Goal: Task Accomplishment & Management: Use online tool/utility

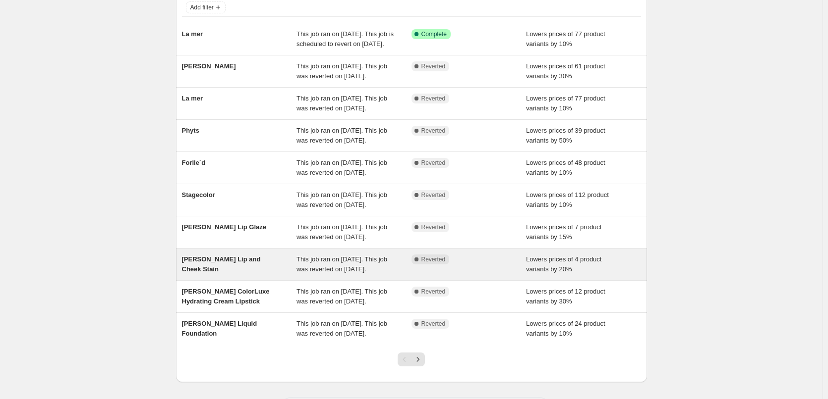
scroll to position [161, 0]
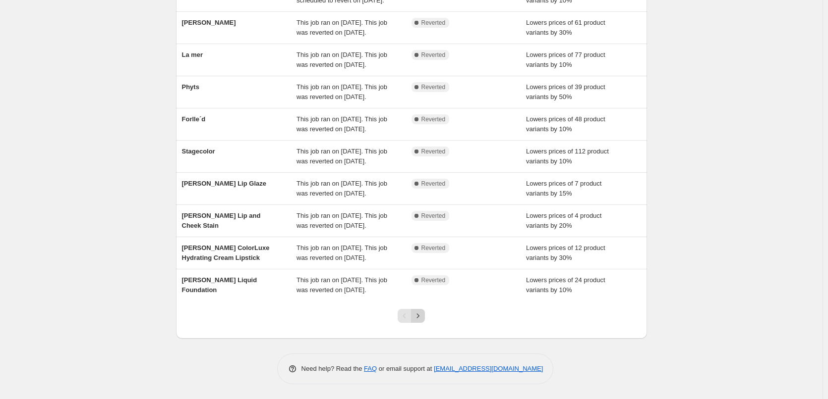
click at [418, 321] on icon "Next" at bounding box center [418, 316] width 10 height 10
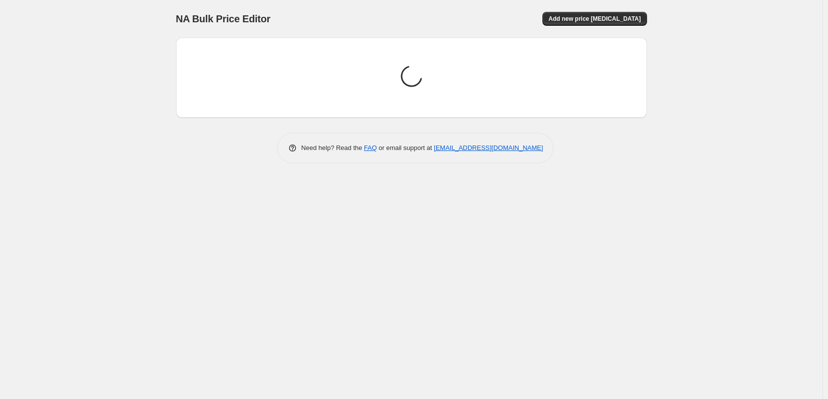
scroll to position [0, 0]
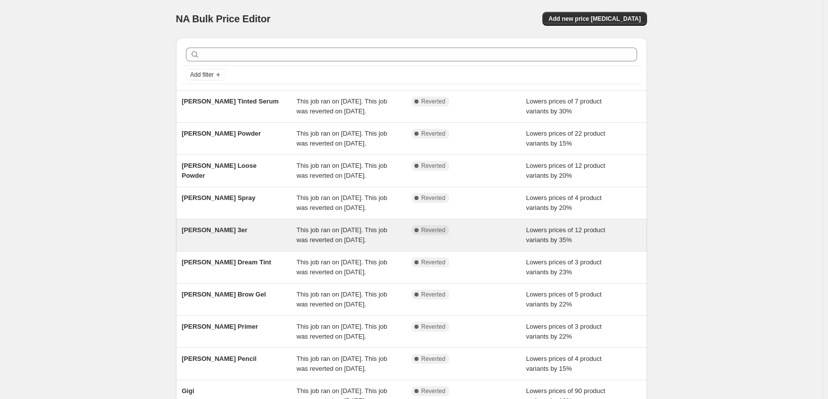
click at [235, 245] on div "[PERSON_NAME] 3er" at bounding box center [239, 236] width 115 height 20
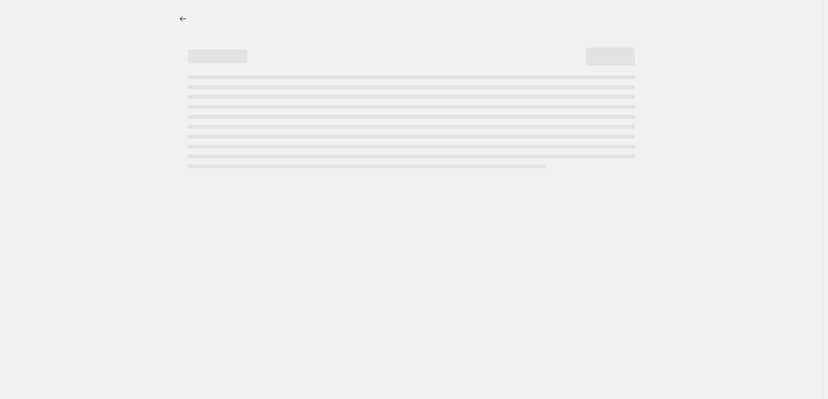
select select "percentage"
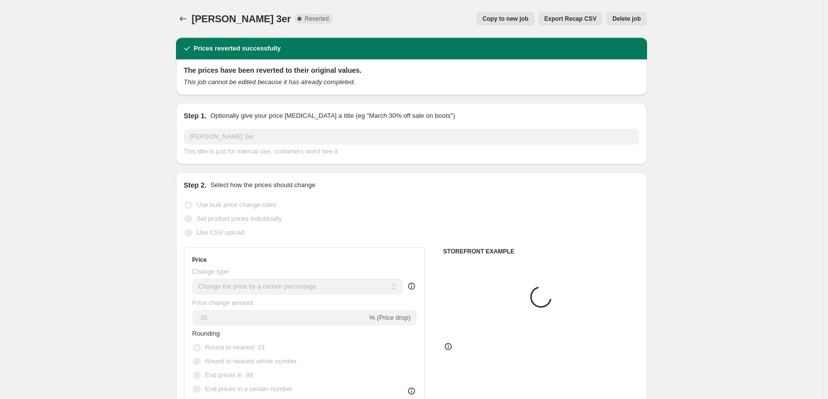
select select "tag"
click at [522, 15] on button "Copy to new job" at bounding box center [505, 19] width 58 height 14
select select "percentage"
select select "tag"
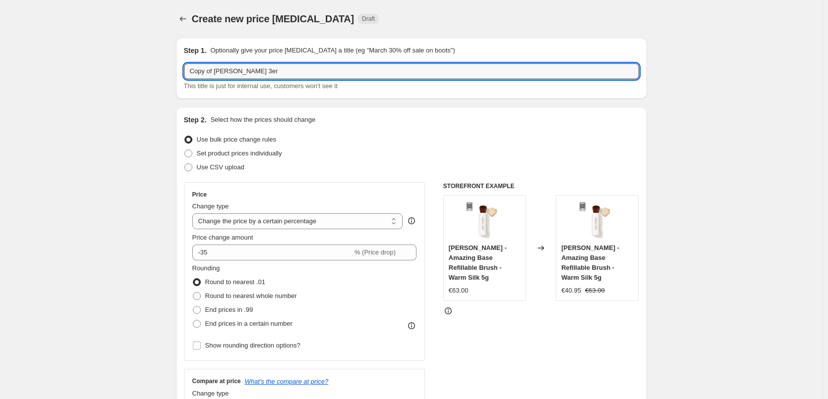
drag, startPoint x: 217, startPoint y: 72, endPoint x: 145, endPoint y: 69, distance: 71.9
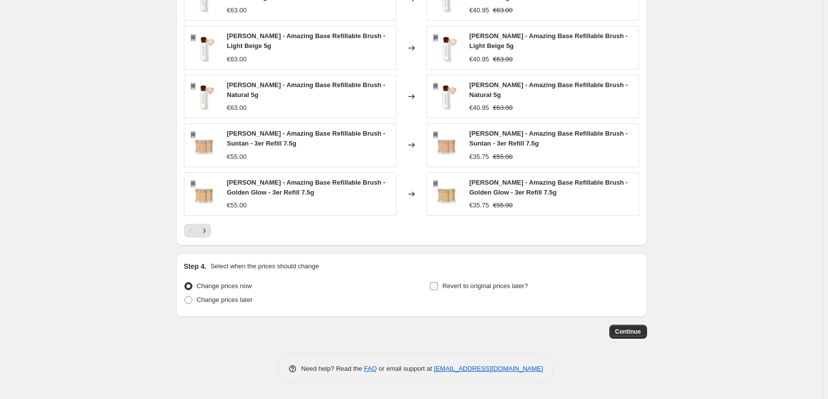
type input "[PERSON_NAME] 3er"
click at [481, 283] on span "Revert to original prices later?" at bounding box center [485, 286] width 86 height 7
click at [438, 283] on input "Revert to original prices later?" at bounding box center [434, 287] width 8 height 8
checkbox input "true"
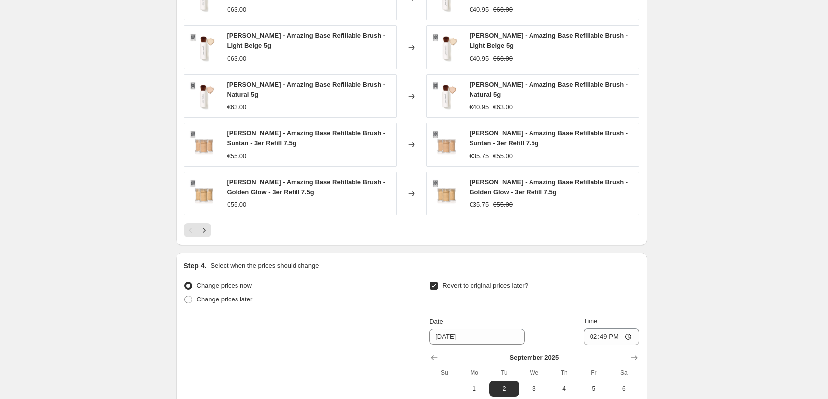
scroll to position [889, 0]
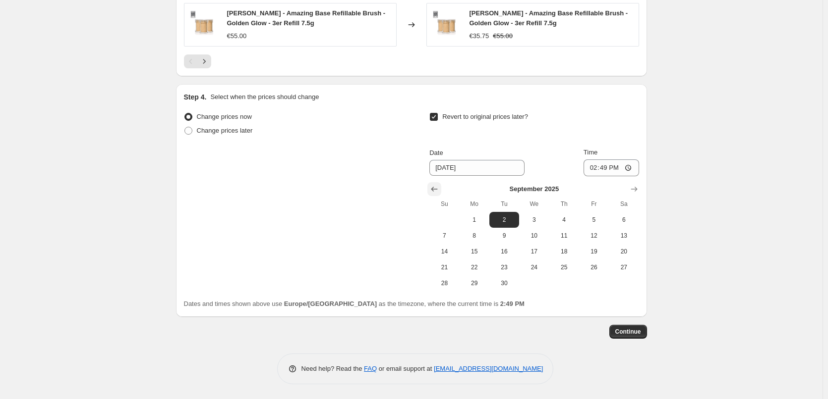
click at [436, 188] on icon "Show previous month, August 2025" at bounding box center [434, 189] width 10 height 10
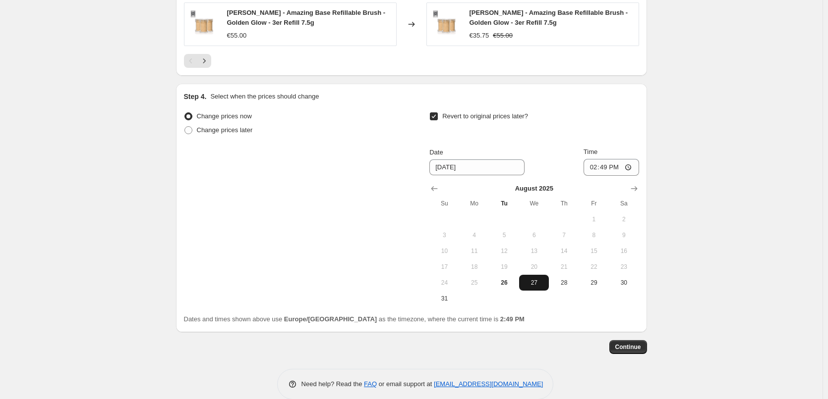
click at [537, 283] on span "27" at bounding box center [534, 283] width 22 height 8
type input "[DATE]"
click at [593, 168] on input "14:49" at bounding box center [611, 167] width 56 height 17
type input "03:00"
click at [625, 348] on span "Continue" at bounding box center [628, 347] width 26 height 8
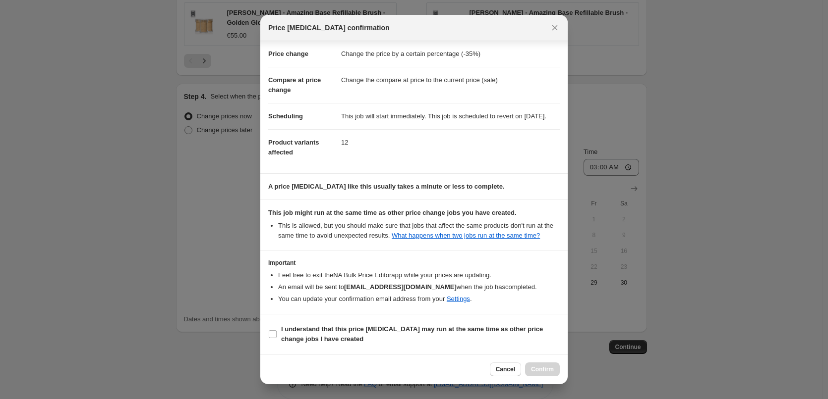
scroll to position [28, 0]
click at [314, 323] on label "I understand that this price [MEDICAL_DATA] may run at the same time as other p…" at bounding box center [413, 335] width 291 height 24
click at [277, 331] on input "I understand that this price [MEDICAL_DATA] may run at the same time as other p…" at bounding box center [273, 335] width 8 height 8
checkbox input "true"
click at [539, 368] on span "Confirm" at bounding box center [542, 370] width 23 height 8
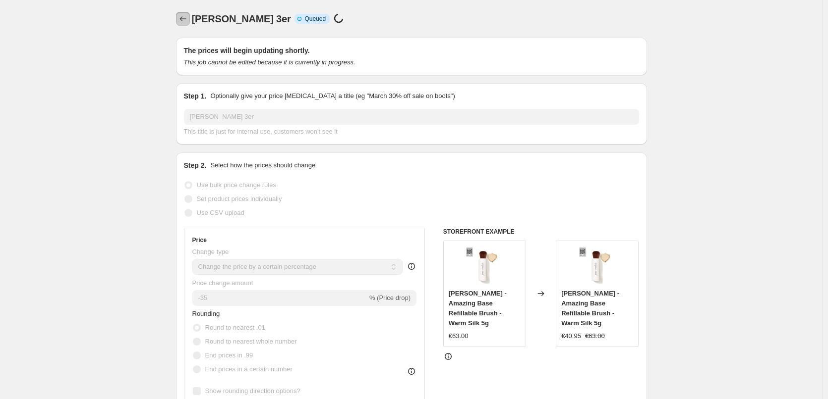
click at [186, 21] on icon "Price change jobs" at bounding box center [183, 19] width 10 height 10
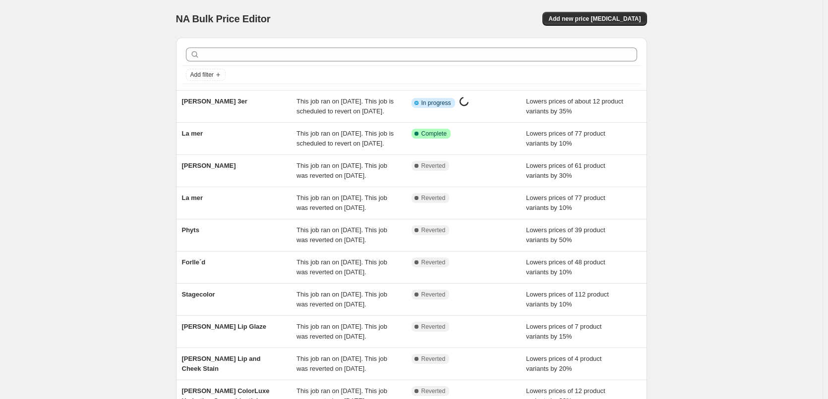
scroll to position [210, 0]
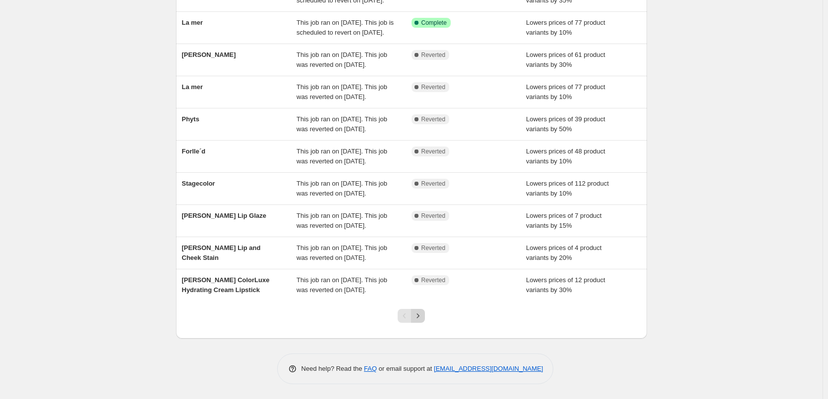
click at [422, 321] on button "Next" at bounding box center [418, 316] width 14 height 14
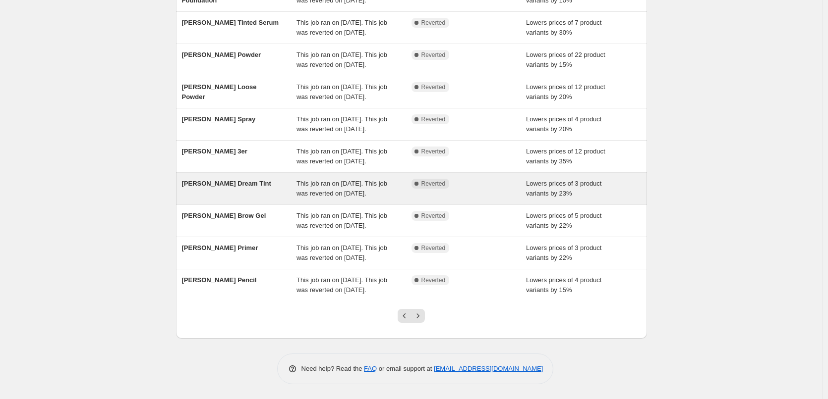
scroll to position [198, 0]
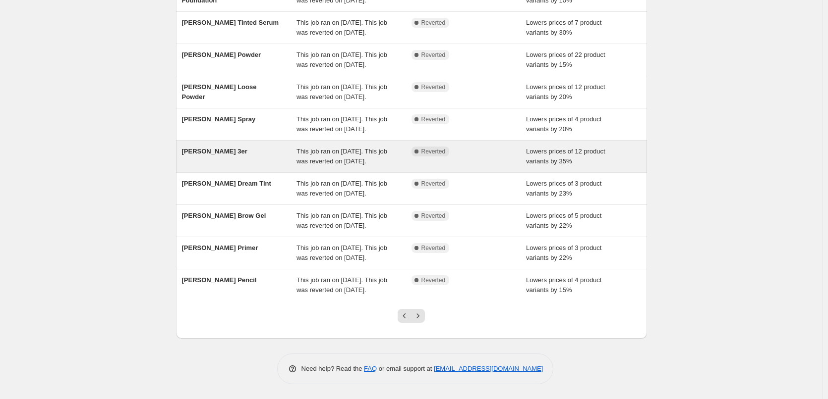
click at [208, 147] on div "[PERSON_NAME] 3er" at bounding box center [239, 157] width 115 height 20
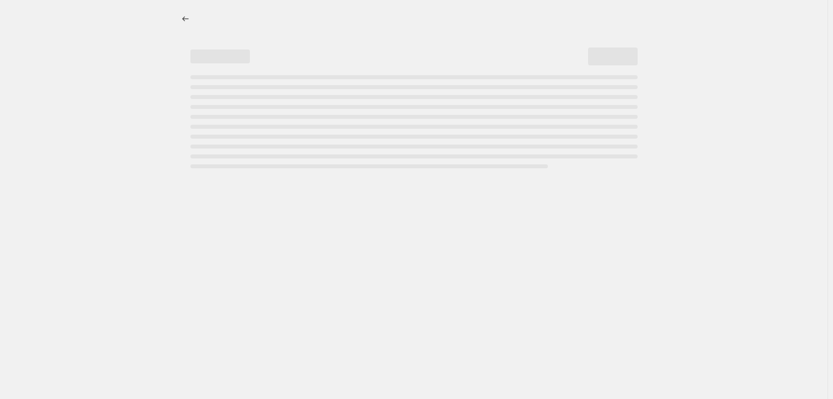
select select "percentage"
select select "tag"
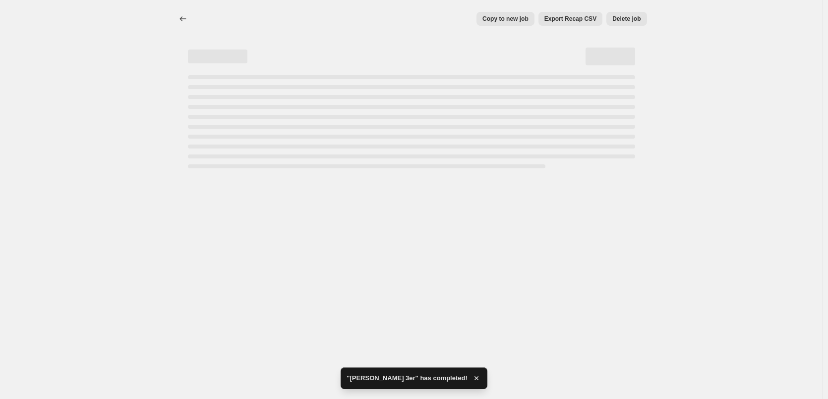
select select "percentage"
select select "tag"
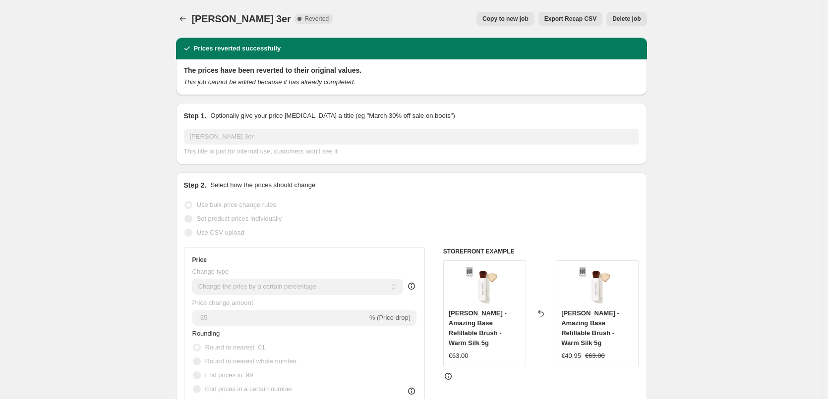
click at [637, 13] on button "Delete job" at bounding box center [626, 19] width 40 height 14
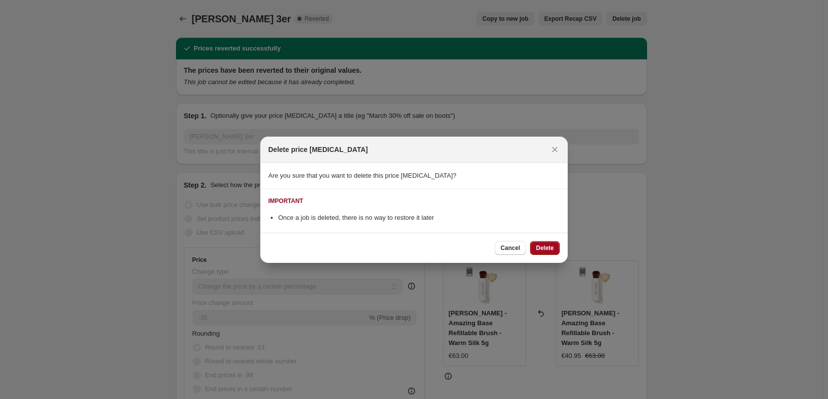
click at [543, 252] on button "Delete" at bounding box center [545, 248] width 30 height 14
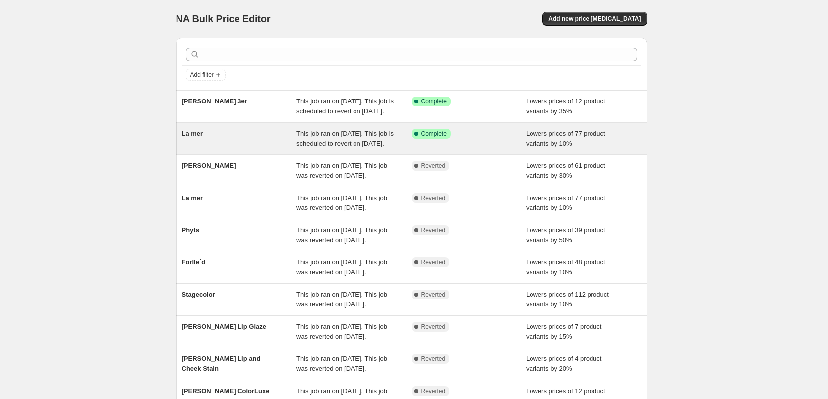
scroll to position [210, 0]
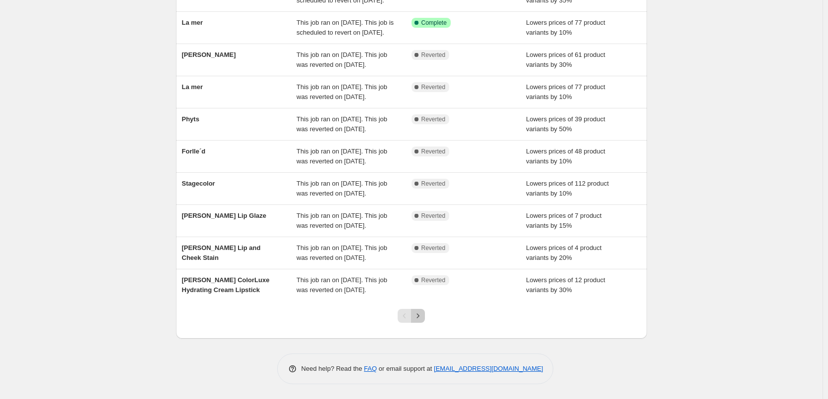
click at [418, 312] on icon "Next" at bounding box center [418, 316] width 10 height 10
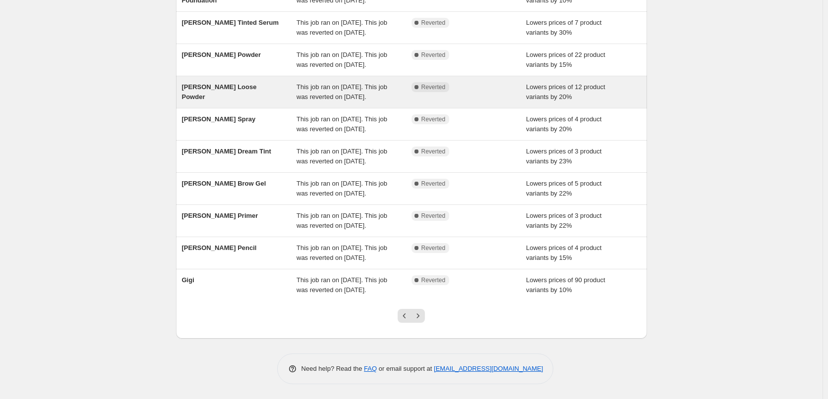
scroll to position [149, 0]
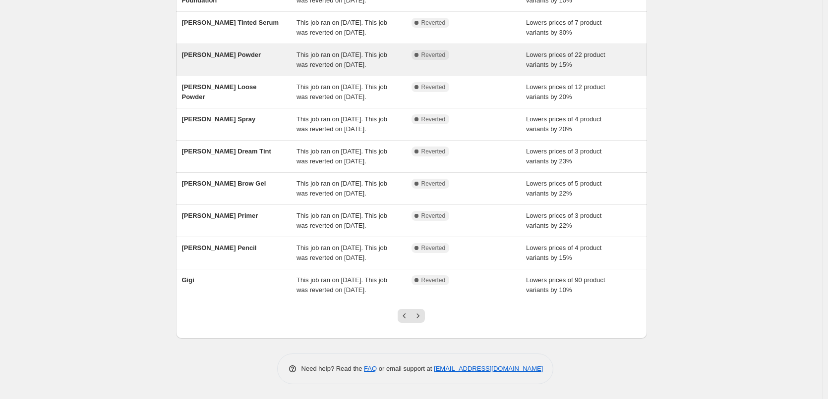
click at [217, 50] on div "[PERSON_NAME] Powder" at bounding box center [239, 60] width 115 height 20
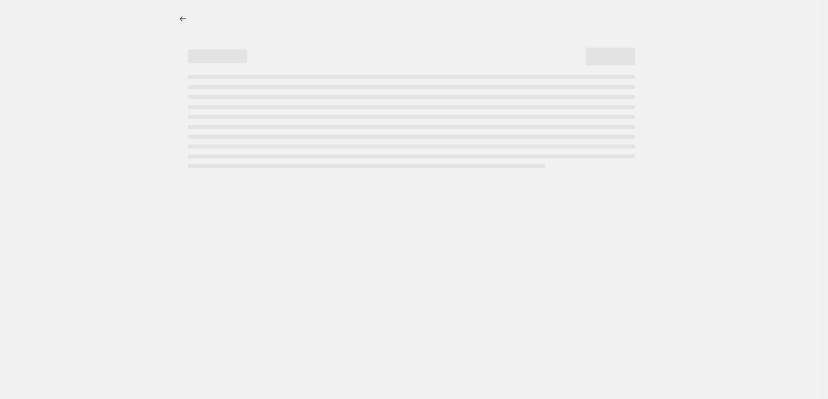
select select "percentage"
select select "tag"
select select "vendor"
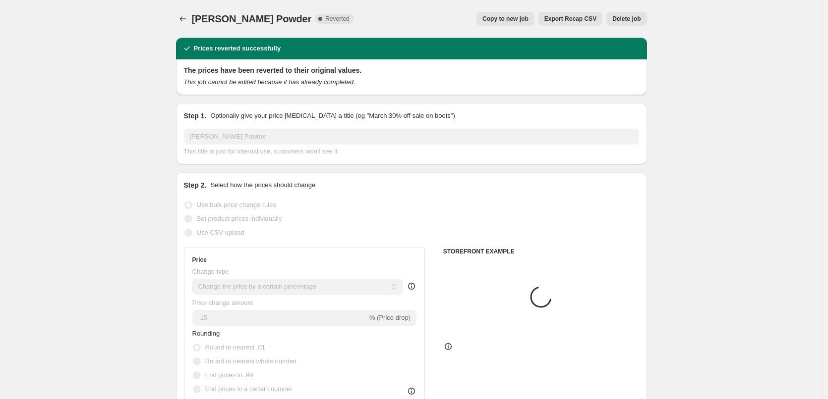
click at [494, 18] on span "Copy to new job" at bounding box center [505, 19] width 46 height 8
select select "percentage"
select select "tag"
select select "vendor"
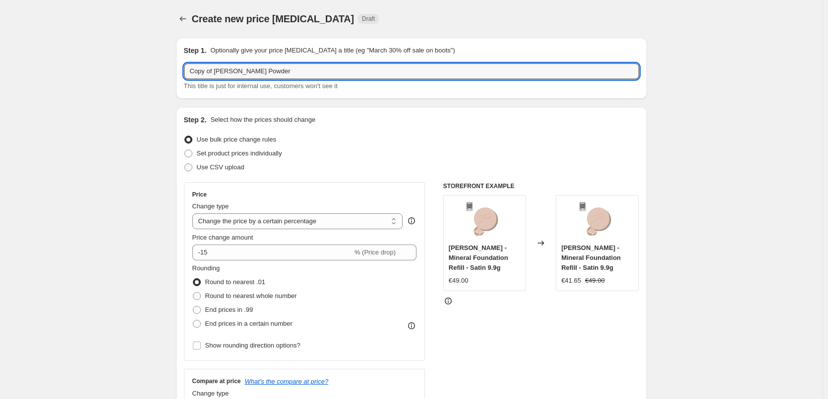
drag, startPoint x: 217, startPoint y: 73, endPoint x: 95, endPoint y: 74, distance: 121.4
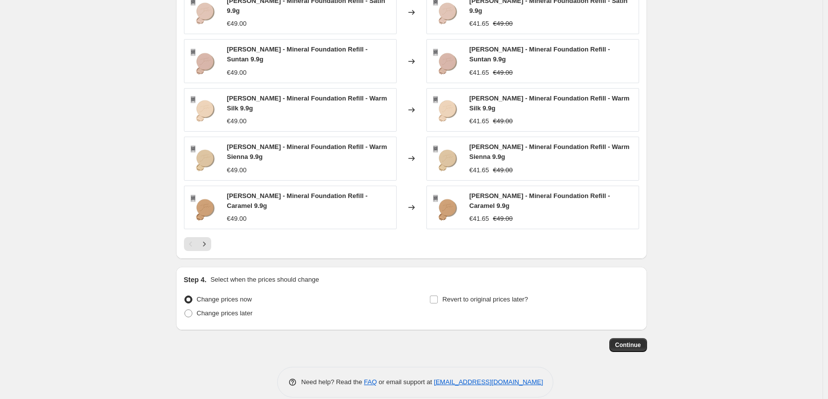
scroll to position [735, 0]
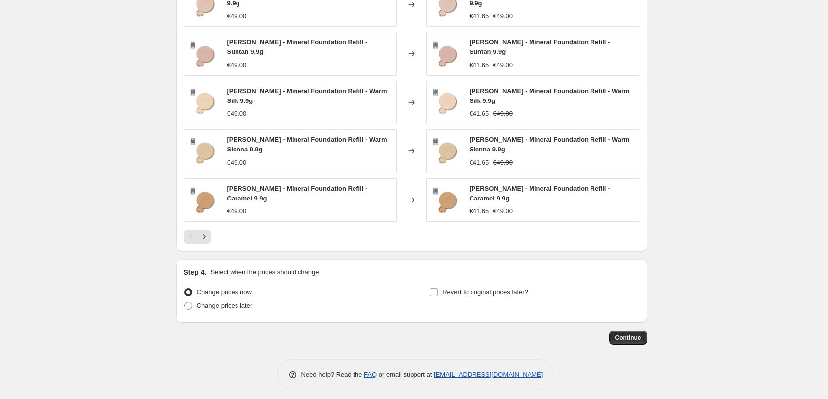
type input "[PERSON_NAME] Powder"
click at [472, 280] on div "Step 4. Select when the prices should change Change prices now Change prices la…" at bounding box center [411, 292] width 455 height 48
click at [472, 287] on span "Revert to original prices later?" at bounding box center [485, 292] width 86 height 10
click at [438, 288] on input "Revert to original prices later?" at bounding box center [434, 292] width 8 height 8
checkbox input "true"
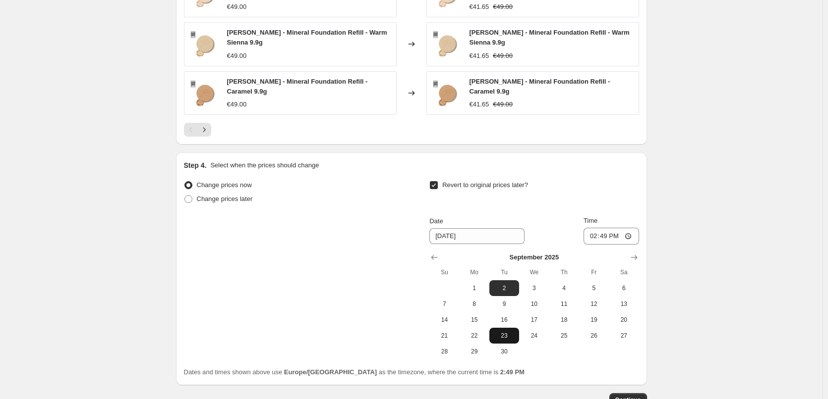
scroll to position [904, 0]
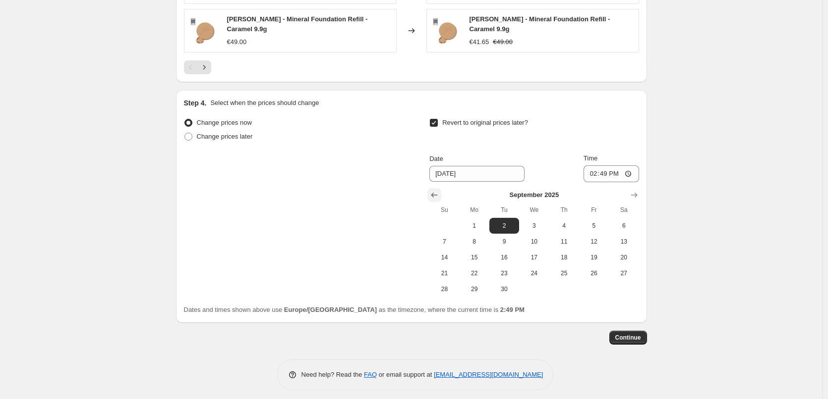
click at [431, 191] on button "Show previous month, August 2025" at bounding box center [434, 195] width 14 height 14
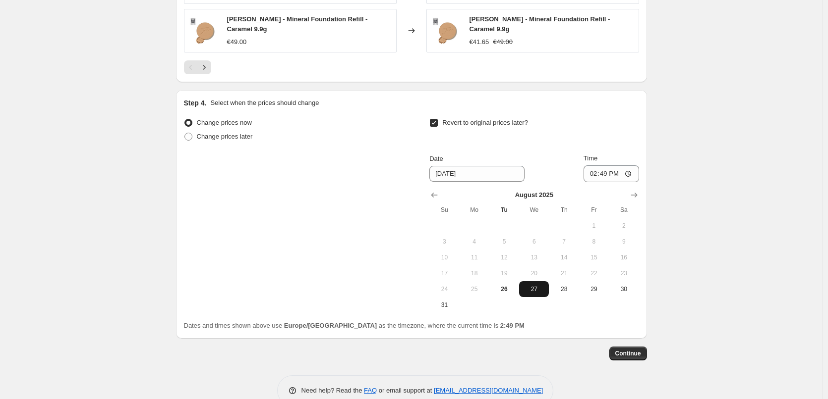
click at [533, 287] on span "27" at bounding box center [534, 289] width 22 height 8
type input "[DATE]"
click at [593, 172] on input "14:49" at bounding box center [611, 174] width 56 height 17
type input "03:00"
click at [639, 350] on span "Continue" at bounding box center [628, 354] width 26 height 8
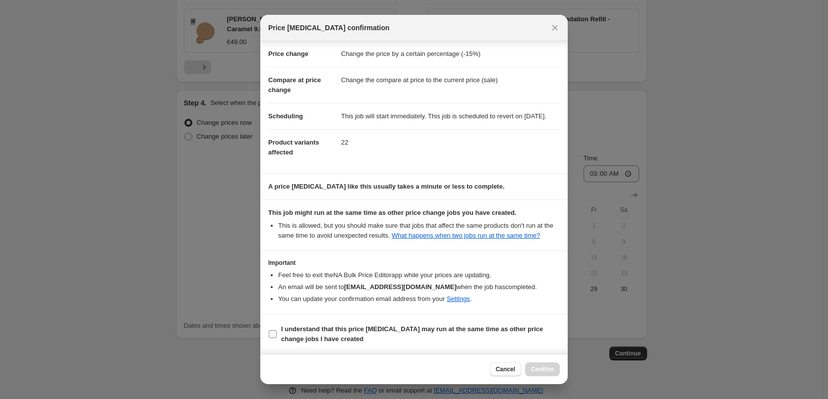
scroll to position [28, 0]
click at [320, 335] on b "I understand that this price [MEDICAL_DATA] may run at the same time as other p…" at bounding box center [412, 334] width 262 height 17
click at [277, 335] on input "I understand that this price [MEDICAL_DATA] may run at the same time as other p…" at bounding box center [273, 335] width 8 height 8
checkbox input "true"
click at [546, 363] on button "Confirm" at bounding box center [542, 370] width 35 height 14
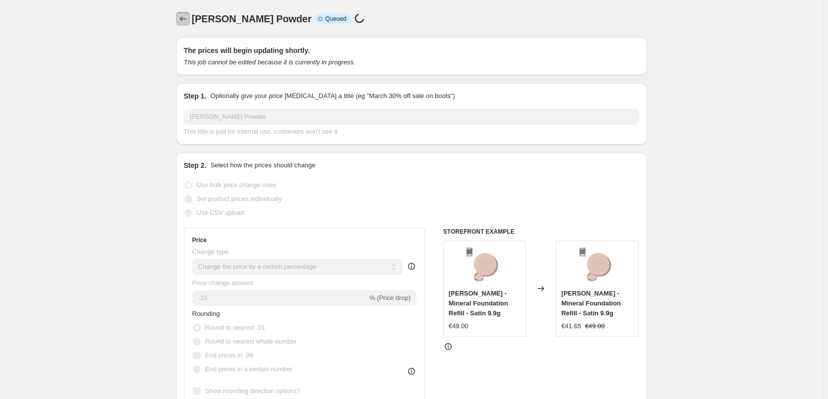
click at [184, 23] on icon "Price change jobs" at bounding box center [183, 19] width 10 height 10
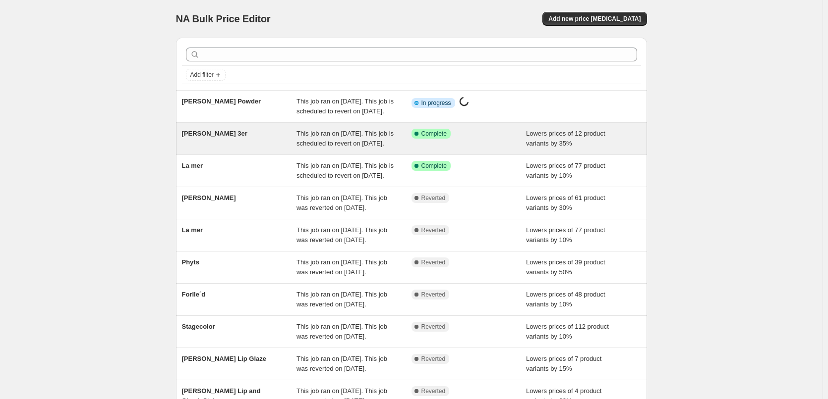
scroll to position [210, 0]
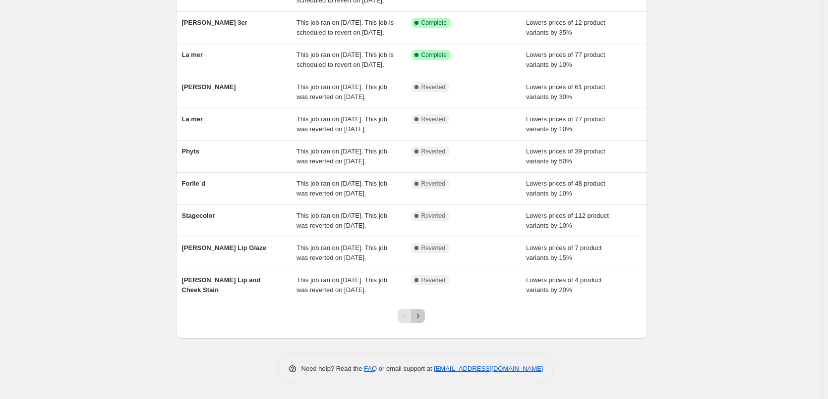
click at [422, 317] on icon "Next" at bounding box center [418, 316] width 10 height 10
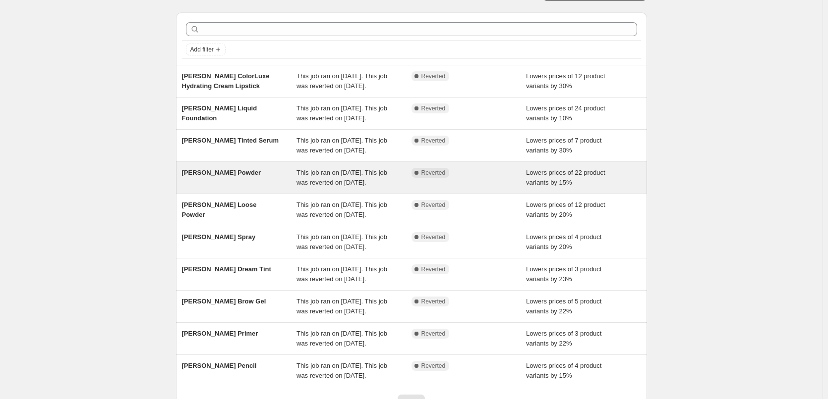
scroll to position [50, 0]
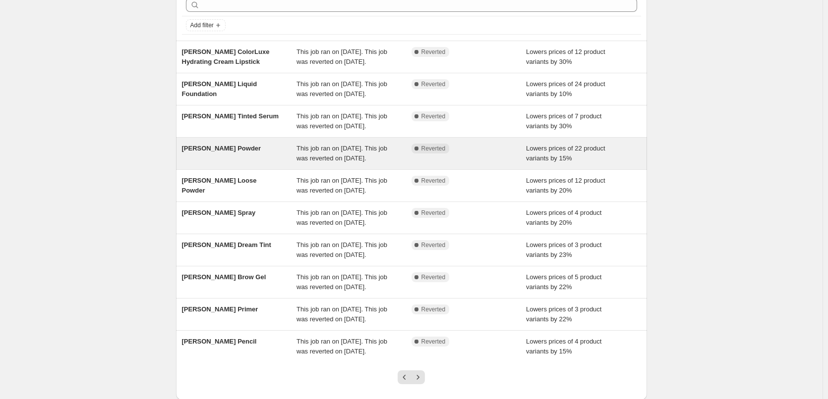
click at [236, 164] on div "[PERSON_NAME] Powder" at bounding box center [239, 154] width 115 height 20
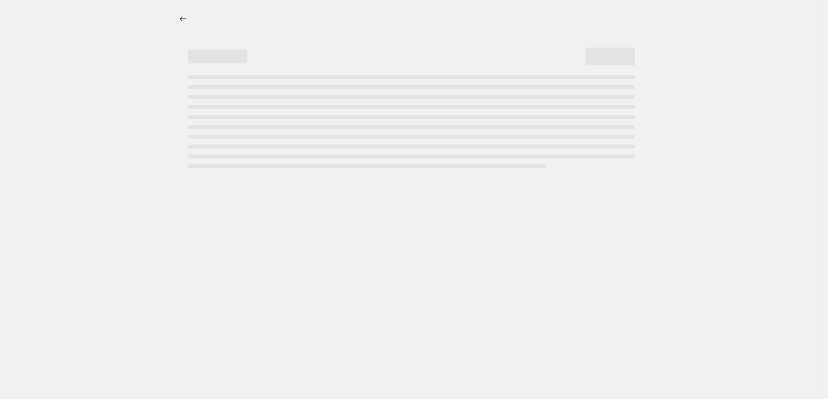
select select "percentage"
select select "tag"
select select "vendor"
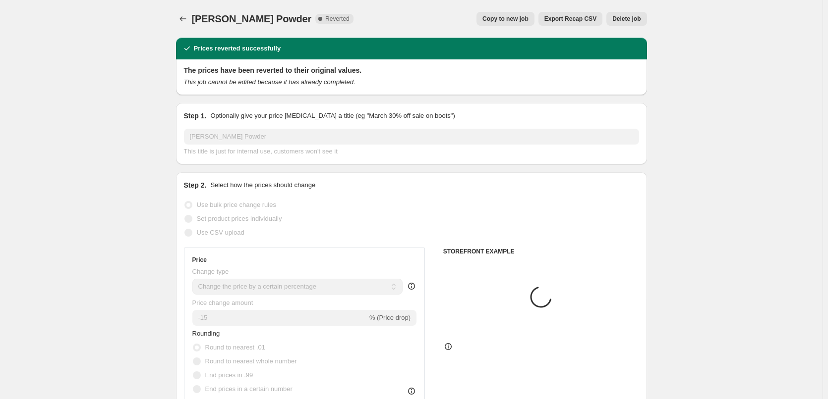
click at [634, 19] on span "Delete job" at bounding box center [626, 19] width 28 height 8
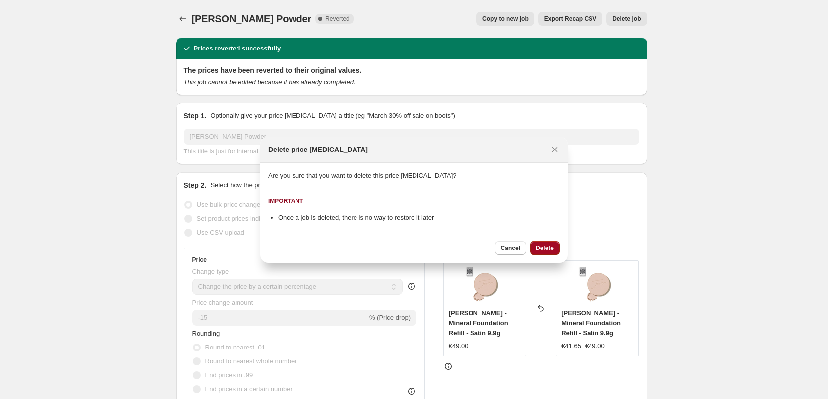
click at [540, 248] on span "Delete" at bounding box center [545, 248] width 18 height 8
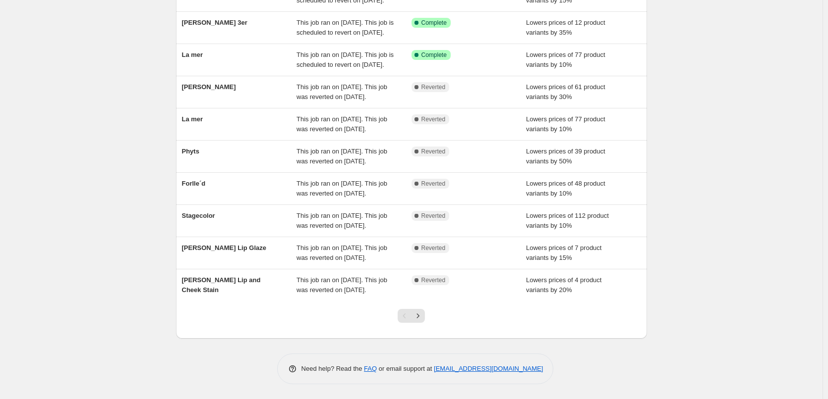
scroll to position [210, 0]
click at [423, 324] on div at bounding box center [411, 320] width 40 height 38
click at [422, 319] on icon "Next" at bounding box center [418, 316] width 10 height 10
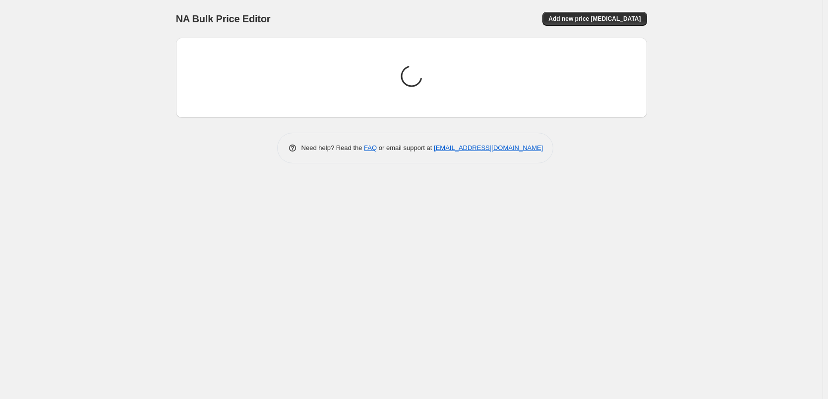
scroll to position [0, 0]
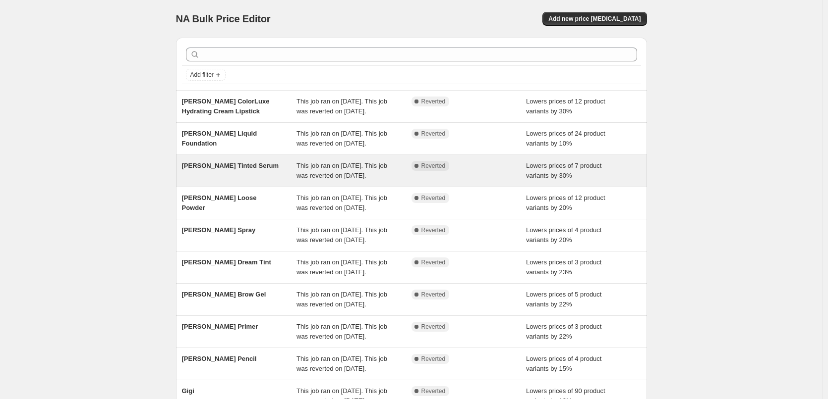
click at [222, 181] on div "[PERSON_NAME] Tinted Serum" at bounding box center [239, 171] width 115 height 20
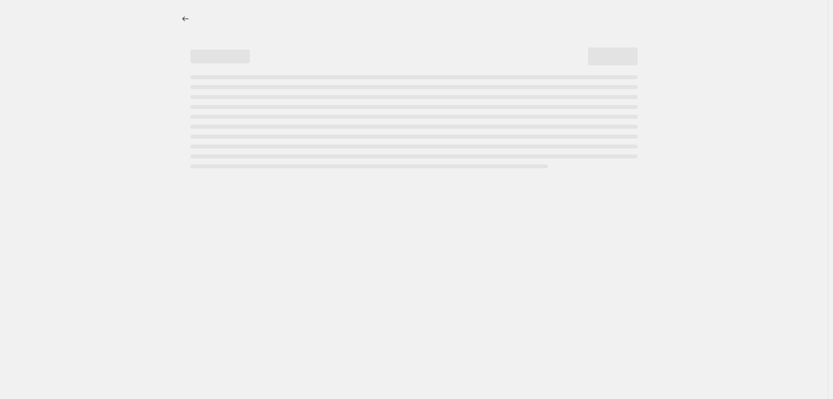
select select "percentage"
select select "tag"
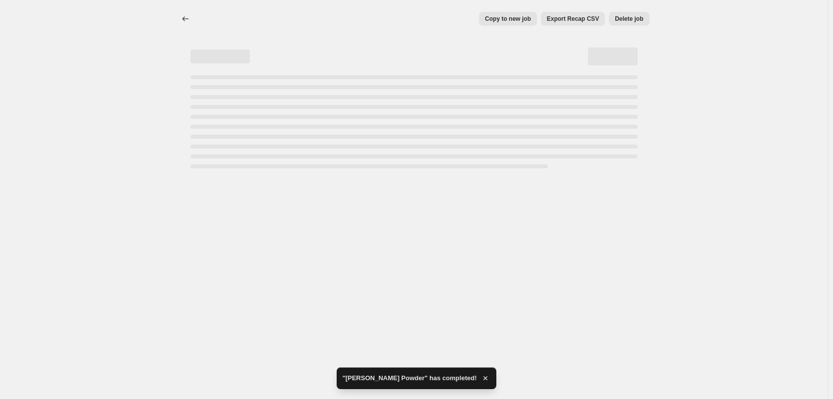
select select "percentage"
select select "tag"
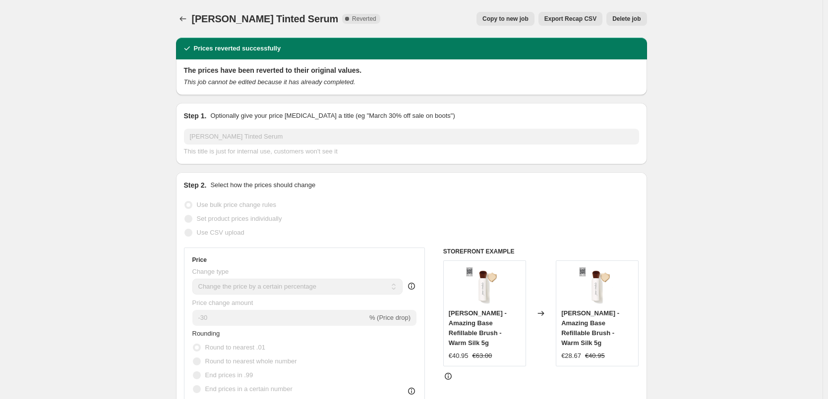
click at [510, 25] on button "Copy to new job" at bounding box center [505, 19] width 58 height 14
select select "percentage"
select select "tag"
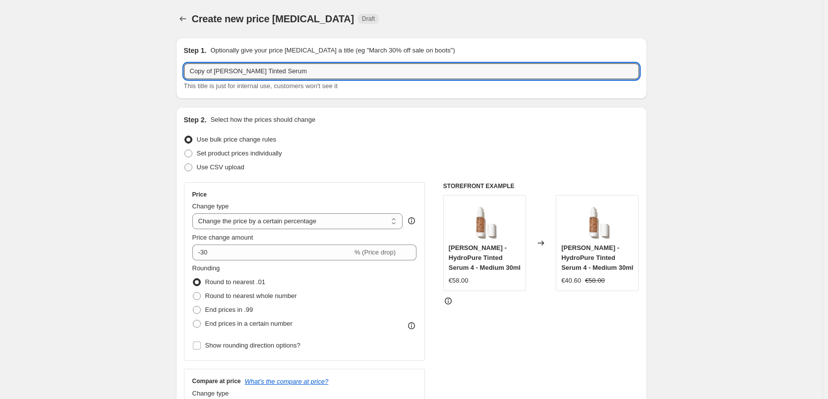
drag, startPoint x: 218, startPoint y: 72, endPoint x: 157, endPoint y: 70, distance: 60.5
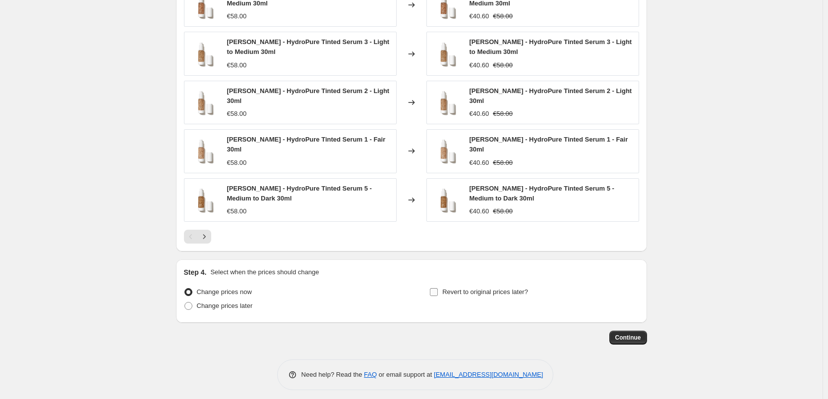
type input "[PERSON_NAME] Tinted Serum"
click at [507, 288] on span "Revert to original prices later?" at bounding box center [485, 291] width 86 height 7
click at [438, 288] on input "Revert to original prices later?" at bounding box center [434, 292] width 8 height 8
checkbox input "true"
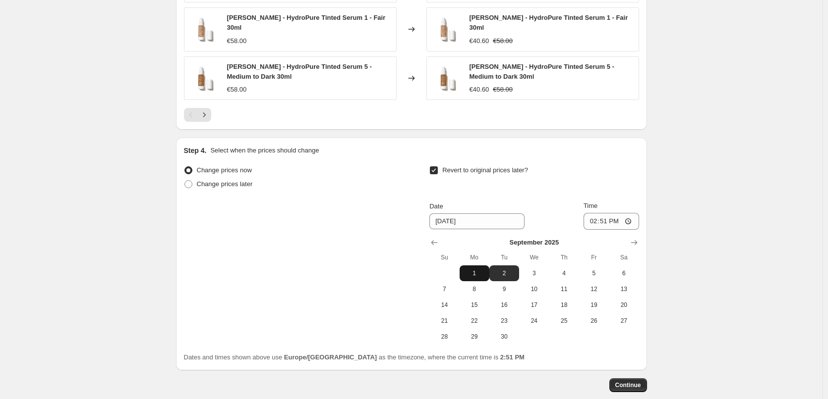
scroll to position [882, 0]
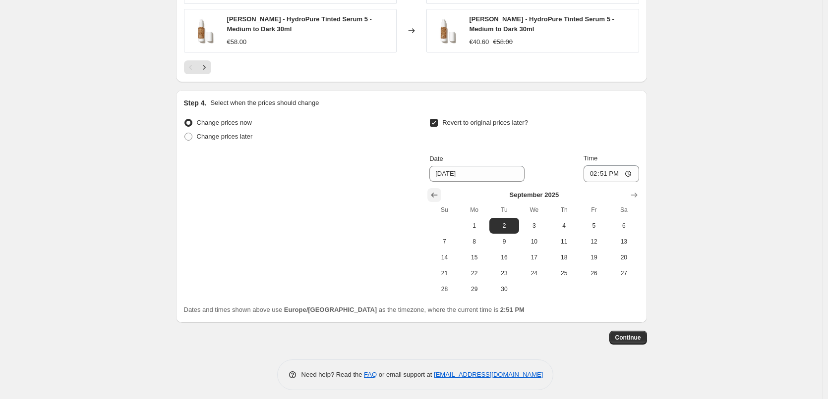
click at [439, 190] on icon "Show previous month, August 2025" at bounding box center [434, 195] width 10 height 10
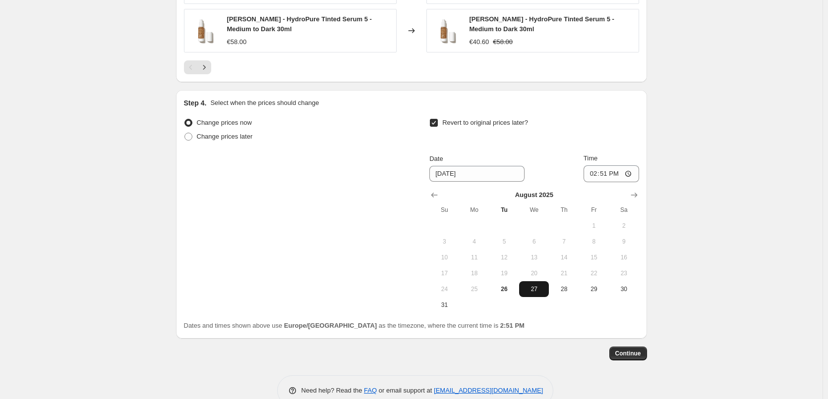
click at [539, 285] on span "27" at bounding box center [534, 289] width 22 height 8
type input "[DATE]"
click at [593, 169] on input "14:51" at bounding box center [611, 174] width 56 height 17
type input "03:00"
click at [639, 350] on span "Continue" at bounding box center [628, 354] width 26 height 8
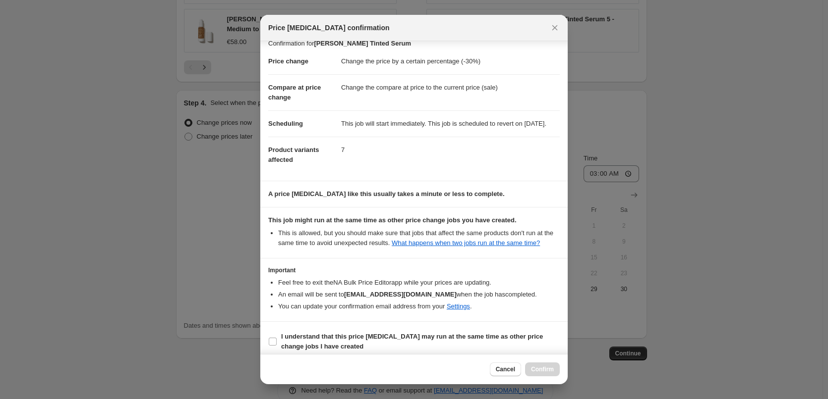
scroll to position [28, 0]
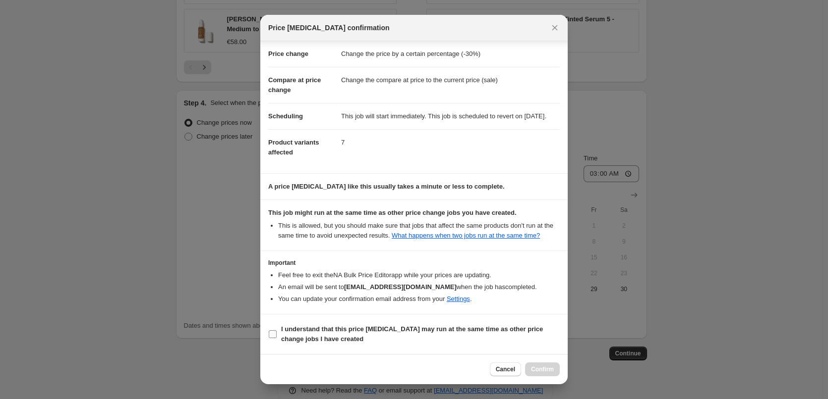
click at [315, 339] on b "I understand that this price [MEDICAL_DATA] may run at the same time as other p…" at bounding box center [412, 334] width 262 height 17
click at [277, 339] on input "I understand that this price [MEDICAL_DATA] may run at the same time as other p…" at bounding box center [273, 335] width 8 height 8
checkbox input "true"
click at [535, 364] on button "Confirm" at bounding box center [542, 370] width 35 height 14
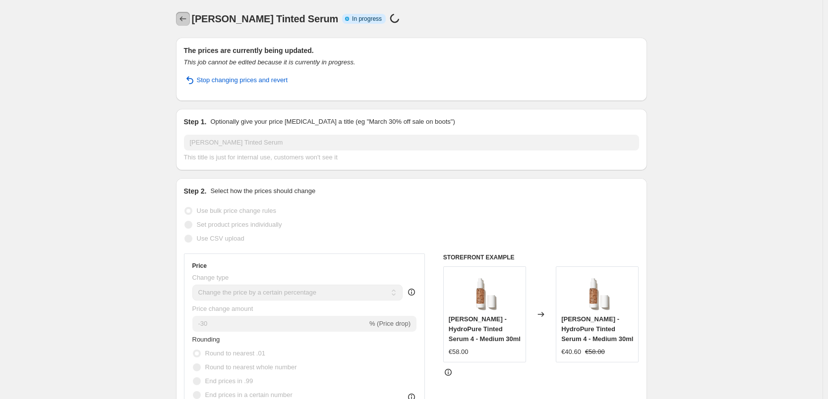
click at [185, 18] on icon "Price change jobs" at bounding box center [183, 19] width 10 height 10
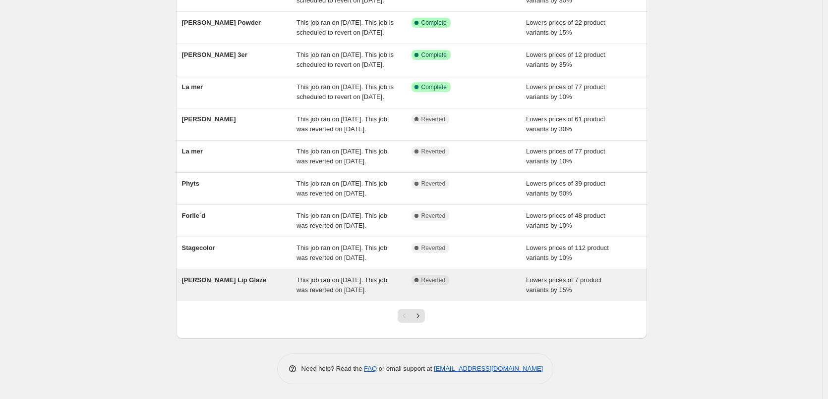
scroll to position [210, 0]
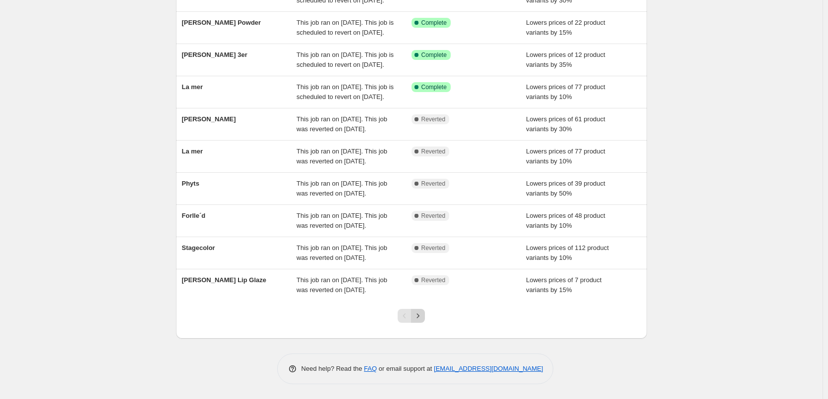
click at [423, 311] on button "Next" at bounding box center [418, 316] width 14 height 14
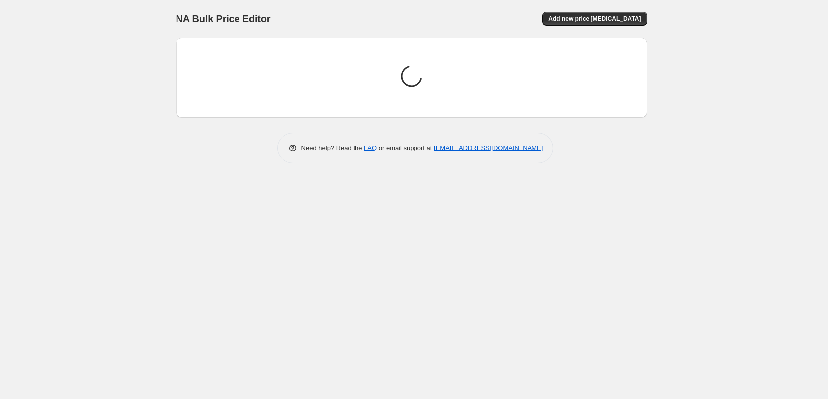
scroll to position [0, 0]
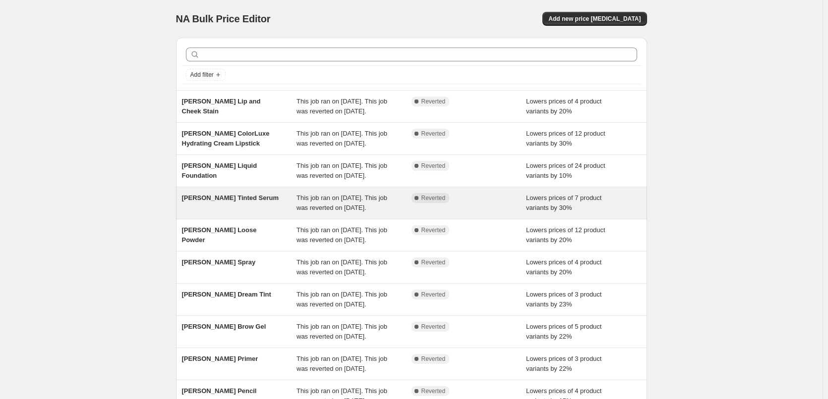
click at [248, 202] on span "[PERSON_NAME] Tinted Serum" at bounding box center [230, 197] width 97 height 7
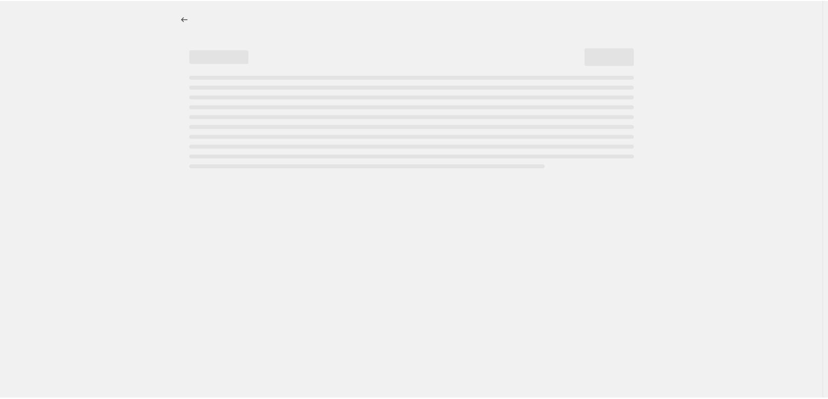
select select "percentage"
select select "tag"
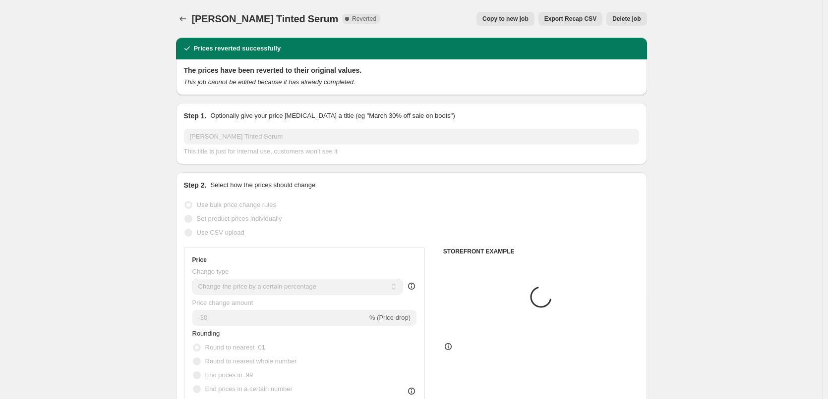
click at [633, 19] on span "Delete job" at bounding box center [626, 19] width 28 height 8
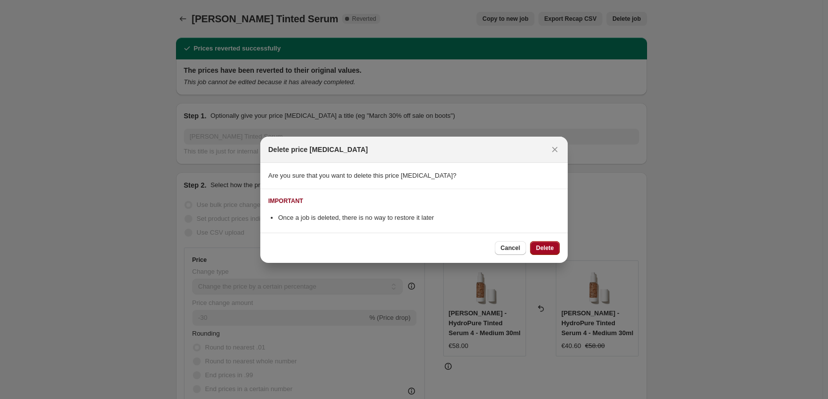
click at [537, 248] on span "Delete" at bounding box center [545, 248] width 18 height 8
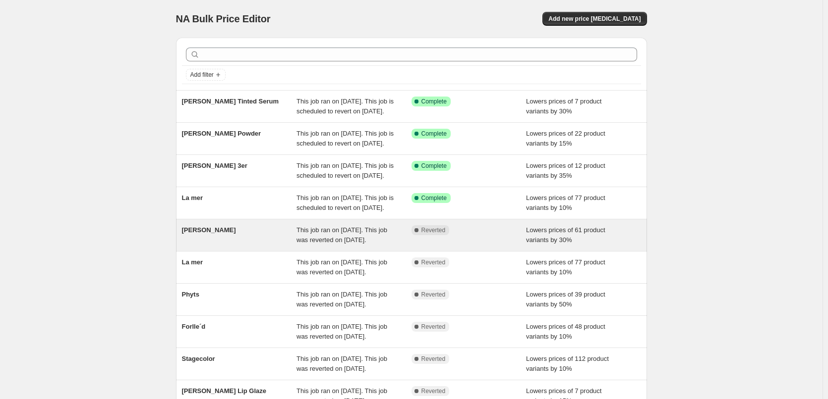
scroll to position [210, 0]
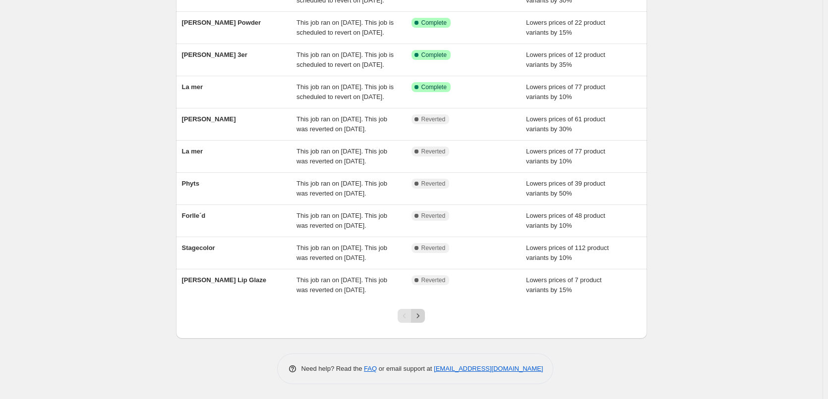
click at [422, 313] on icon "Next" at bounding box center [418, 316] width 10 height 10
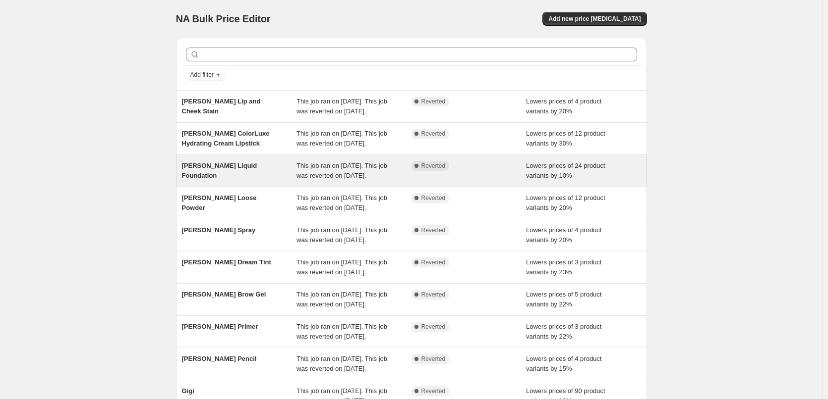
click at [252, 181] on div "[PERSON_NAME] Liquid Foundation" at bounding box center [239, 171] width 115 height 20
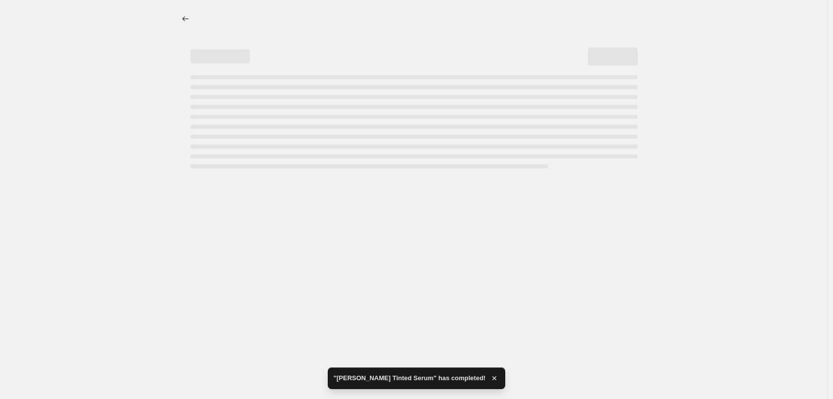
select select "percentage"
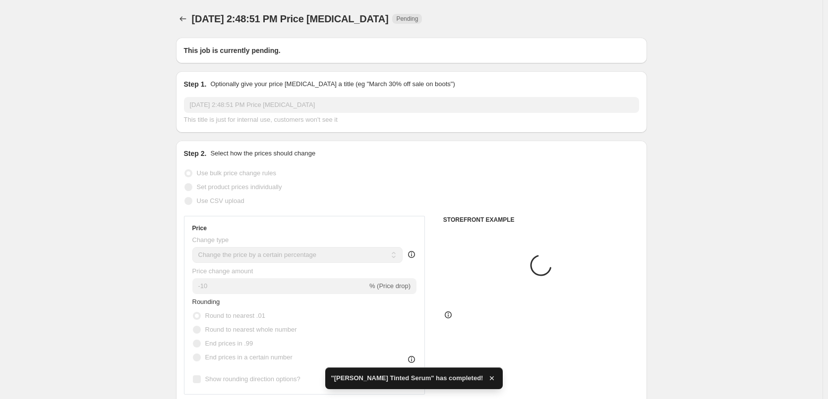
type input "[PERSON_NAME] Liquid Foundation"
radio input "false"
radio input "true"
checkbox input "true"
select select "tag"
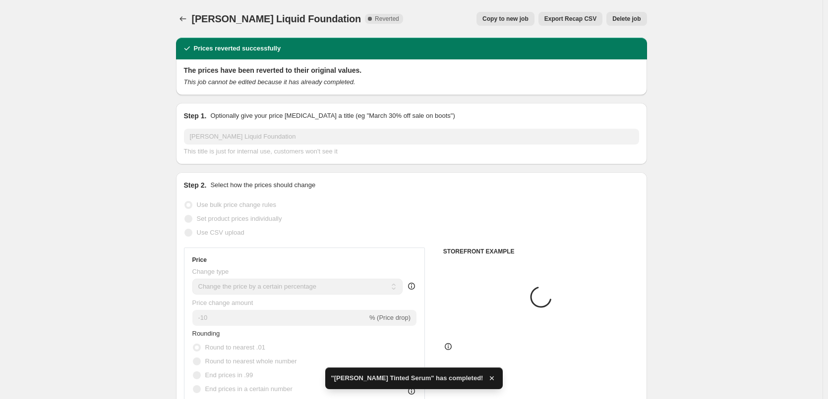
click at [524, 18] on span "Copy to new job" at bounding box center [505, 19] width 46 height 8
select select "percentage"
select select "tag"
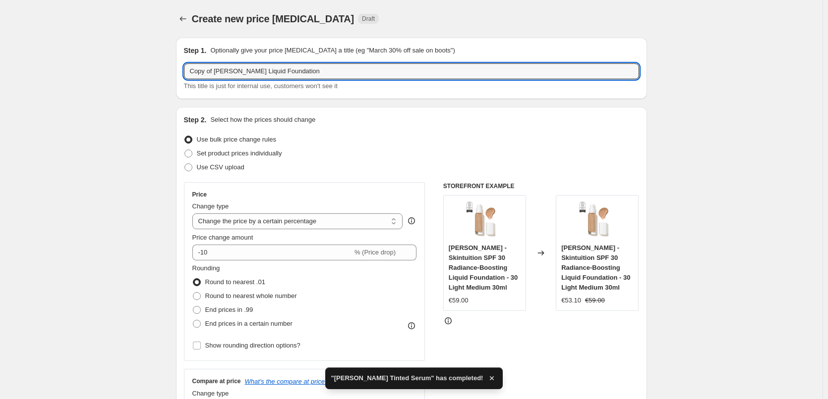
drag, startPoint x: 217, startPoint y: 71, endPoint x: 160, endPoint y: 69, distance: 57.1
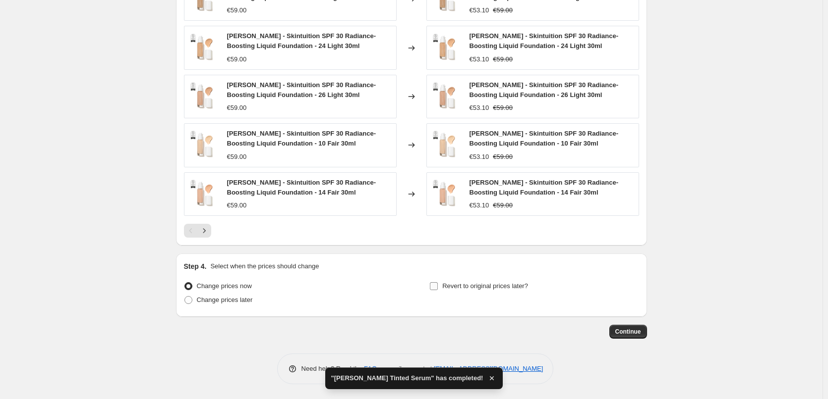
type input "[PERSON_NAME] Liquid Foundation"
click at [499, 289] on span "Revert to original prices later?" at bounding box center [485, 286] width 86 height 7
click at [438, 289] on input "Revert to original prices later?" at bounding box center [434, 287] width 8 height 8
checkbox input "true"
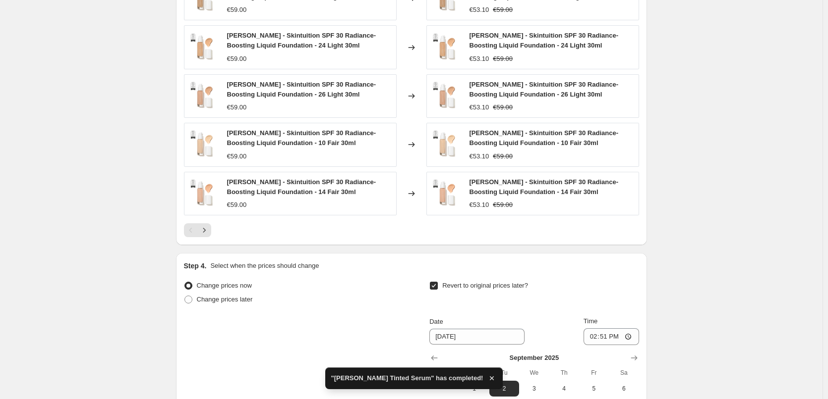
scroll to position [889, 0]
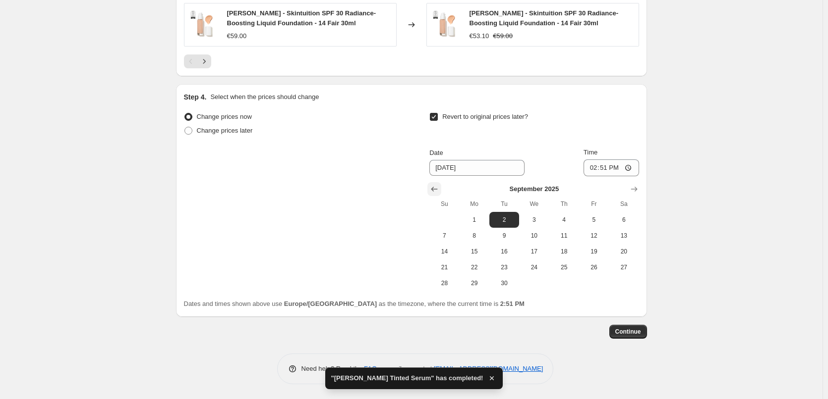
click at [437, 192] on icon "Show previous month, August 2025" at bounding box center [434, 189] width 10 height 10
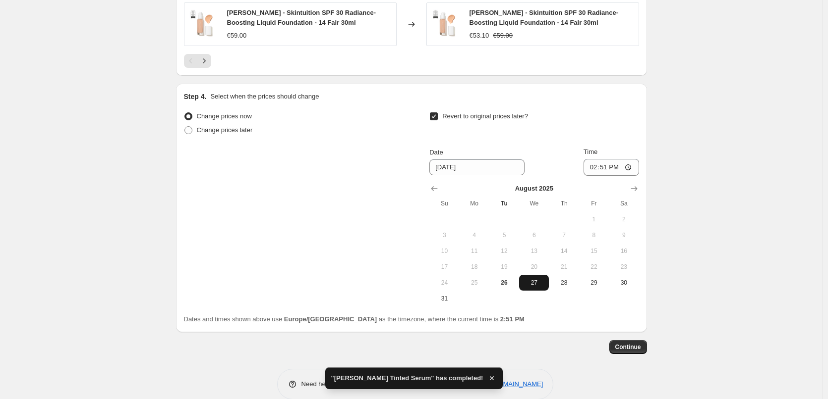
click at [530, 288] on button "27" at bounding box center [534, 283] width 30 height 16
type input "[DATE]"
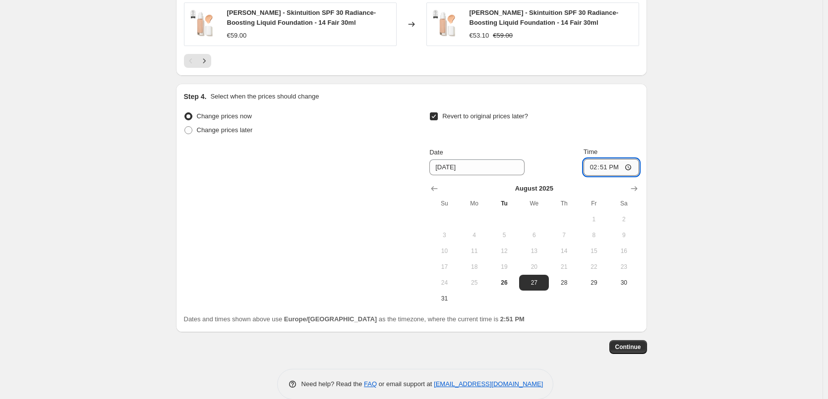
click at [595, 167] on input "14:51" at bounding box center [611, 167] width 56 height 17
type input "03:00"
click at [628, 343] on button "Continue" at bounding box center [628, 347] width 38 height 14
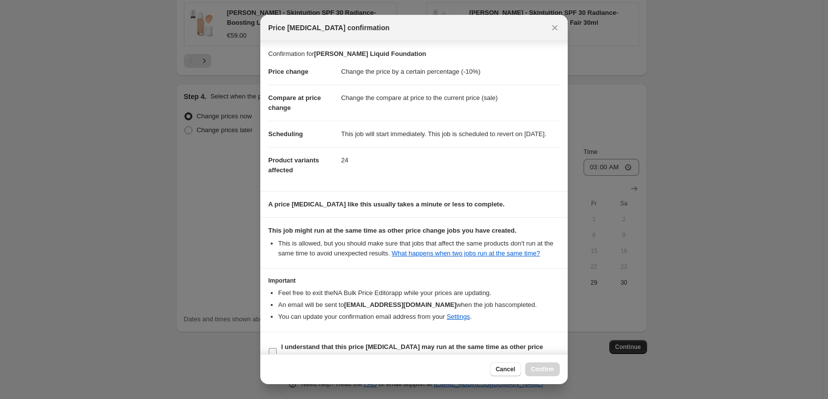
scroll to position [28, 0]
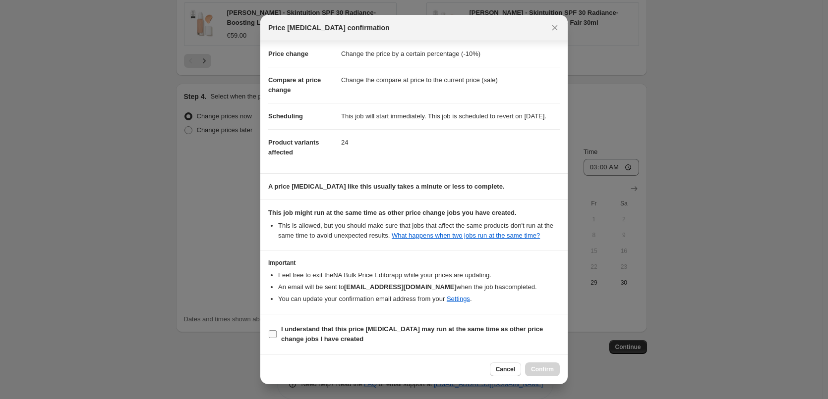
drag, startPoint x: 334, startPoint y: 334, endPoint x: 368, endPoint y: 332, distance: 33.7
click at [334, 334] on span "I understand that this price [MEDICAL_DATA] may run at the same time as other p…" at bounding box center [420, 335] width 279 height 20
click at [277, 334] on input "I understand that this price [MEDICAL_DATA] may run at the same time as other p…" at bounding box center [273, 335] width 8 height 8
checkbox input "true"
click at [533, 371] on span "Confirm" at bounding box center [542, 370] width 23 height 8
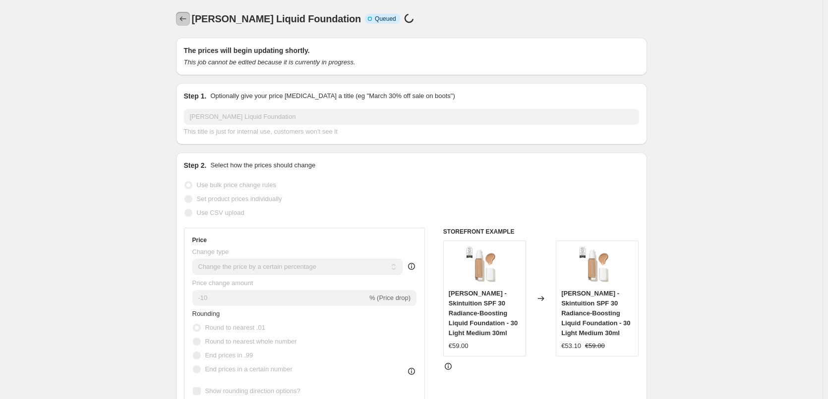
click at [186, 25] on button "Price change jobs" at bounding box center [183, 19] width 14 height 14
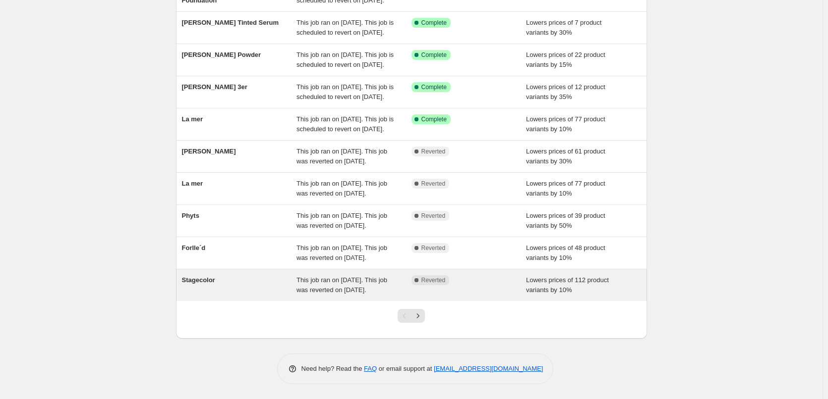
scroll to position [210, 0]
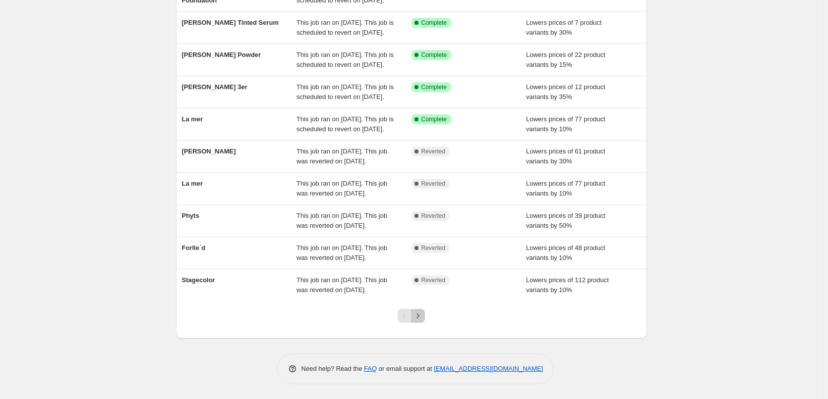
click at [419, 318] on icon "Next" at bounding box center [418, 316] width 10 height 10
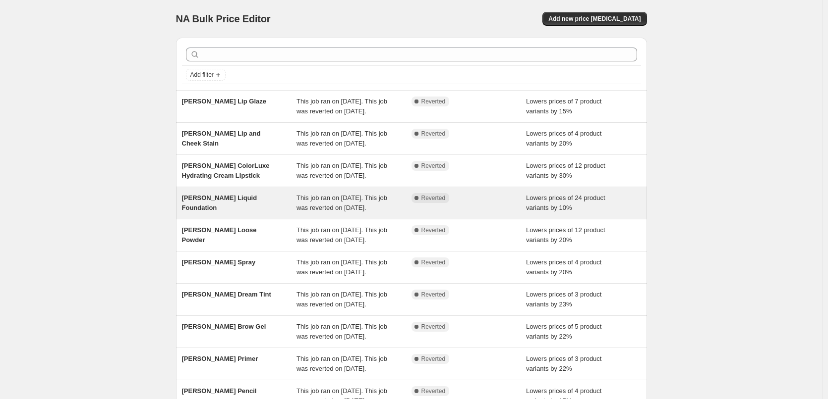
click at [244, 213] on div "[PERSON_NAME] Liquid Foundation" at bounding box center [239, 203] width 115 height 20
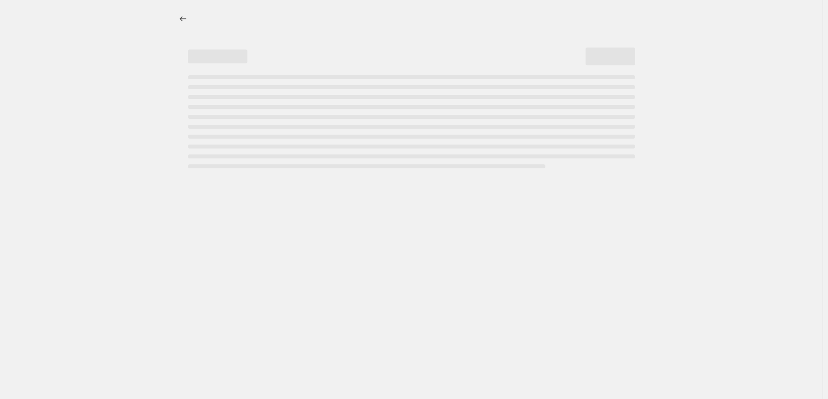
select select "percentage"
select select "tag"
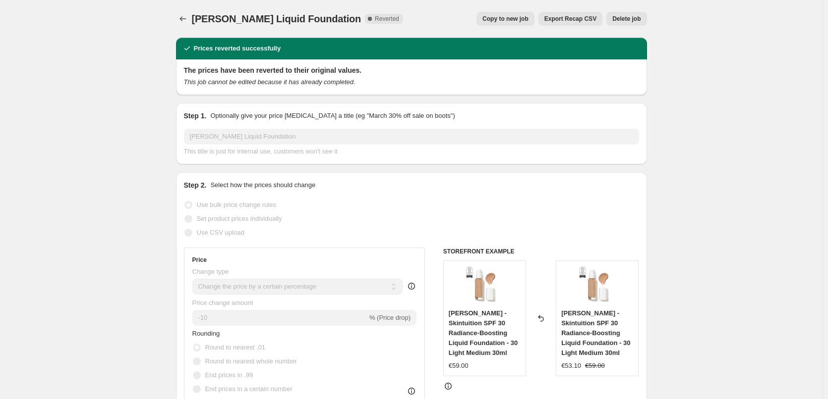
click at [641, 25] on button "Delete job" at bounding box center [626, 19] width 40 height 14
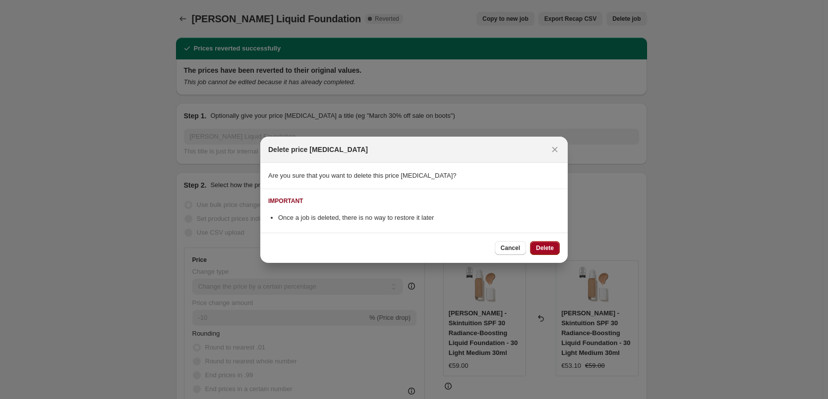
click at [553, 243] on button "Delete" at bounding box center [545, 248] width 30 height 14
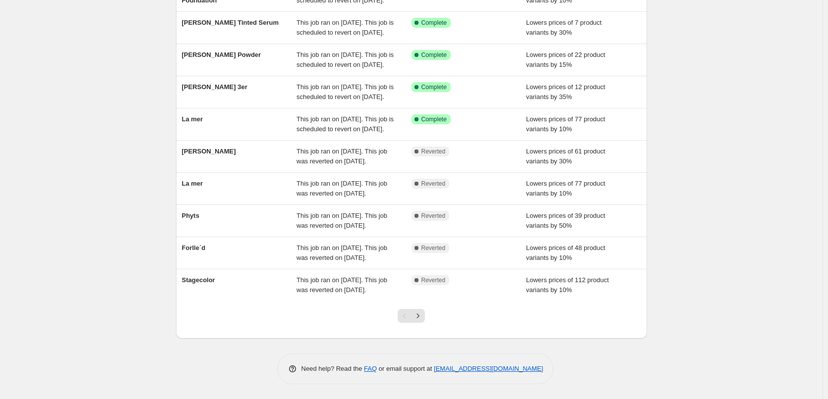
scroll to position [210, 0]
click at [418, 321] on icon "Next" at bounding box center [418, 316] width 10 height 10
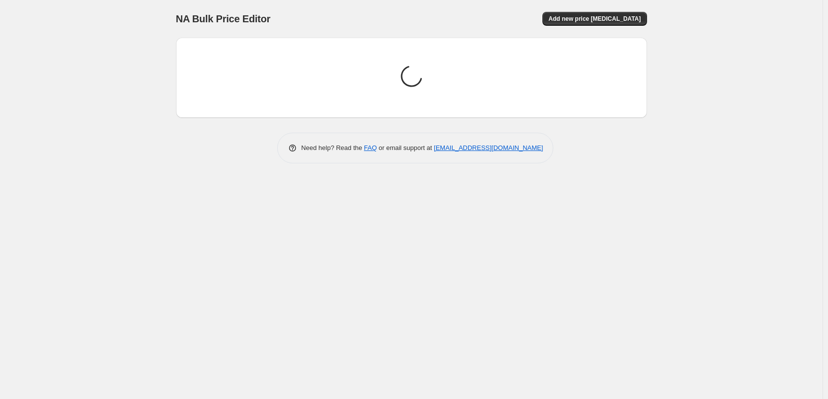
scroll to position [0, 0]
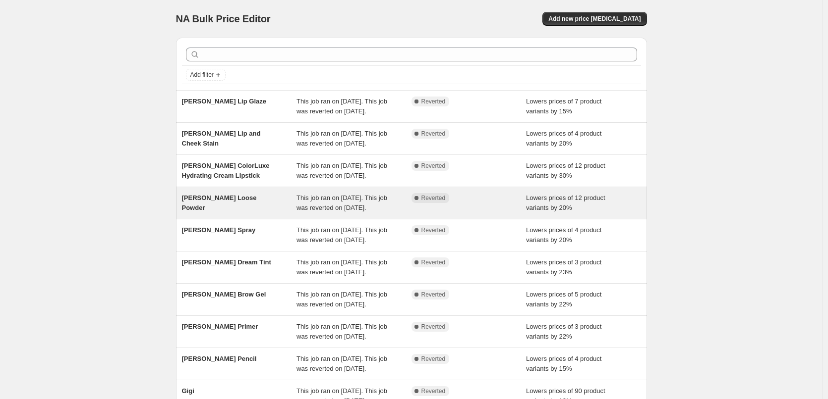
click at [244, 212] on span "[PERSON_NAME] Loose Powder" at bounding box center [219, 202] width 75 height 17
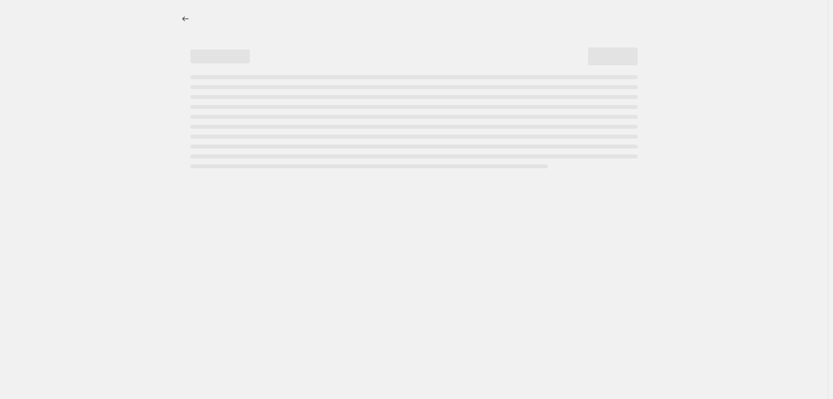
select select "percentage"
select select "tag"
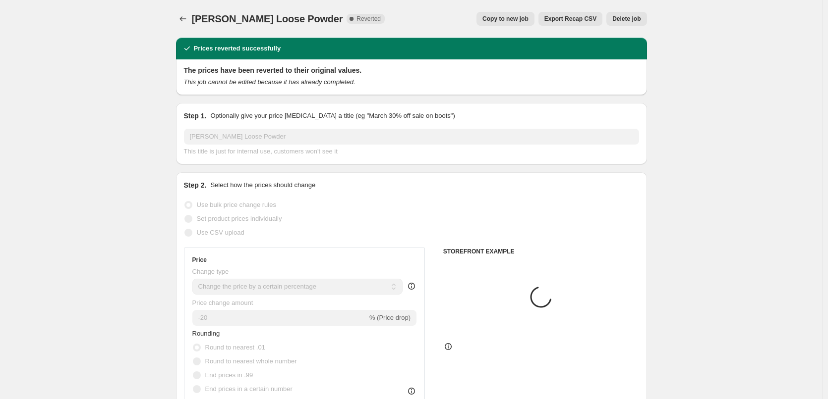
click at [518, 20] on span "Copy to new job" at bounding box center [505, 19] width 46 height 8
select select "percentage"
select select "tag"
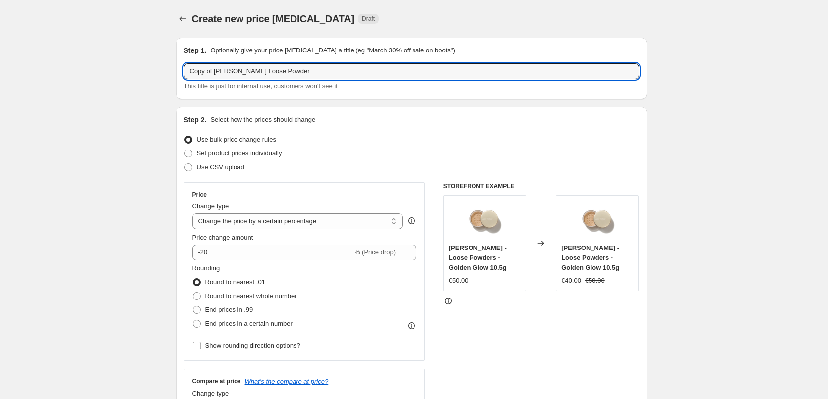
drag, startPoint x: 216, startPoint y: 71, endPoint x: 85, endPoint y: 71, distance: 130.8
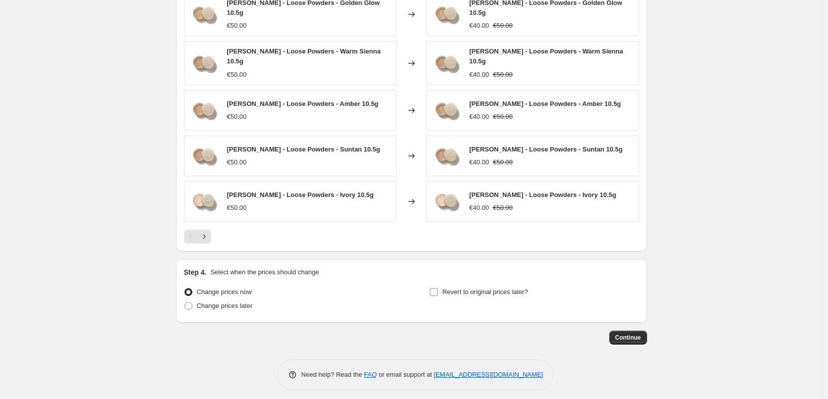
type input "[PERSON_NAME] Loose Powder"
click at [454, 290] on span "Revert to original prices later?" at bounding box center [485, 292] width 86 height 10
click at [438, 290] on input "Revert to original prices later?" at bounding box center [434, 292] width 8 height 8
checkbox input "true"
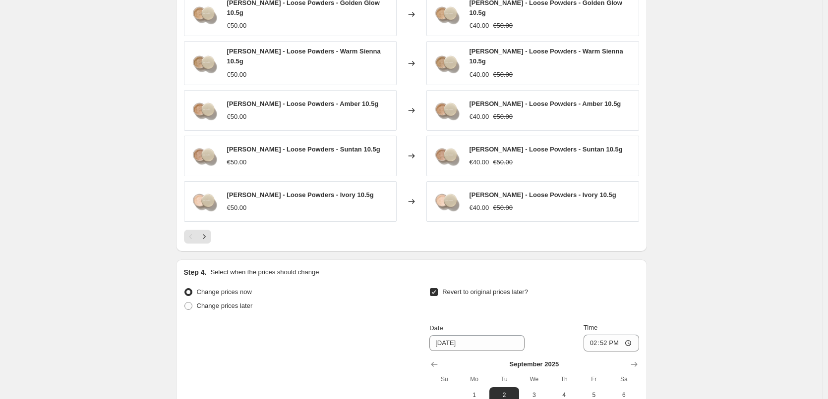
scroll to position [873, 0]
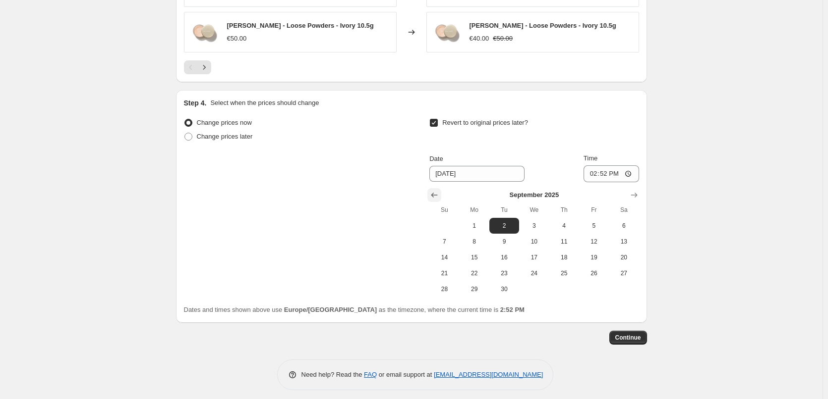
click at [433, 190] on icon "Show previous month, August 2025" at bounding box center [434, 195] width 10 height 10
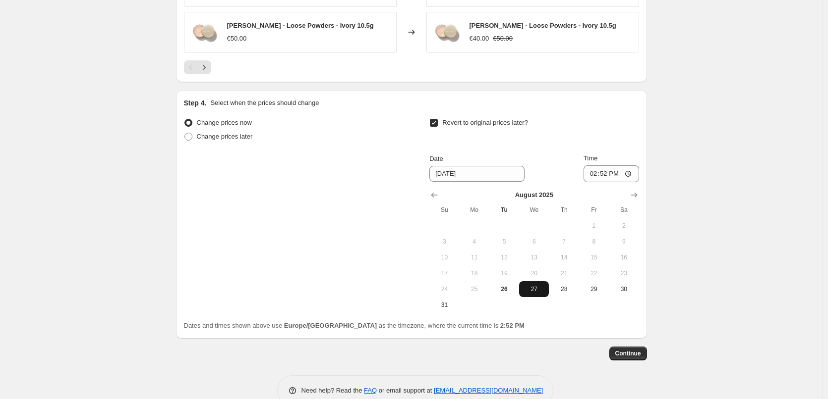
click at [534, 285] on span "27" at bounding box center [534, 289] width 22 height 8
type input "[DATE]"
click at [593, 172] on input "14:52" at bounding box center [611, 174] width 56 height 17
type input "03:00"
click at [635, 350] on span "Continue" at bounding box center [628, 354] width 26 height 8
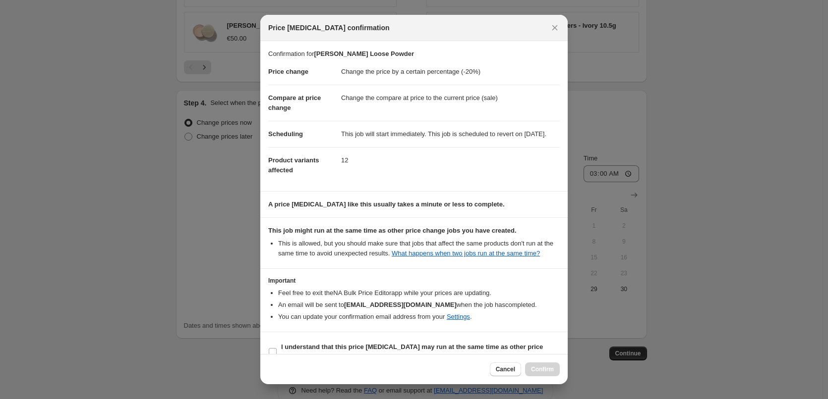
scroll to position [0, 0]
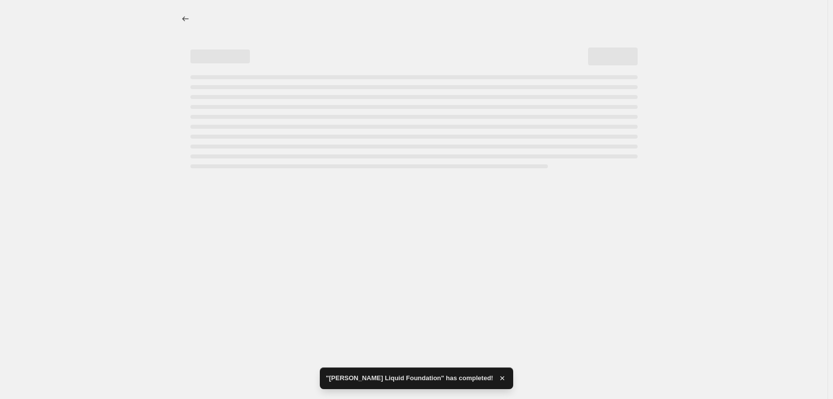
select select "percentage"
select select "tag"
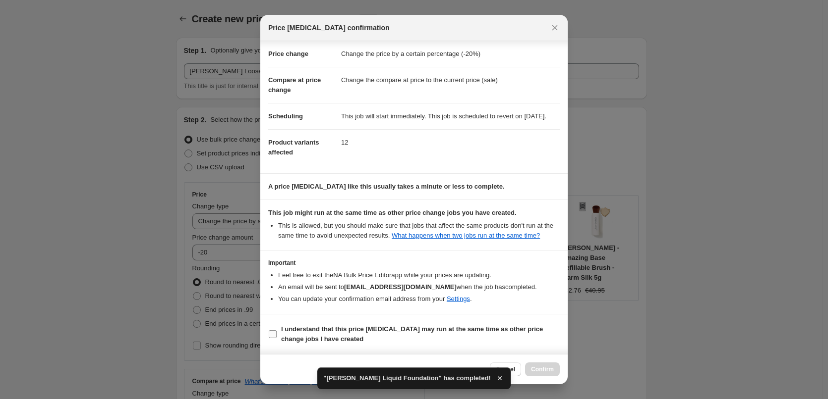
scroll to position [28, 0]
click at [340, 339] on span "I understand that this price [MEDICAL_DATA] may run at the same time as other p…" at bounding box center [420, 335] width 279 height 20
click at [277, 339] on input "I understand that this price [MEDICAL_DATA] may run at the same time as other p…" at bounding box center [273, 335] width 8 height 8
checkbox input "true"
click at [537, 372] on span "Confirm" at bounding box center [542, 370] width 23 height 8
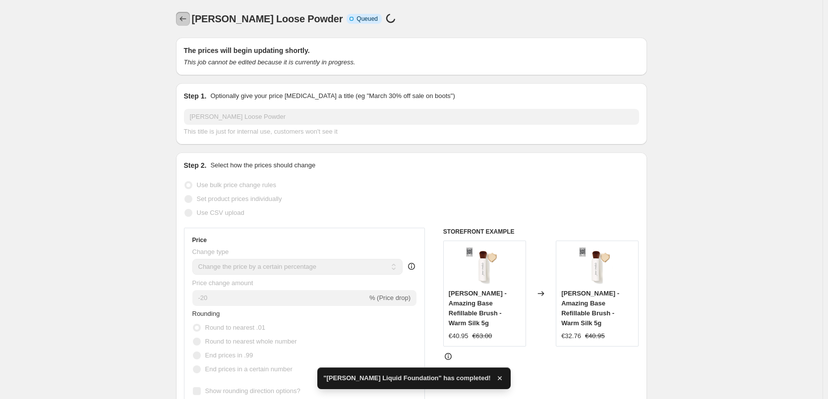
click at [186, 23] on icon "Price change jobs" at bounding box center [183, 19] width 10 height 10
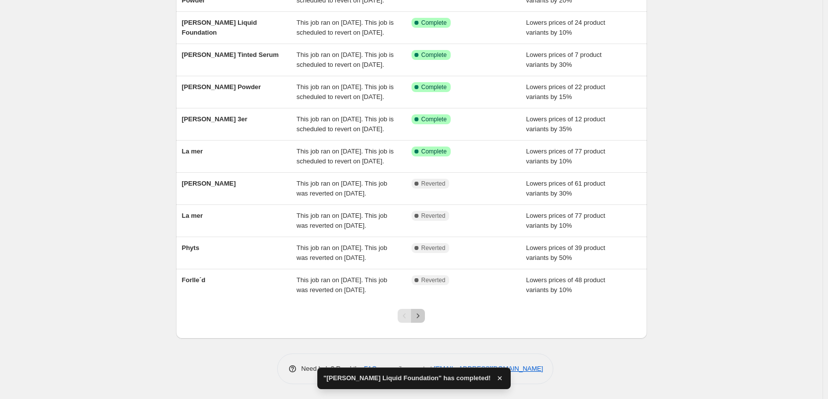
click at [423, 314] on icon "Next" at bounding box center [418, 316] width 10 height 10
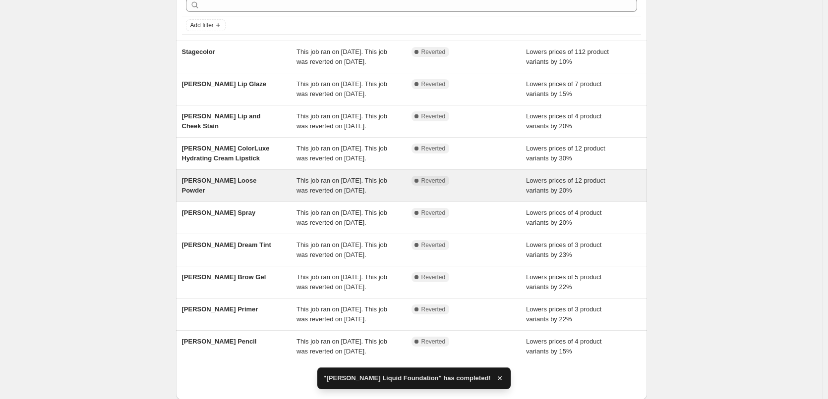
click at [254, 194] on span "[PERSON_NAME] Loose Powder" at bounding box center [219, 185] width 75 height 17
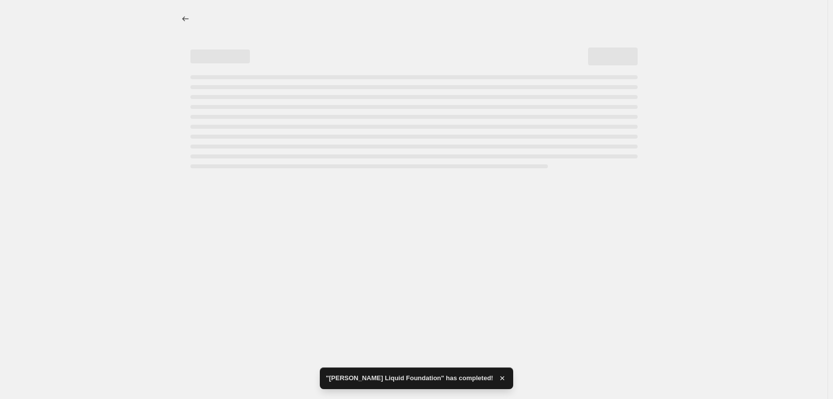
select select "percentage"
select select "tag"
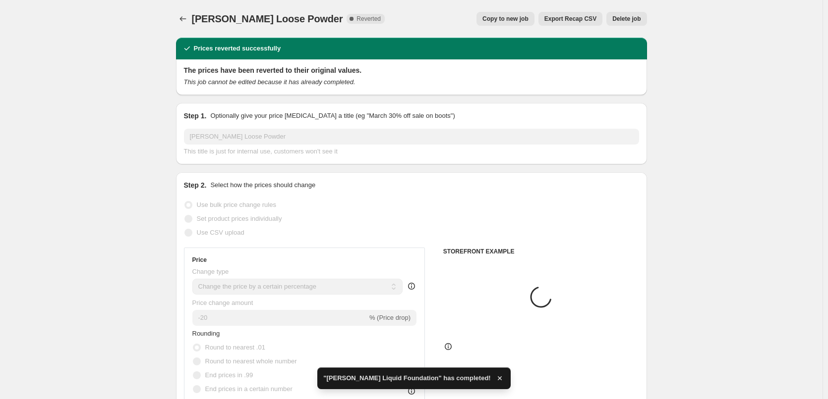
click at [628, 21] on span "Delete job" at bounding box center [626, 19] width 28 height 8
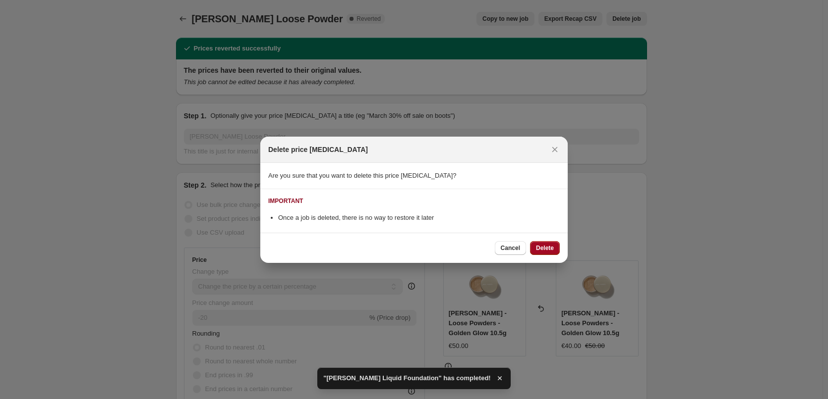
click at [543, 246] on span "Delete" at bounding box center [545, 248] width 18 height 8
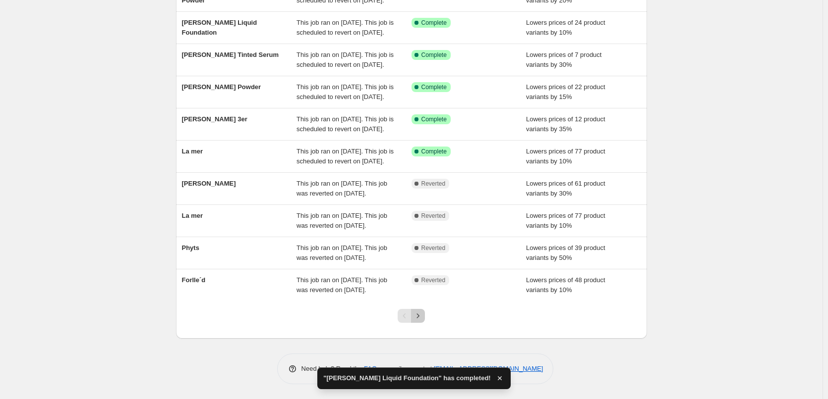
click at [423, 314] on icon "Next" at bounding box center [418, 316] width 10 height 10
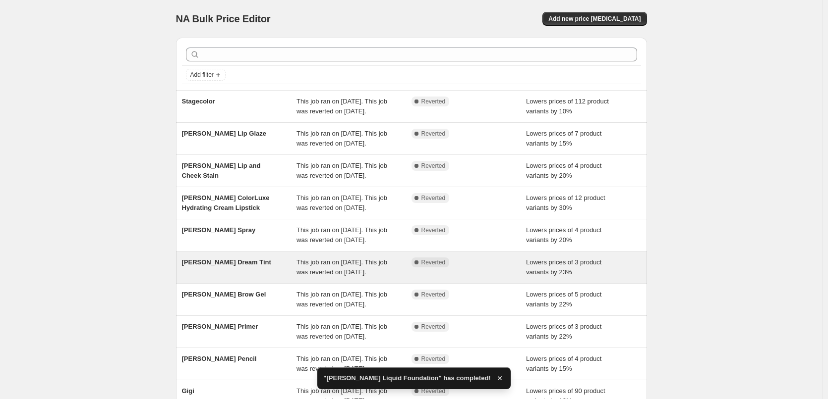
click at [238, 266] on span "[PERSON_NAME] Dream Tint" at bounding box center [226, 262] width 89 height 7
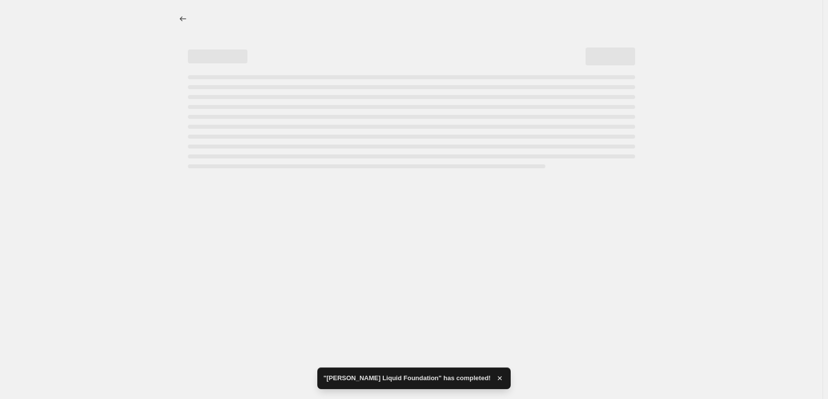
select select "percentage"
select select "vendor"
select select "tag"
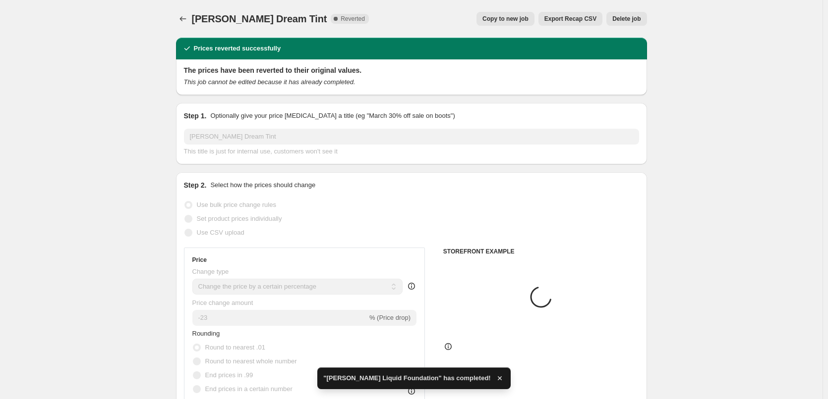
click at [524, 22] on span "Copy to new job" at bounding box center [505, 19] width 46 height 8
select select "percentage"
select select "vendor"
select select "tag"
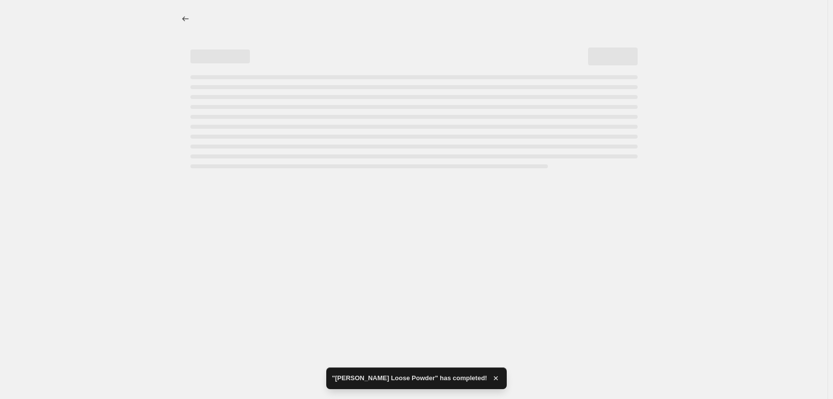
select select "percentage"
select select "vendor"
select select "tag"
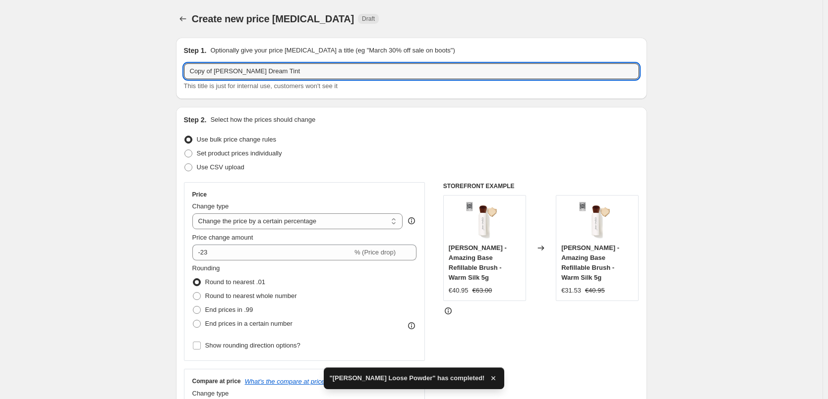
drag, startPoint x: 218, startPoint y: 70, endPoint x: 160, endPoint y: 70, distance: 57.5
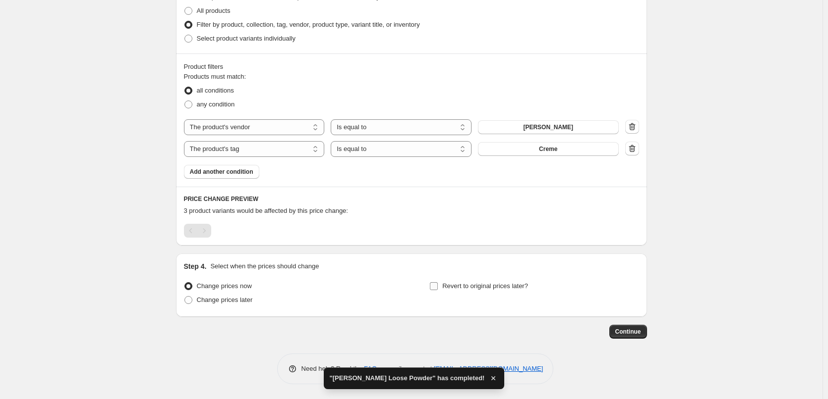
type input "[PERSON_NAME] Dream Tint"
click at [463, 286] on span "Revert to original prices later?" at bounding box center [485, 286] width 86 height 7
click at [438, 286] on input "Revert to original prices later?" at bounding box center [434, 287] width 8 height 8
checkbox input "true"
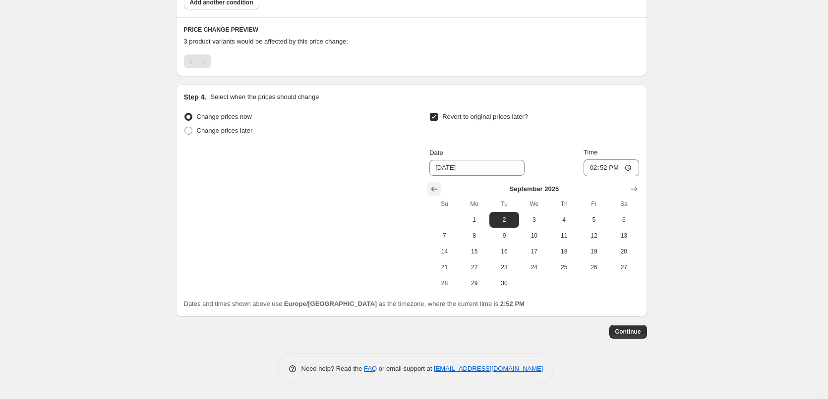
click at [436, 186] on icon "Show previous month, August 2025" at bounding box center [434, 189] width 10 height 10
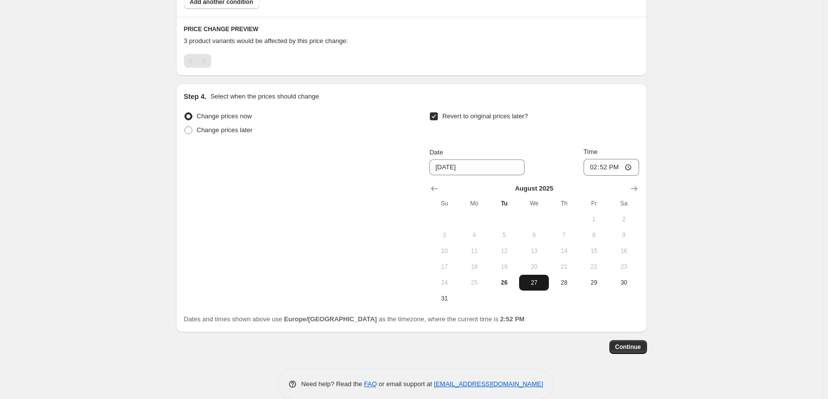
click at [540, 289] on button "27" at bounding box center [534, 283] width 30 height 16
type input "[DATE]"
click at [593, 171] on input "14:52" at bounding box center [611, 167] width 56 height 17
type input "03:00"
click at [632, 344] on span "Continue" at bounding box center [628, 347] width 26 height 8
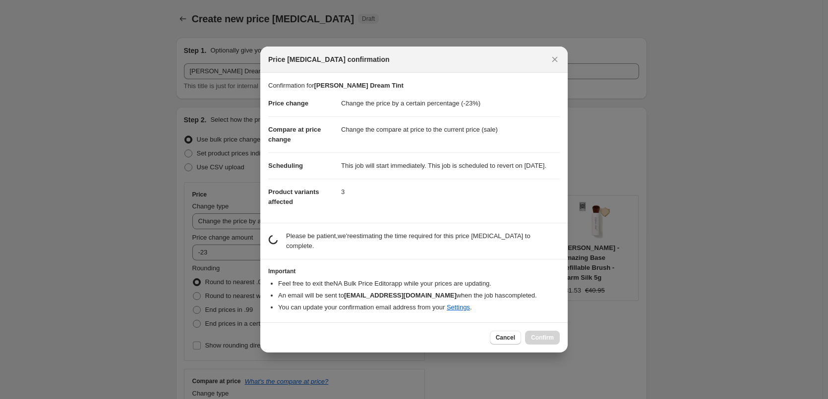
scroll to position [667, 0]
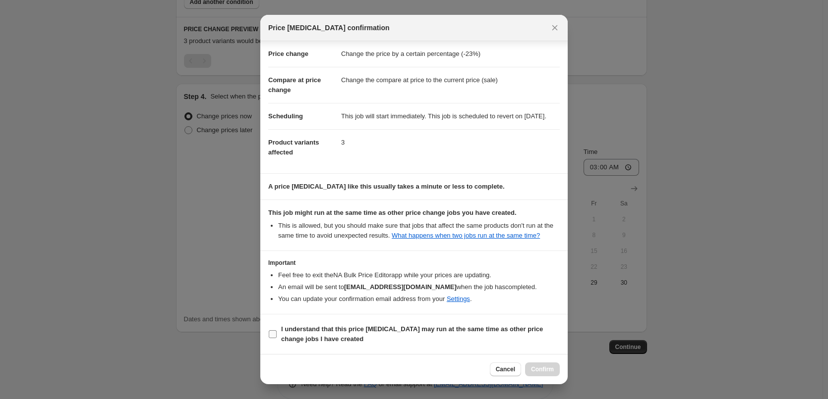
click at [312, 331] on b "I understand that this price [MEDICAL_DATA] may run at the same time as other p…" at bounding box center [412, 334] width 262 height 17
click at [277, 331] on input "I understand that this price [MEDICAL_DATA] may run at the same time as other p…" at bounding box center [273, 335] width 8 height 8
checkbox input "true"
click at [550, 368] on span "Confirm" at bounding box center [542, 370] width 23 height 8
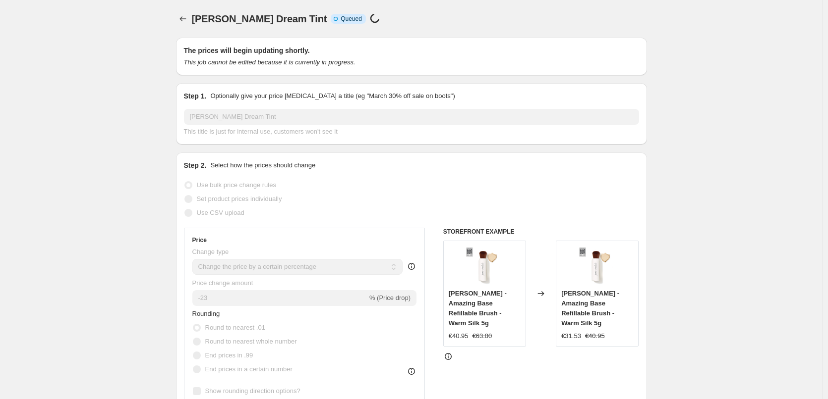
click at [187, 27] on div "[PERSON_NAME] Dream Tint. This page is ready [PERSON_NAME] Dream Tint Info Inco…" at bounding box center [411, 19] width 471 height 38
click at [188, 21] on icon "Price change jobs" at bounding box center [183, 19] width 10 height 10
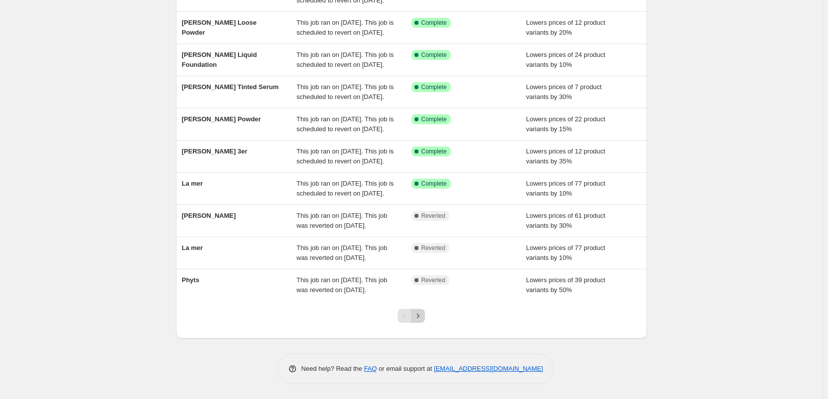
click at [423, 310] on button "Next" at bounding box center [418, 316] width 14 height 14
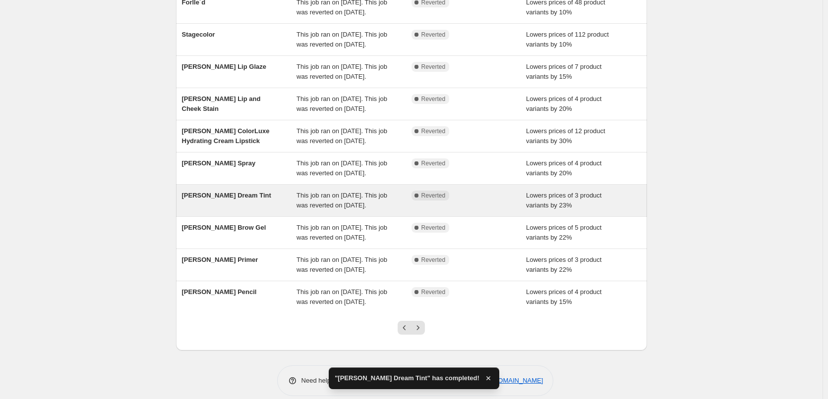
click at [247, 211] on div "[PERSON_NAME] Dream Tint" at bounding box center [239, 201] width 115 height 20
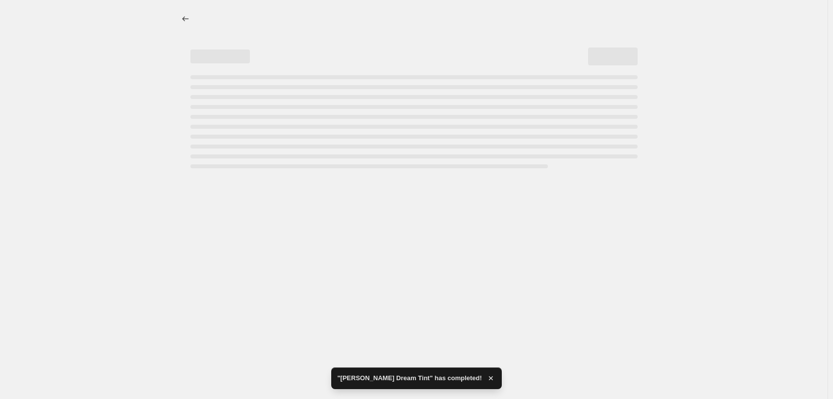
select select "percentage"
select select "vendor"
select select "tag"
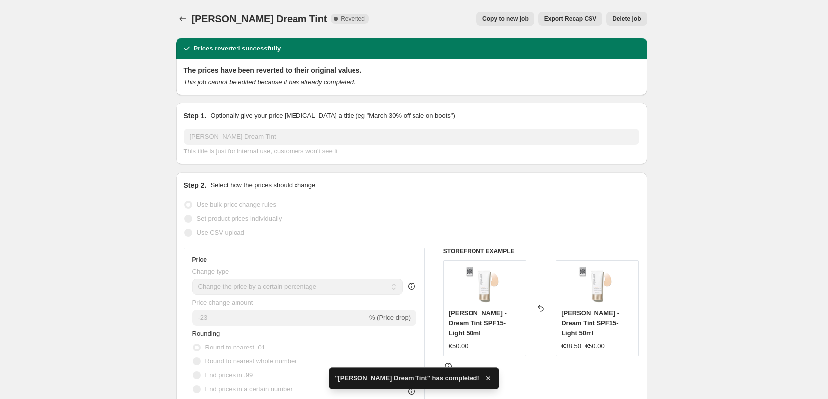
click at [628, 23] on button "Delete job" at bounding box center [626, 19] width 40 height 14
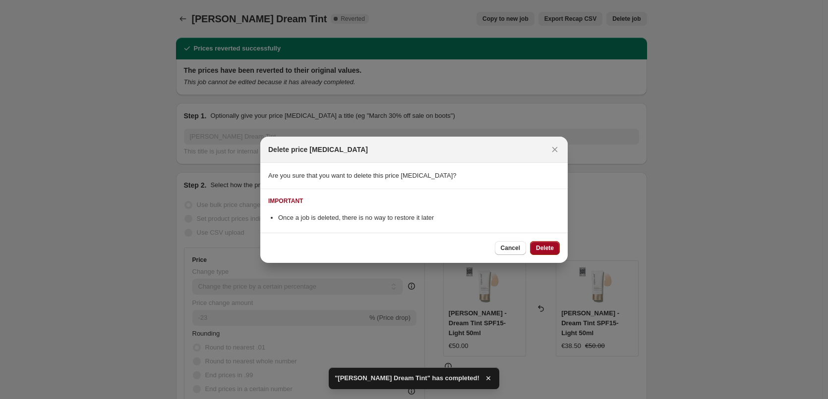
click at [546, 251] on span "Delete" at bounding box center [545, 248] width 18 height 8
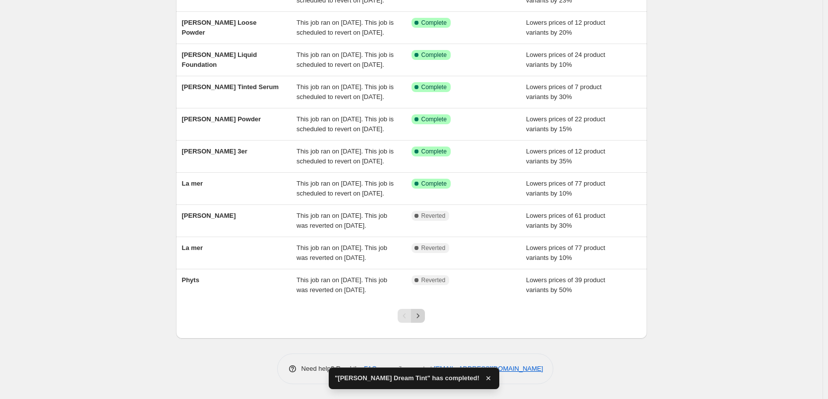
click at [425, 314] on button "Next" at bounding box center [418, 316] width 14 height 14
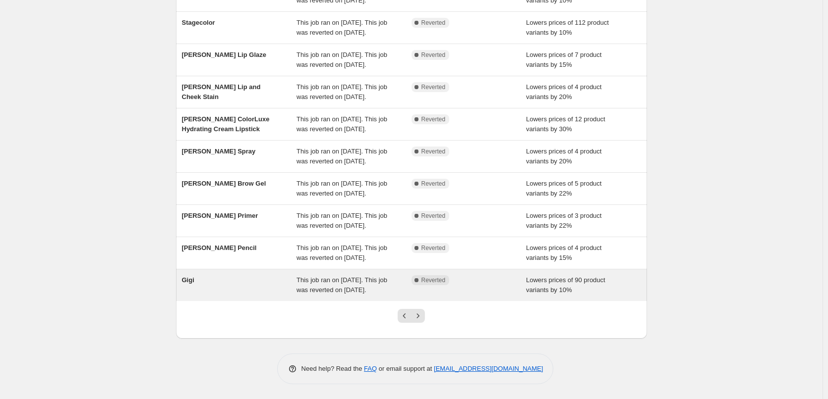
click at [208, 276] on div "Gigi" at bounding box center [239, 286] width 115 height 20
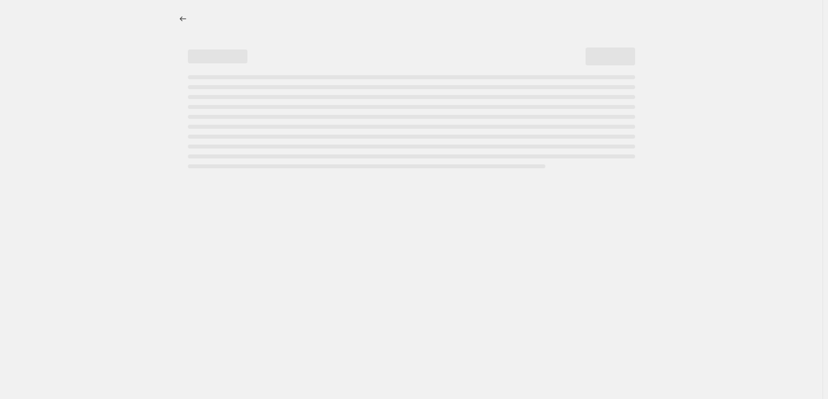
select select "percentage"
select select "vendor"
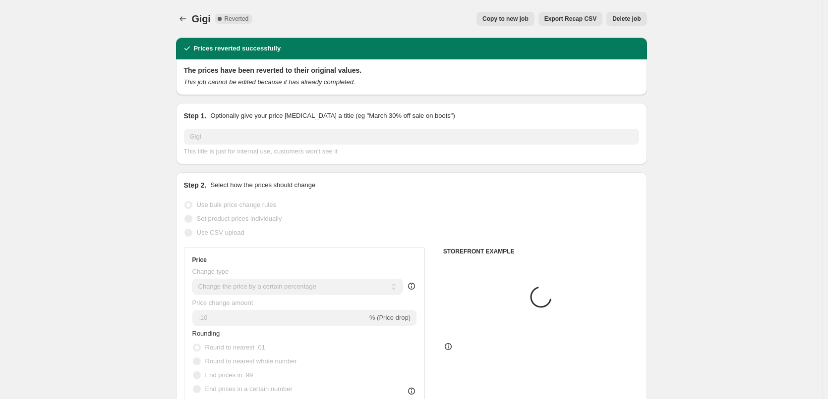
click at [516, 14] on button "Copy to new job" at bounding box center [505, 19] width 58 height 14
select select "percentage"
select select "vendor"
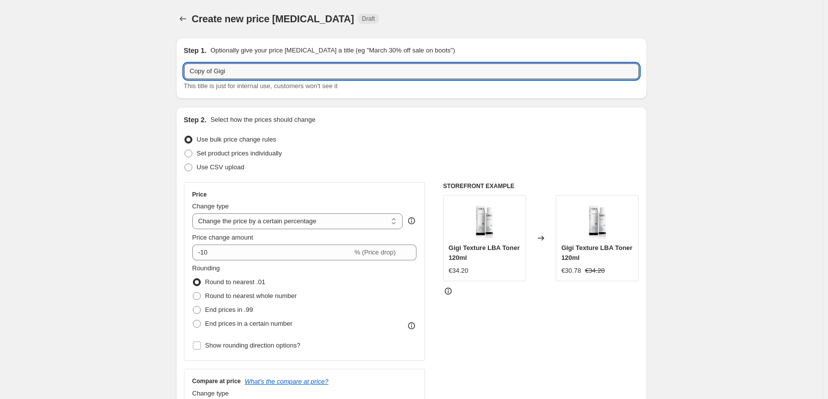
drag, startPoint x: 217, startPoint y: 72, endPoint x: 171, endPoint y: 70, distance: 45.6
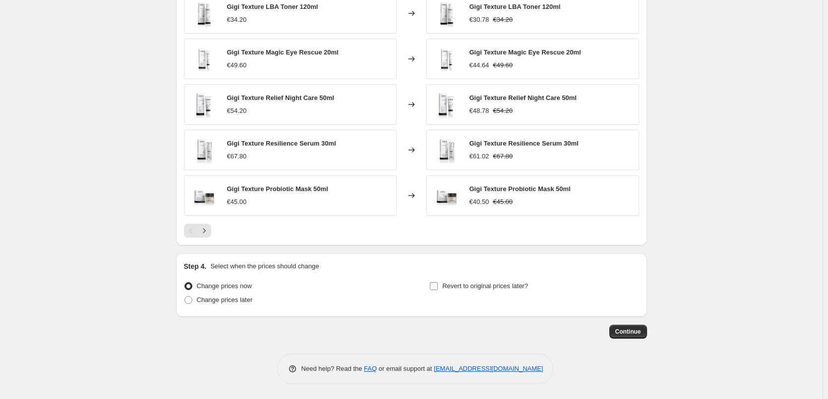
type input "Gigi"
click at [495, 283] on span "Revert to original prices later?" at bounding box center [485, 286] width 86 height 7
click at [438, 283] on input "Revert to original prices later?" at bounding box center [434, 287] width 8 height 8
checkbox input "true"
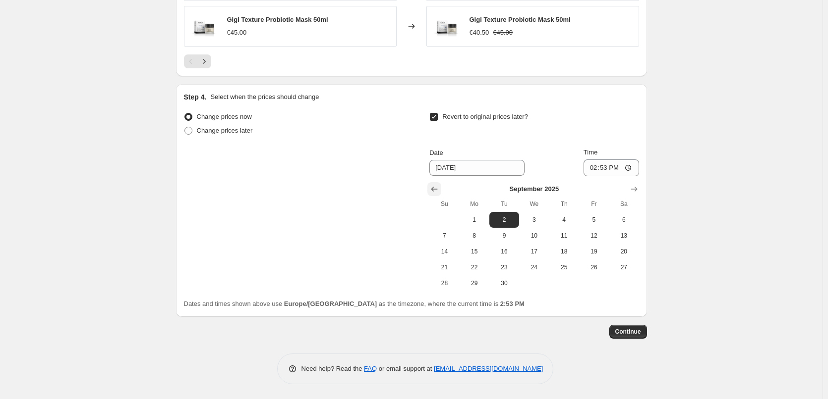
click at [441, 192] on button "Show previous month, August 2025" at bounding box center [434, 189] width 14 height 14
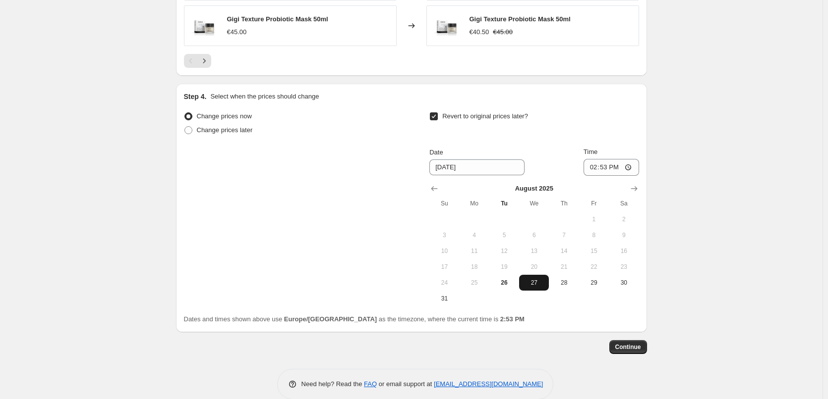
click at [538, 283] on span "27" at bounding box center [534, 283] width 22 height 8
type input "[DATE]"
click at [592, 162] on input "14:53" at bounding box center [611, 167] width 56 height 17
click at [595, 164] on input "14:53" at bounding box center [611, 167] width 56 height 17
type input "03:00"
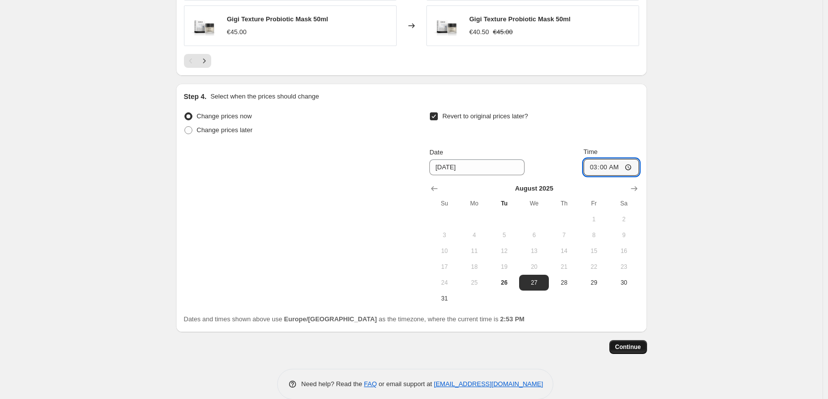
click at [638, 347] on span "Continue" at bounding box center [628, 347] width 26 height 8
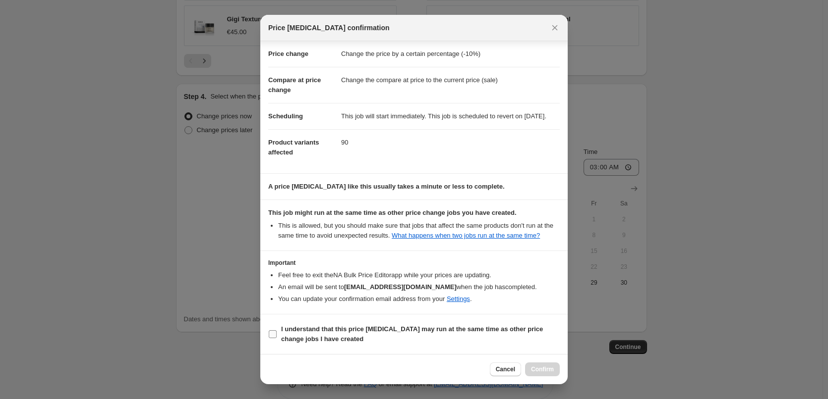
click at [319, 332] on b "I understand that this price [MEDICAL_DATA] may run at the same time as other p…" at bounding box center [412, 334] width 262 height 17
click at [277, 332] on input "I understand that this price [MEDICAL_DATA] may run at the same time as other p…" at bounding box center [273, 335] width 8 height 8
checkbox input "true"
click at [536, 363] on button "Confirm" at bounding box center [542, 370] width 35 height 14
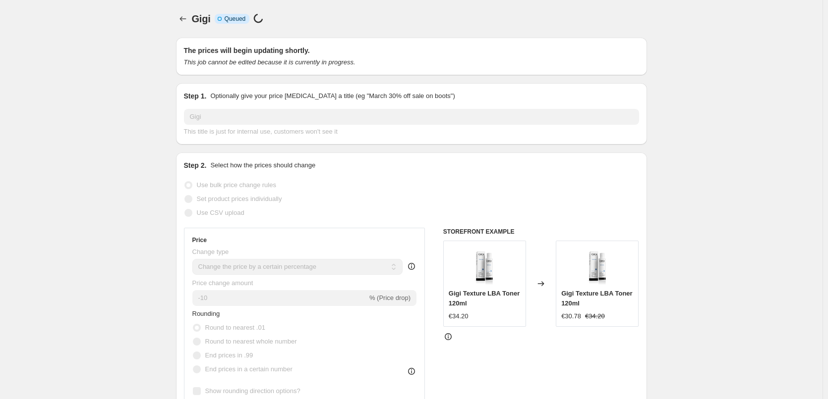
click at [192, 16] on div at bounding box center [184, 19] width 16 height 14
click at [188, 16] on icon "Price change jobs" at bounding box center [183, 19] width 10 height 10
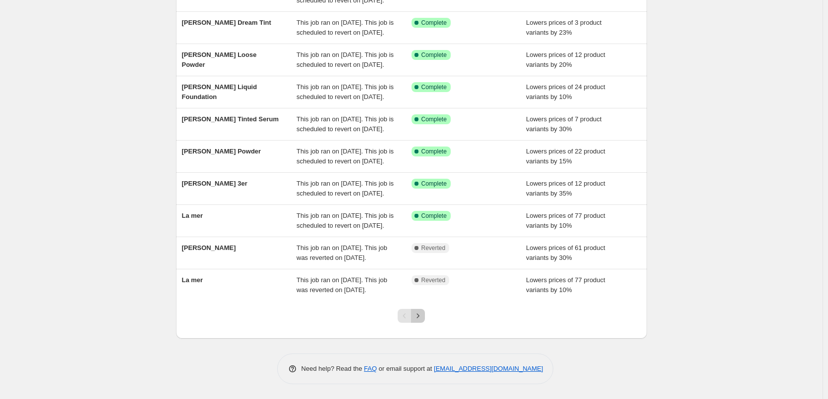
click at [422, 316] on icon "Next" at bounding box center [418, 316] width 10 height 10
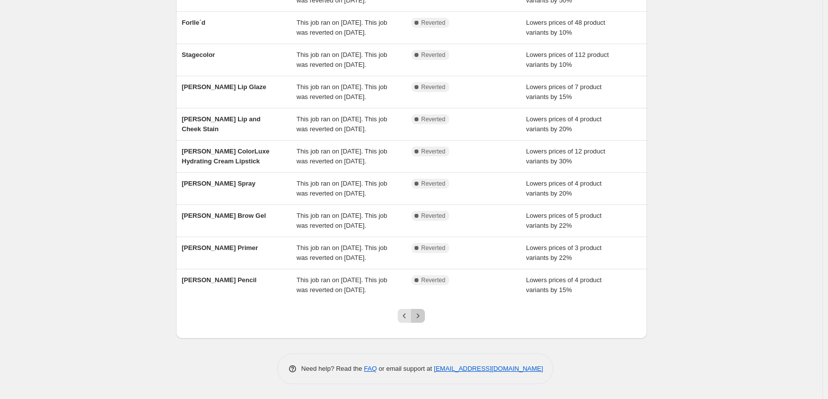
click at [421, 318] on icon "Next" at bounding box center [418, 316] width 10 height 10
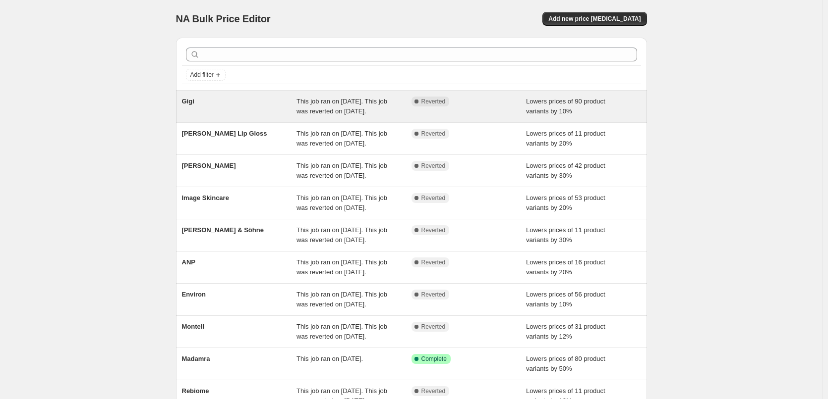
click at [192, 111] on div "Gigi" at bounding box center [239, 107] width 115 height 20
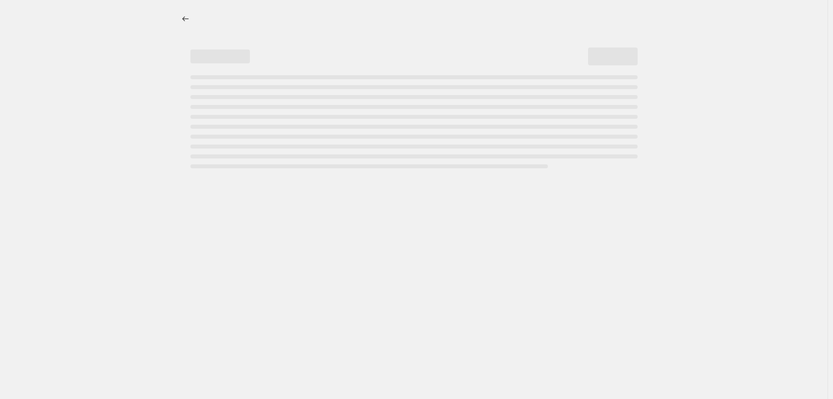
select select "percentage"
select select "vendor"
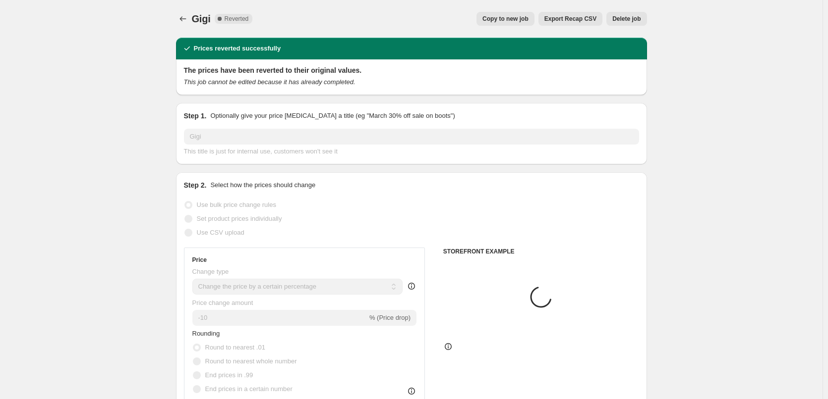
click at [627, 17] on span "Delete job" at bounding box center [626, 19] width 28 height 8
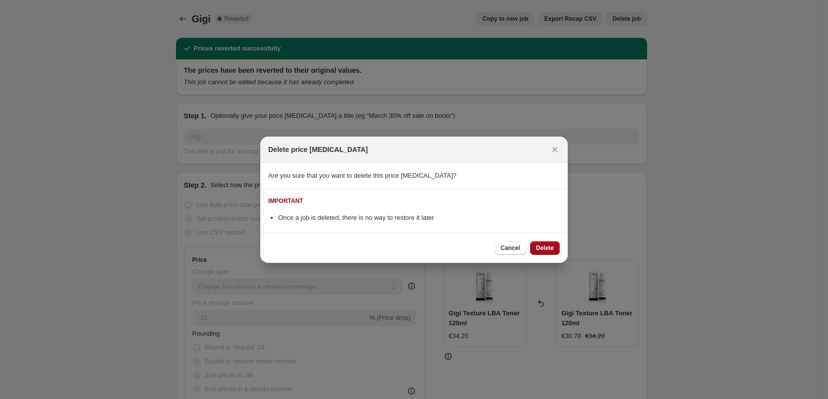
click at [543, 243] on button "Delete" at bounding box center [545, 248] width 30 height 14
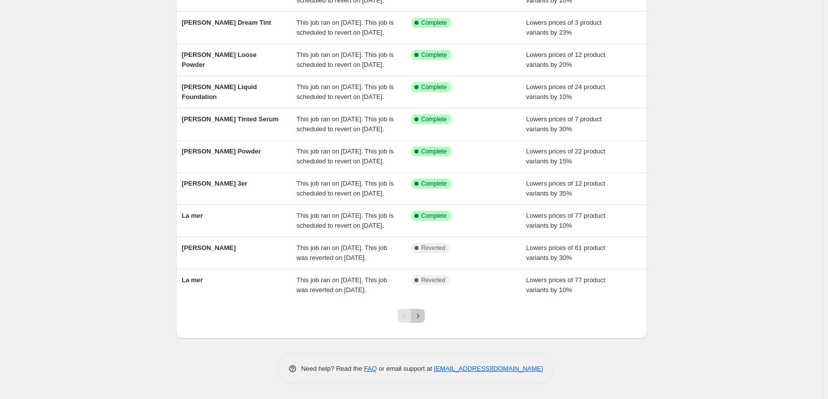
click at [422, 317] on icon "Next" at bounding box center [418, 316] width 10 height 10
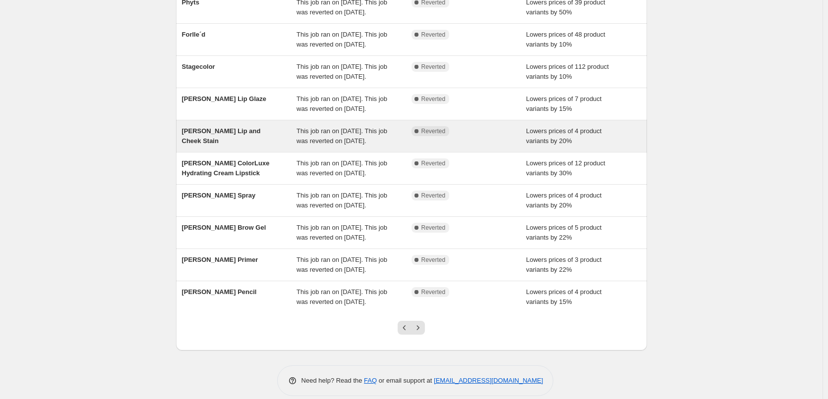
click at [349, 145] on span "This job ran on [DATE]. This job was reverted on [DATE]." at bounding box center [341, 135] width 91 height 17
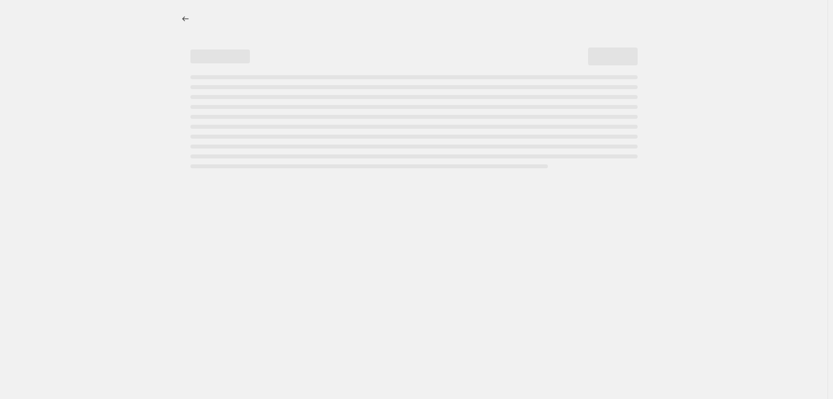
select select "percentage"
select select "tag"
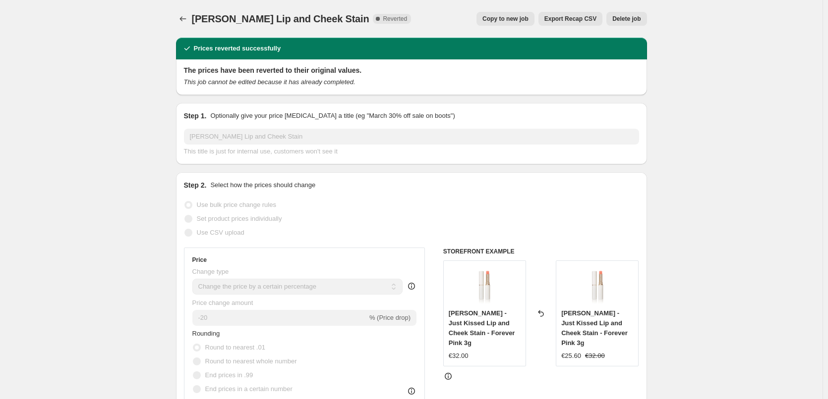
click at [502, 19] on span "Copy to new job" at bounding box center [505, 19] width 46 height 8
select select "percentage"
select select "tag"
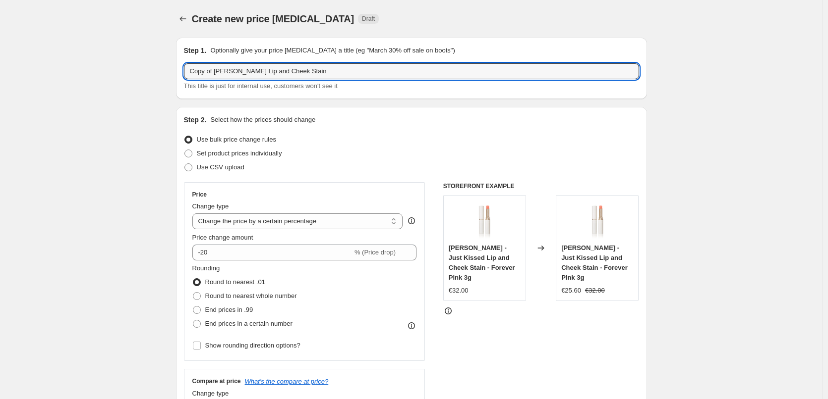
drag, startPoint x: 215, startPoint y: 72, endPoint x: 50, endPoint y: 80, distance: 165.3
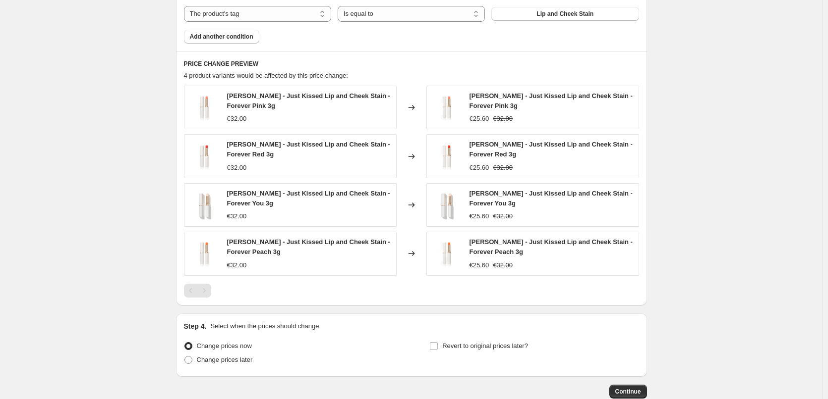
scroll to position [671, 0]
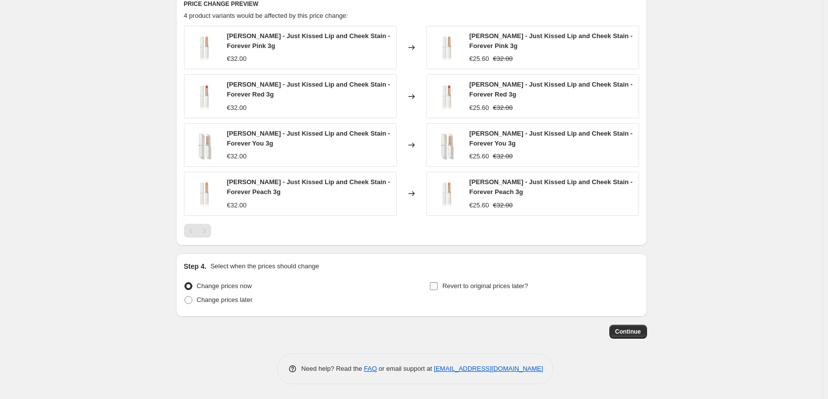
type input "[PERSON_NAME] Lip and Cheek Stain"
click at [461, 286] on span "Revert to original prices later?" at bounding box center [485, 286] width 86 height 7
click at [438, 286] on input "Revert to original prices later?" at bounding box center [434, 287] width 8 height 8
checkbox input "true"
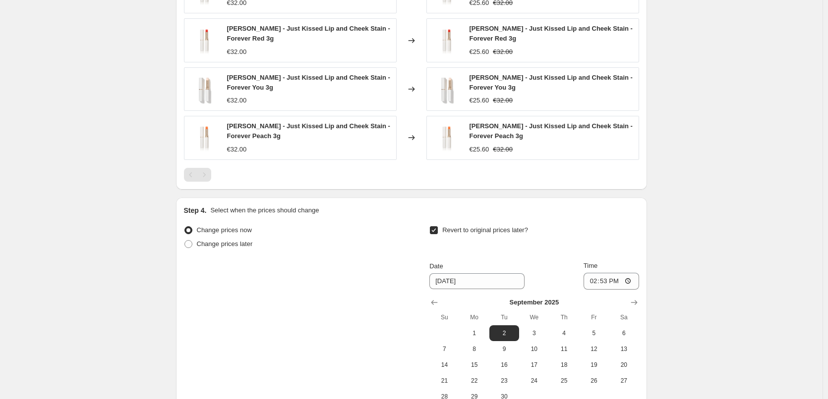
scroll to position [819, 0]
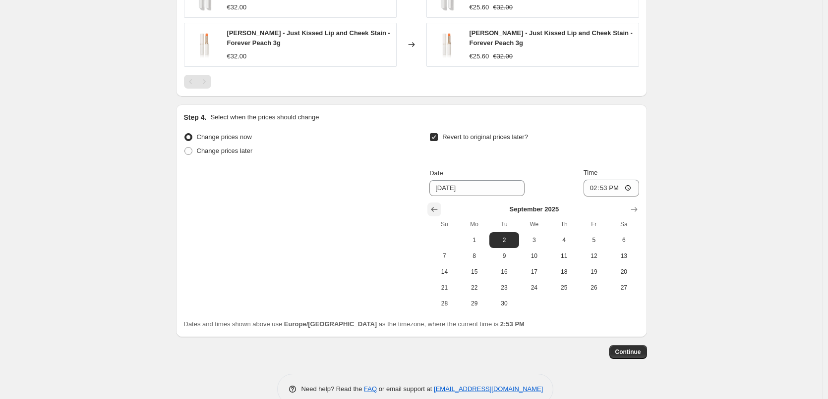
click at [436, 210] on icon "Show previous month, August 2025" at bounding box center [434, 209] width 6 height 5
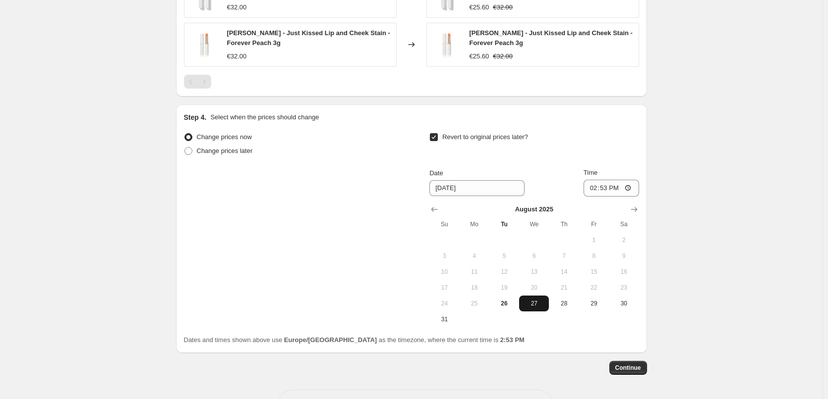
click at [536, 304] on span "27" at bounding box center [534, 304] width 22 height 8
type input "[DATE]"
click at [596, 188] on input "14:53" at bounding box center [611, 188] width 56 height 17
click at [629, 187] on input "15:00" at bounding box center [611, 188] width 56 height 17
type input "03:00"
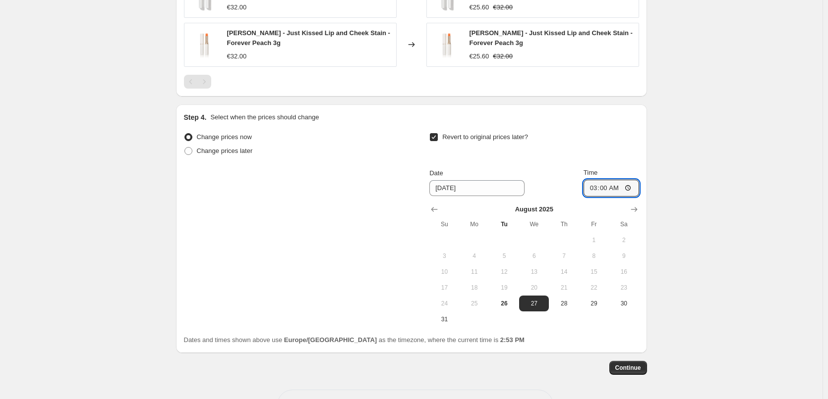
click at [625, 367] on span "Continue" at bounding box center [628, 368] width 26 height 8
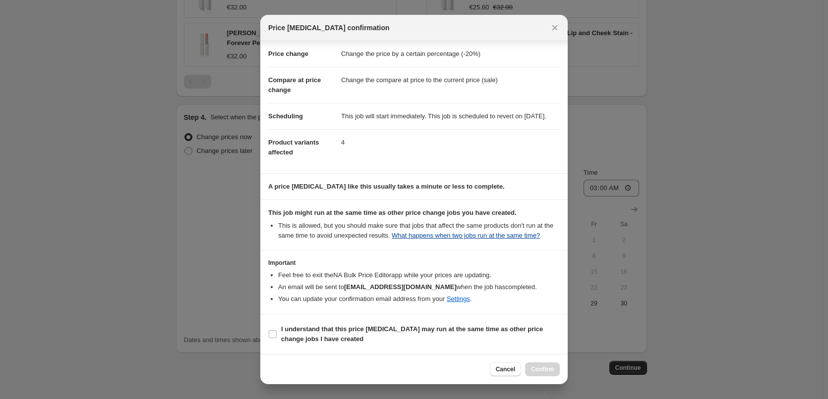
scroll to position [28, 0]
click at [351, 337] on span "I understand that this price [MEDICAL_DATA] may run at the same time as other p…" at bounding box center [420, 335] width 279 height 20
click at [277, 337] on input "I understand that this price [MEDICAL_DATA] may run at the same time as other p…" at bounding box center [273, 335] width 8 height 8
checkbox input "true"
click at [545, 374] on button "Confirm" at bounding box center [542, 370] width 35 height 14
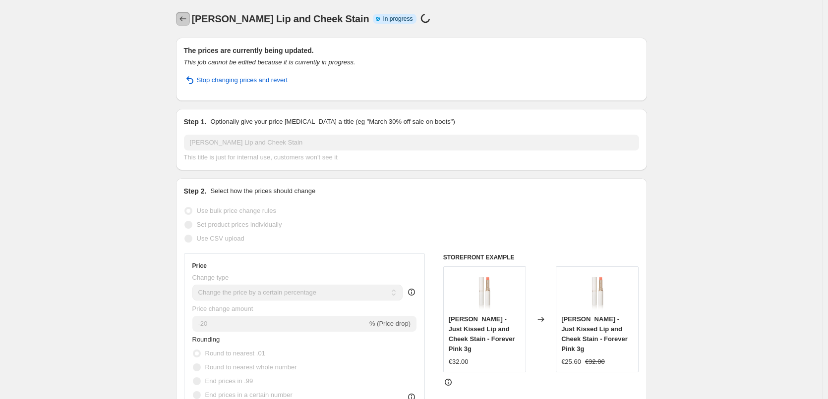
click at [181, 19] on icon "Price change jobs" at bounding box center [183, 19] width 10 height 10
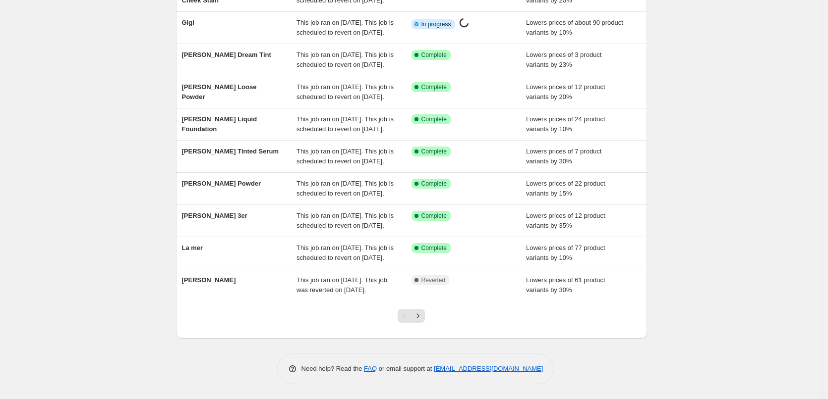
scroll to position [210, 0]
click at [420, 313] on icon "Next" at bounding box center [418, 316] width 10 height 10
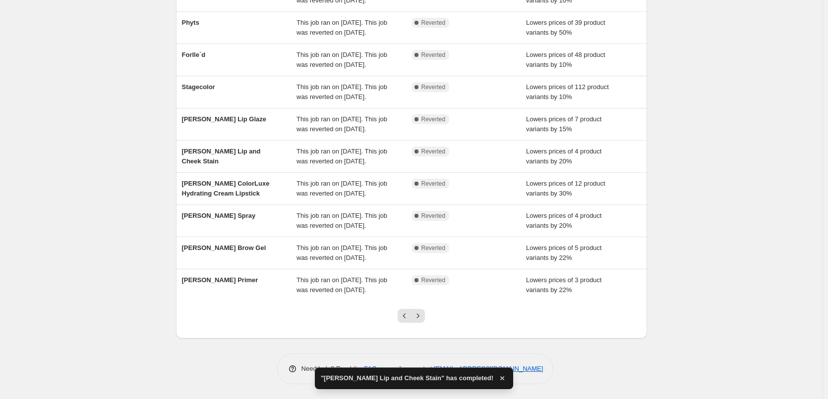
scroll to position [0, 0]
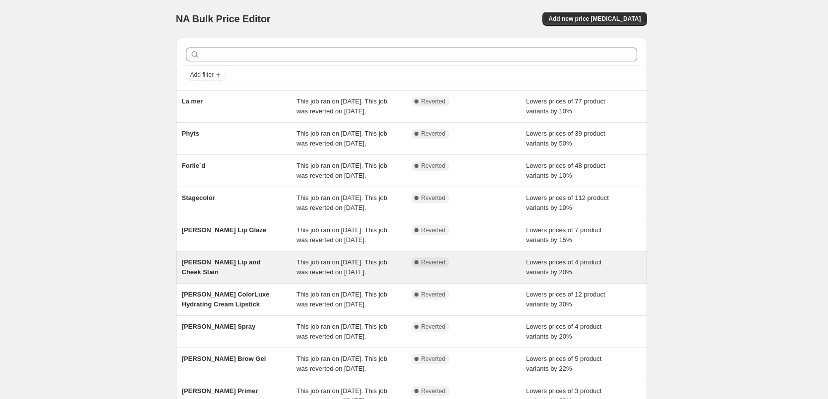
click at [342, 276] on span "This job ran on [DATE]. This job was reverted on [DATE]." at bounding box center [341, 267] width 91 height 17
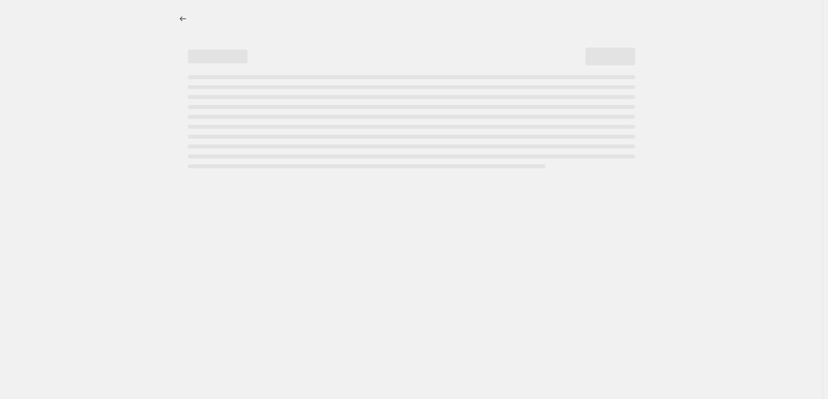
select select "percentage"
select select "tag"
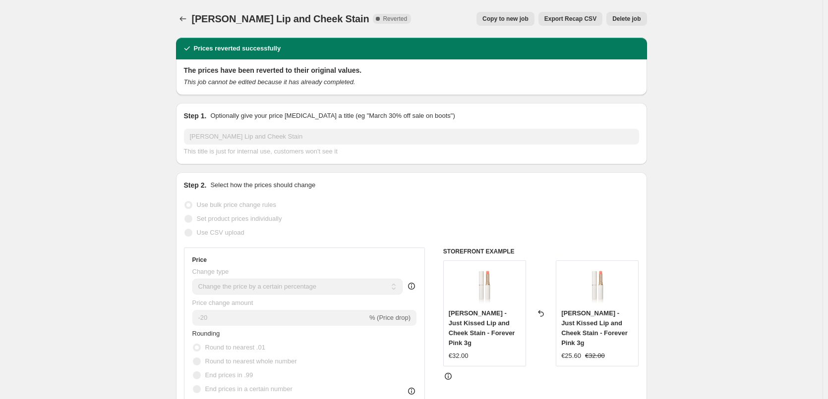
click at [640, 18] on span "Delete job" at bounding box center [626, 19] width 28 height 8
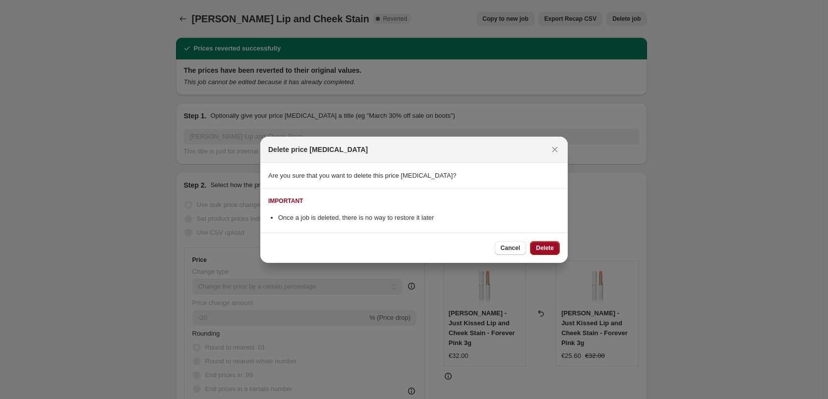
click at [544, 245] on span "Delete" at bounding box center [545, 248] width 18 height 8
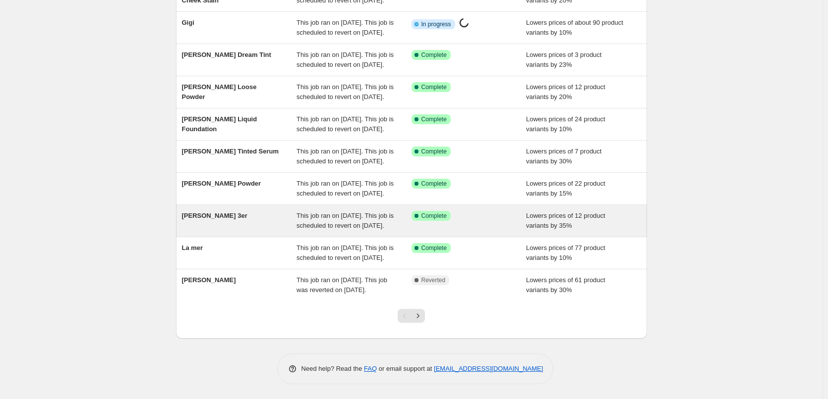
scroll to position [210, 0]
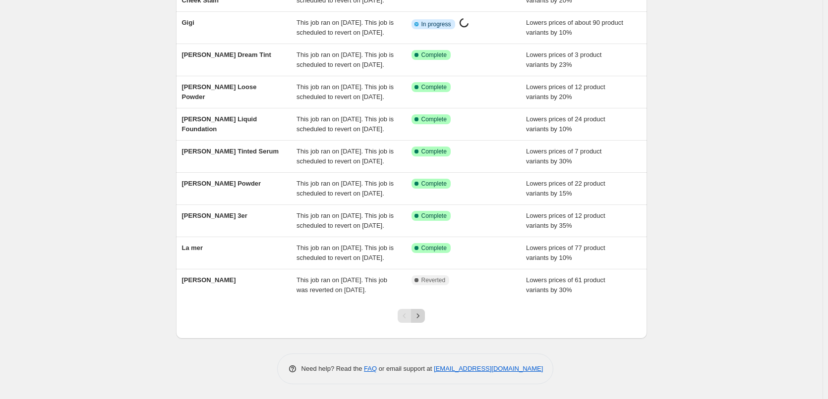
click at [423, 315] on icon "Next" at bounding box center [418, 316] width 10 height 10
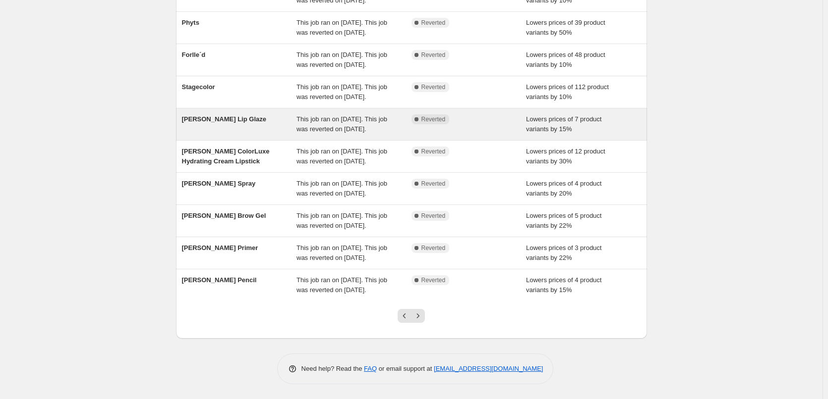
click at [318, 115] on span "This job ran on [DATE]. This job was reverted on [DATE]." at bounding box center [341, 123] width 91 height 17
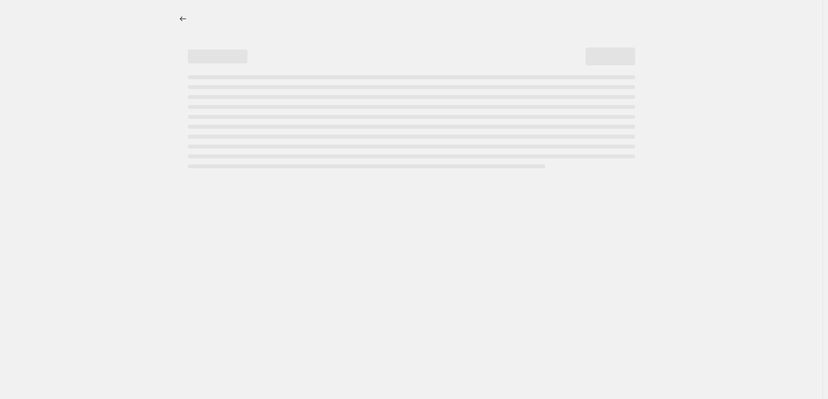
select select "percentage"
select select "tag"
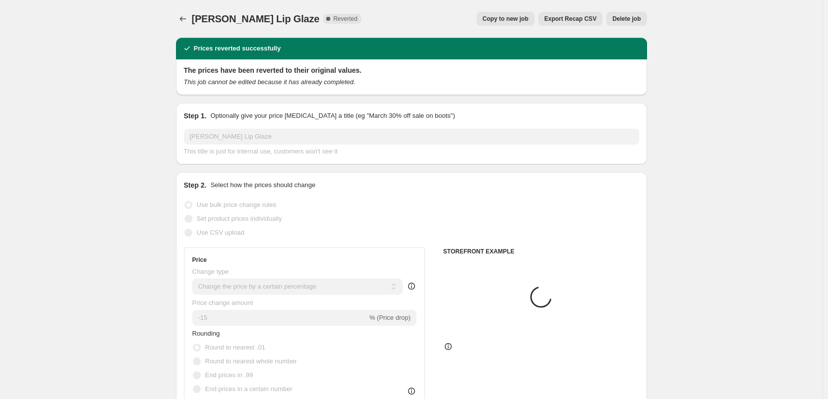
click at [523, 14] on button "Copy to new job" at bounding box center [505, 19] width 58 height 14
select select "percentage"
select select "tag"
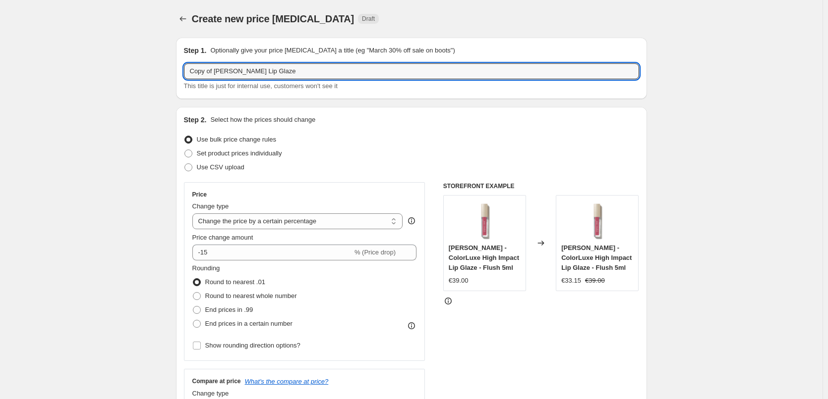
drag, startPoint x: 213, startPoint y: 72, endPoint x: 136, endPoint y: 69, distance: 76.9
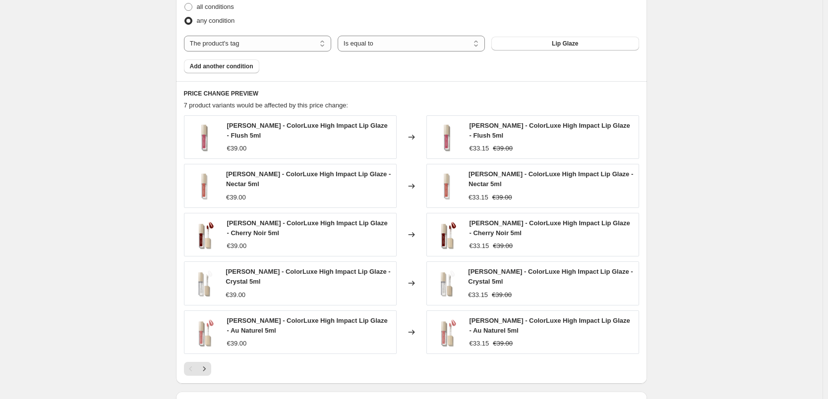
scroll to position [719, 0]
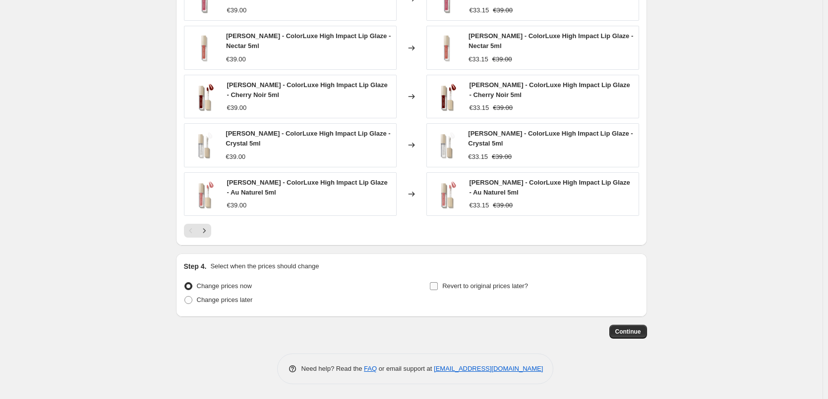
type input "[PERSON_NAME] Lip Glaze"
click at [474, 285] on span "Revert to original prices later?" at bounding box center [485, 286] width 86 height 7
click at [438, 285] on input "Revert to original prices later?" at bounding box center [434, 287] width 8 height 8
checkbox input "true"
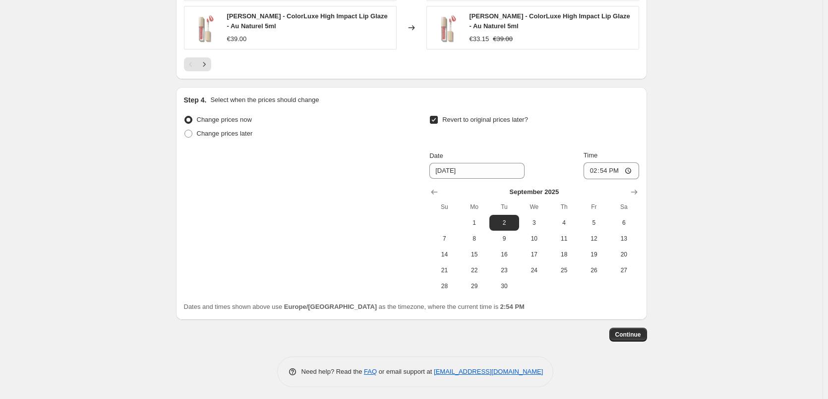
scroll to position [889, 0]
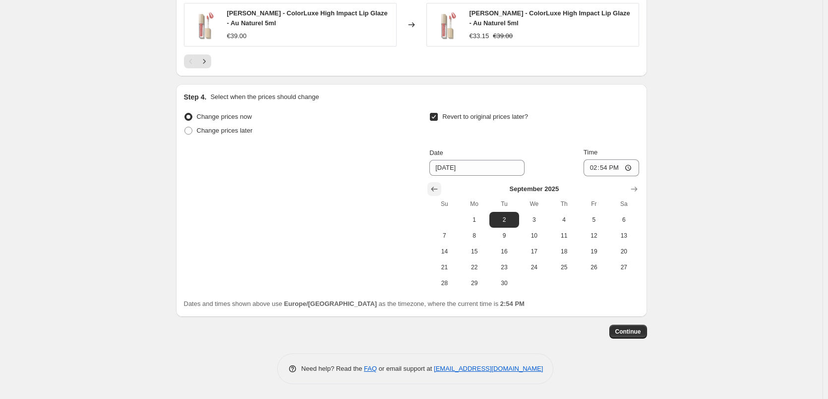
click at [439, 188] on icon "Show previous month, August 2025" at bounding box center [434, 189] width 10 height 10
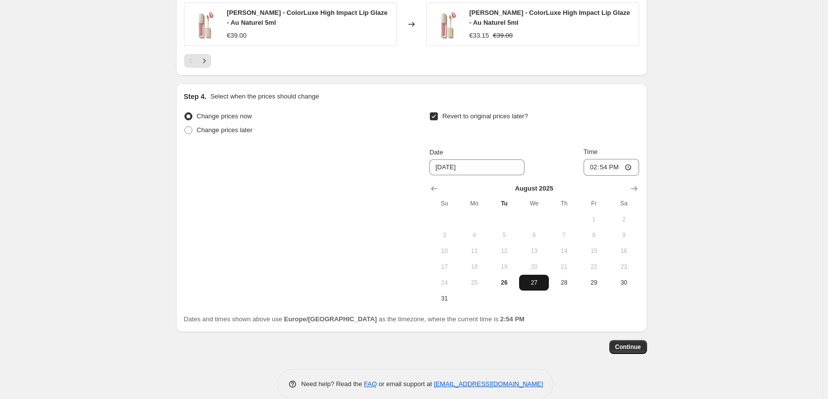
click at [536, 285] on span "27" at bounding box center [534, 283] width 22 height 8
type input "[DATE]"
click at [598, 166] on input "14:54" at bounding box center [611, 167] width 56 height 17
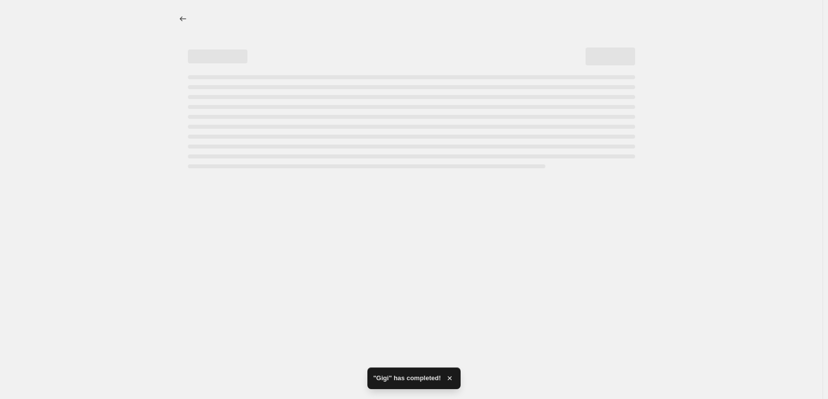
scroll to position [0, 0]
select select "percentage"
select select "tag"
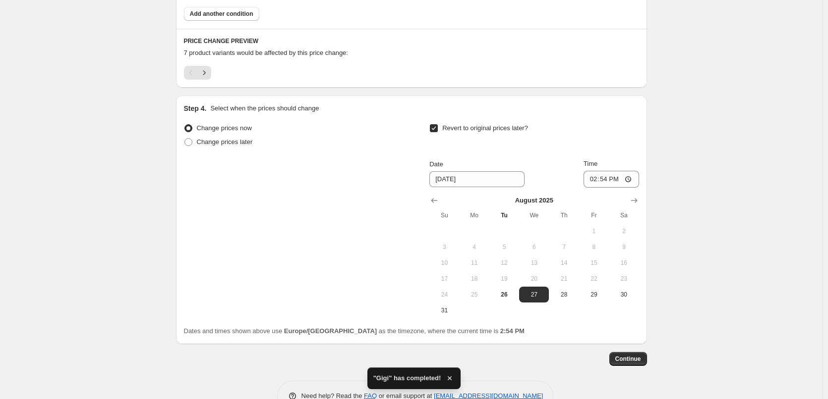
scroll to position [661, 0]
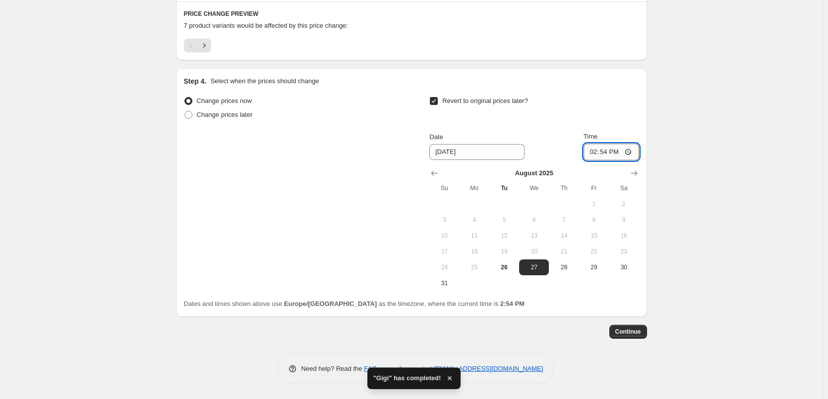
click at [594, 154] on input "14:54" at bounding box center [611, 152] width 56 height 17
click at [634, 153] on input "15:00" at bounding box center [611, 152] width 56 height 17
type input "03:00"
click at [627, 333] on span "Continue" at bounding box center [628, 332] width 26 height 8
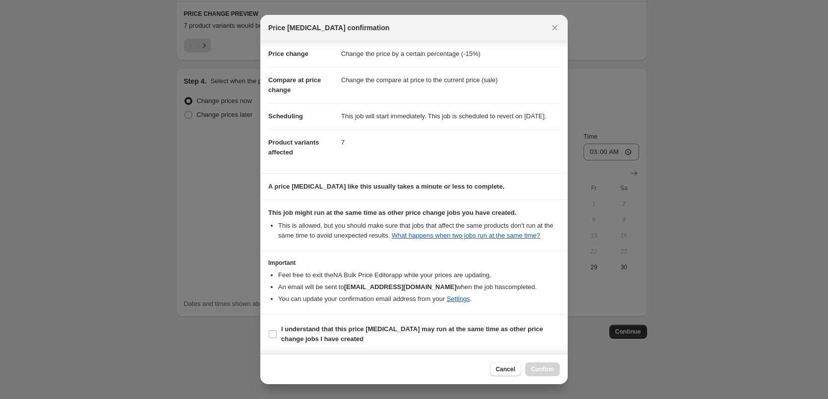
scroll to position [28, 0]
click at [318, 337] on b "I understand that this price [MEDICAL_DATA] may run at the same time as other p…" at bounding box center [412, 334] width 262 height 17
click at [277, 337] on input "I understand that this price [MEDICAL_DATA] may run at the same time as other p…" at bounding box center [273, 335] width 8 height 8
checkbox input "true"
click at [554, 369] on button "Confirm" at bounding box center [542, 370] width 35 height 14
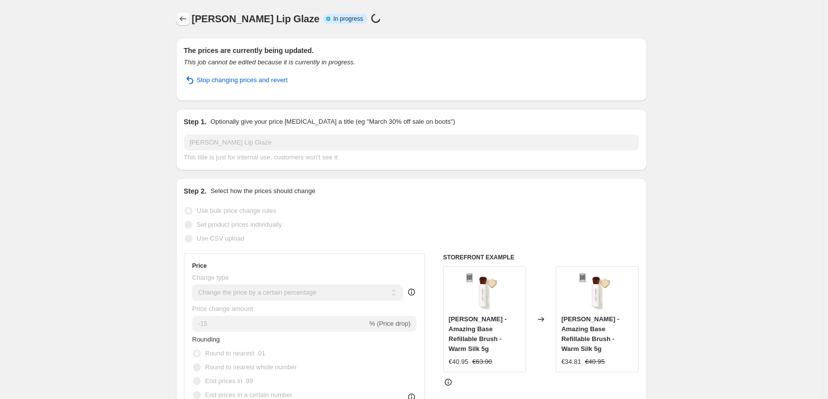
click at [184, 16] on icon "Price change jobs" at bounding box center [183, 19] width 10 height 10
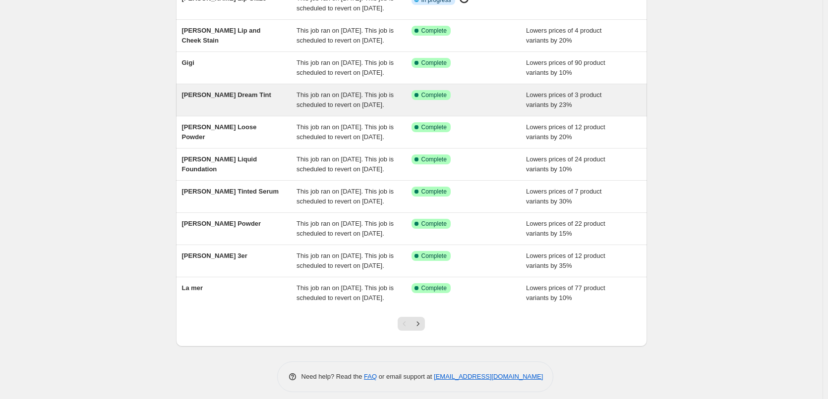
scroll to position [210, 0]
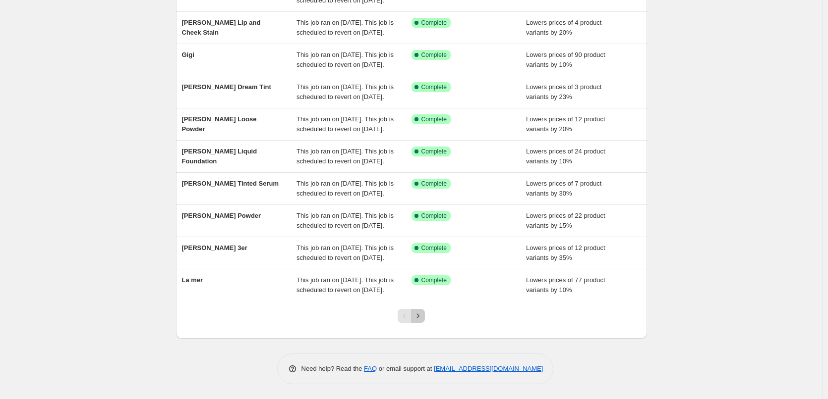
click at [421, 318] on icon "Next" at bounding box center [418, 316] width 10 height 10
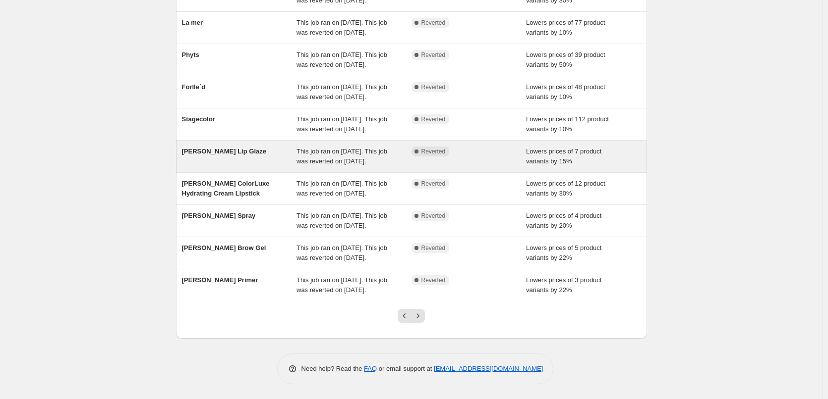
click at [297, 147] on div "[PERSON_NAME] Lip Glaze" at bounding box center [239, 157] width 115 height 20
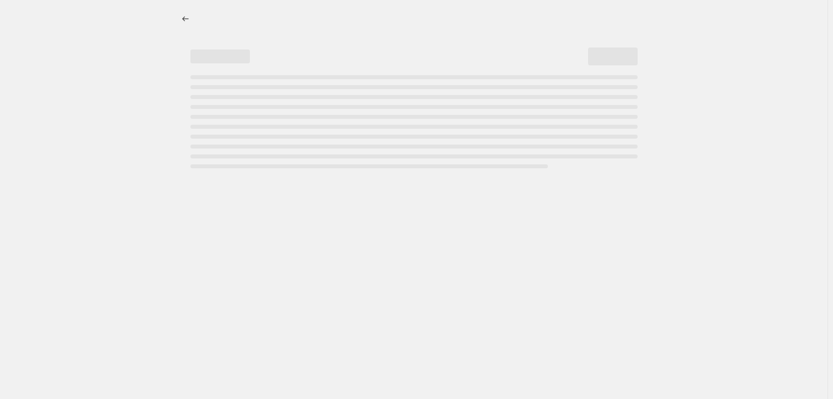
select select "percentage"
select select "tag"
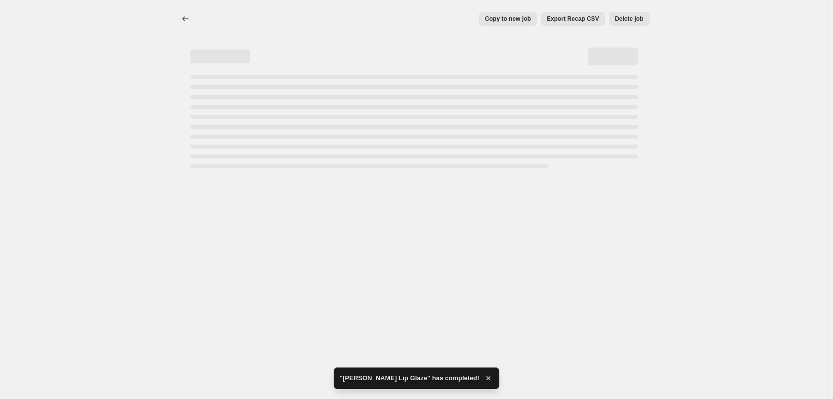
click at [614, 22] on button "Delete job" at bounding box center [629, 19] width 40 height 14
select select "percentage"
select select "tag"
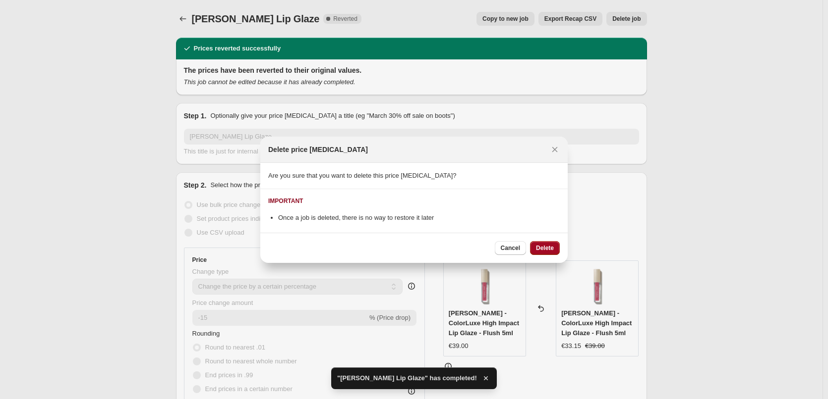
click at [541, 250] on span "Delete" at bounding box center [545, 248] width 18 height 8
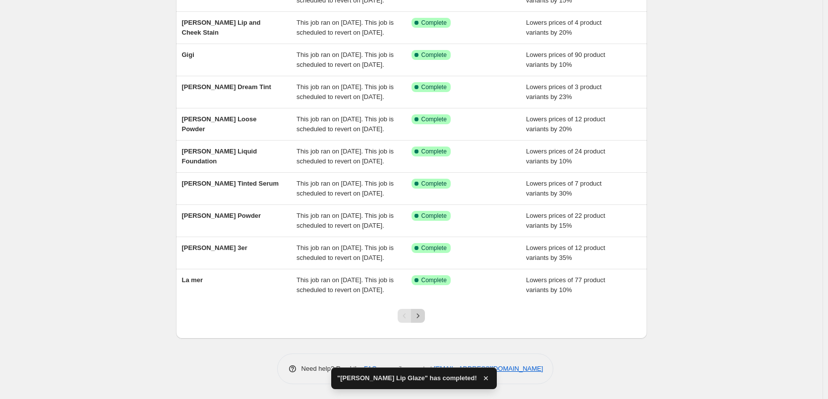
click at [423, 315] on icon "Next" at bounding box center [418, 316] width 10 height 10
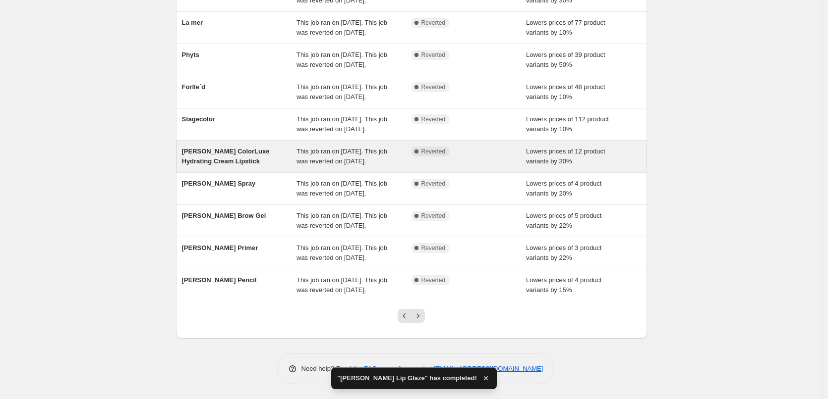
click at [279, 147] on div "[PERSON_NAME] ColorLuxe Hydrating Cream Lipstick" at bounding box center [239, 157] width 115 height 20
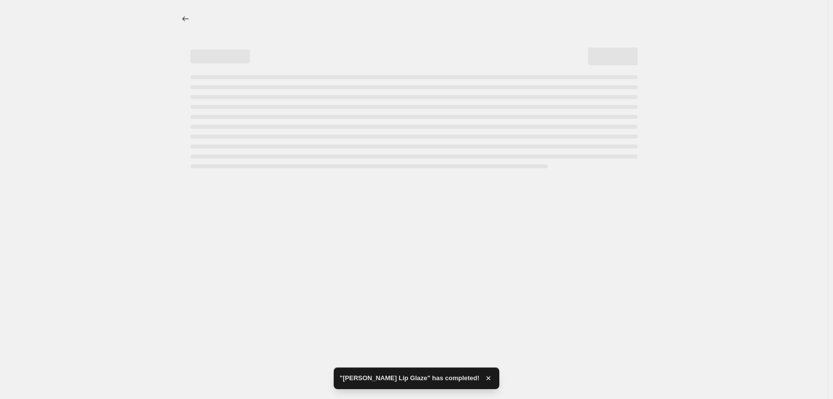
select select "percentage"
select select "tag"
select select "vendor"
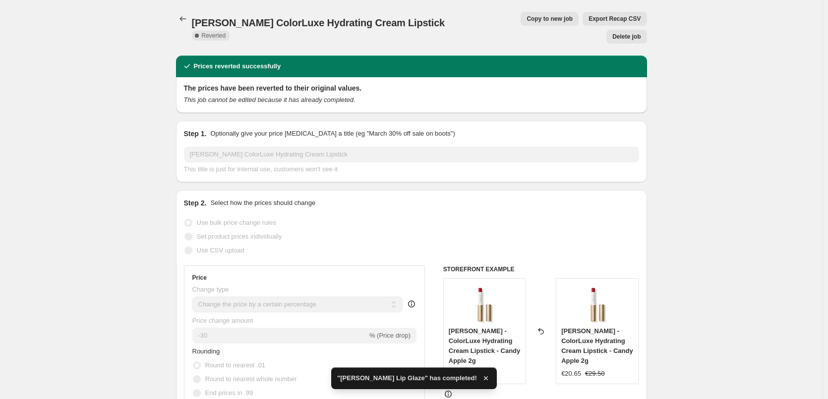
click at [526, 19] on span "Copy to new job" at bounding box center [549, 19] width 46 height 8
select select "percentage"
select select "tag"
select select "vendor"
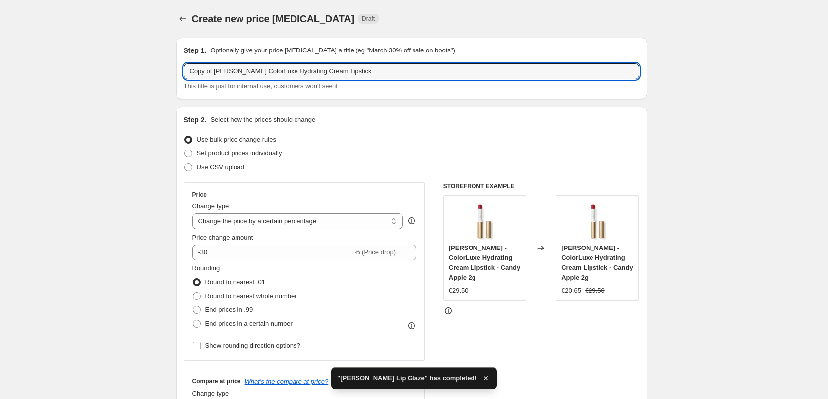
drag, startPoint x: 216, startPoint y: 72, endPoint x: 138, endPoint y: 82, distance: 78.0
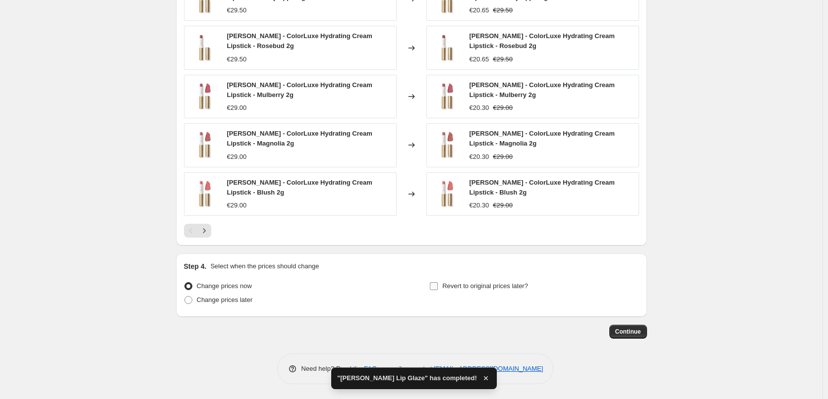
type input "[PERSON_NAME] ColorLuxe Hydrating Cream Lipstick"
click at [468, 287] on span "Revert to original prices later?" at bounding box center [485, 286] width 86 height 7
click at [438, 287] on input "Revert to original prices later?" at bounding box center [434, 287] width 8 height 8
checkbox input "true"
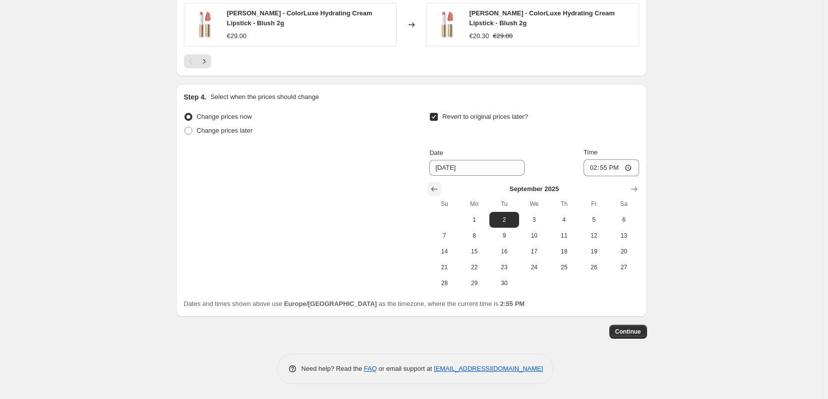
click at [432, 190] on icon "Show previous month, August 2025" at bounding box center [434, 189] width 10 height 10
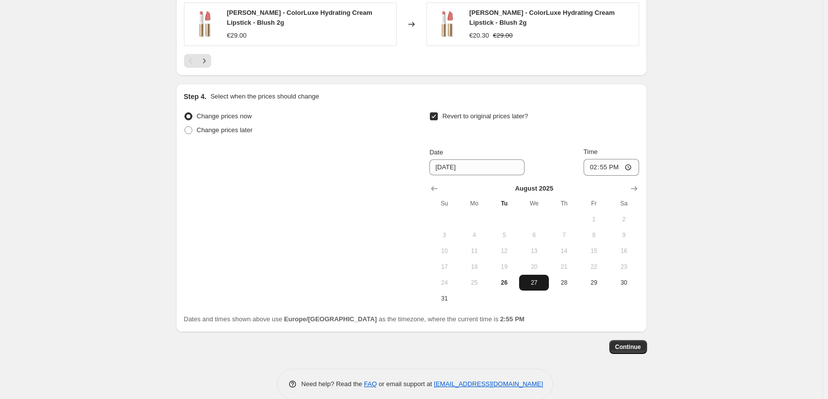
drag, startPoint x: 537, startPoint y: 284, endPoint x: 549, endPoint y: 266, distance: 21.9
click at [537, 284] on span "27" at bounding box center [534, 283] width 22 height 8
type input "[DATE]"
click at [594, 166] on input "14:55" at bounding box center [611, 167] width 56 height 17
click at [626, 167] on input "15:00" at bounding box center [611, 167] width 56 height 17
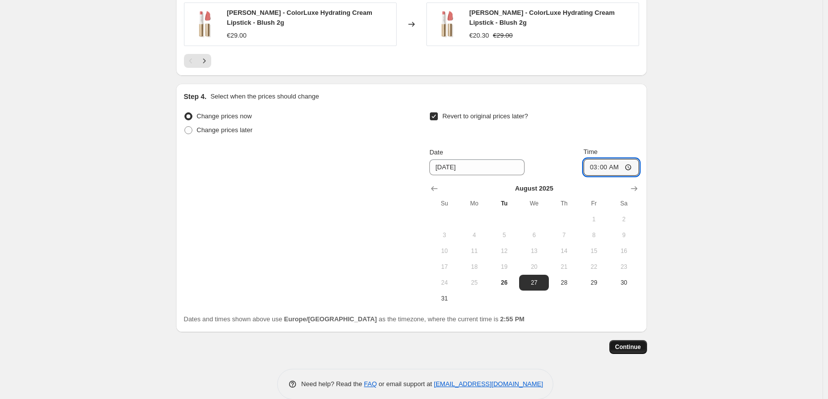
type input "03:00"
click at [626, 342] on button "Continue" at bounding box center [628, 347] width 38 height 14
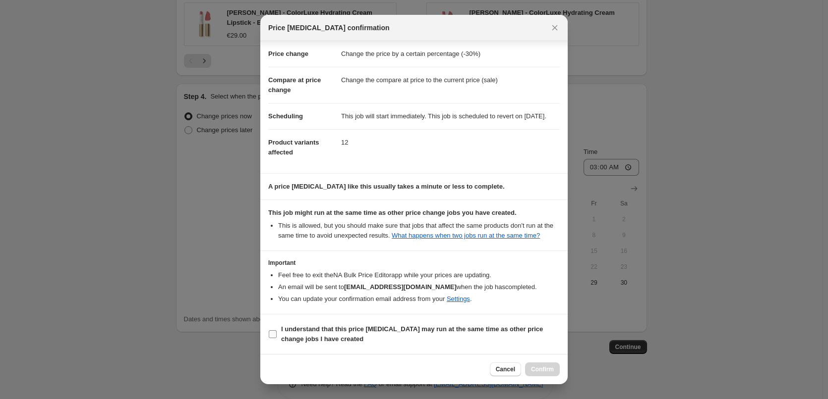
click at [405, 331] on b "I understand that this price [MEDICAL_DATA] may run at the same time as other p…" at bounding box center [412, 334] width 262 height 17
click at [277, 331] on input "I understand that this price [MEDICAL_DATA] may run at the same time as other p…" at bounding box center [273, 335] width 8 height 8
checkbox input "true"
click at [546, 368] on span "Confirm" at bounding box center [542, 370] width 23 height 8
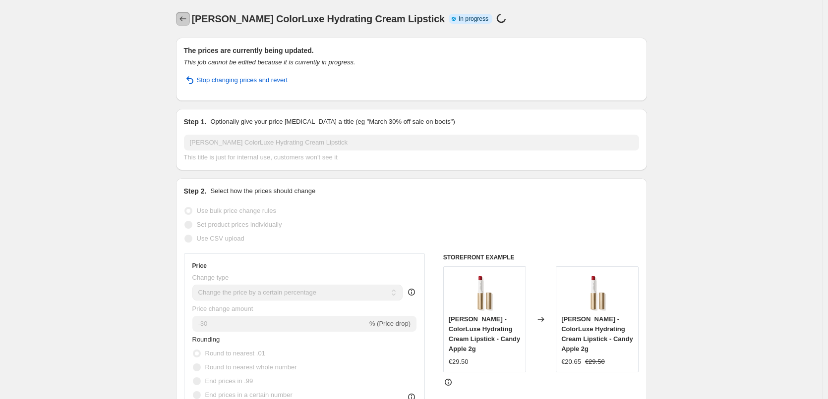
click at [182, 17] on icon "Price change jobs" at bounding box center [183, 19] width 10 height 10
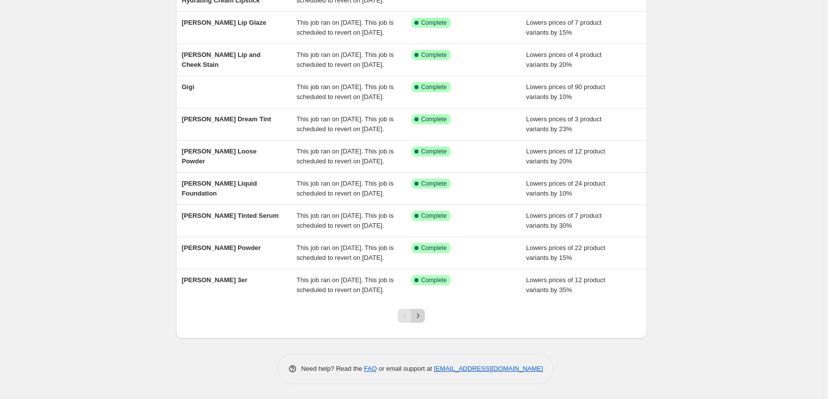
click at [417, 312] on icon "Next" at bounding box center [418, 316] width 10 height 10
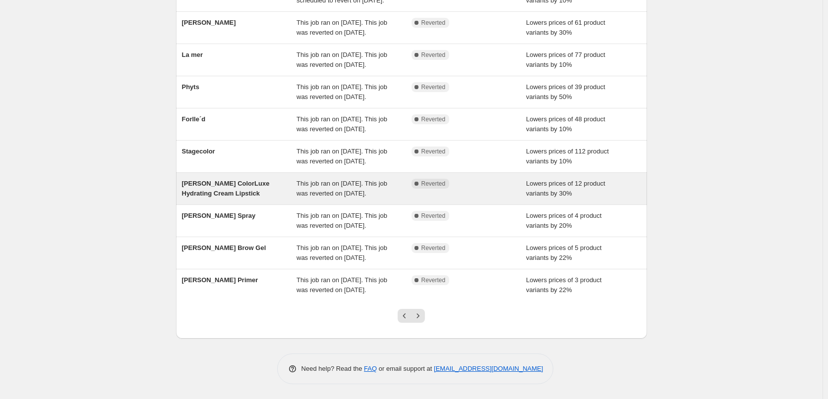
click at [284, 179] on div "[PERSON_NAME] ColorLuxe Hydrating Cream Lipstick" at bounding box center [239, 189] width 115 height 20
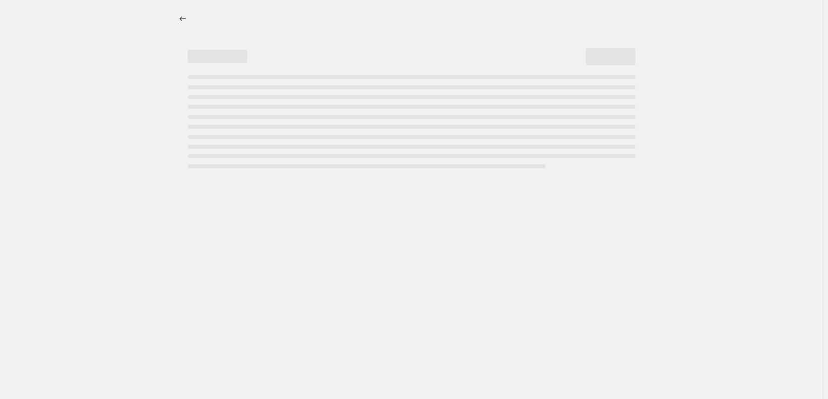
select select "percentage"
select select "tag"
select select "vendor"
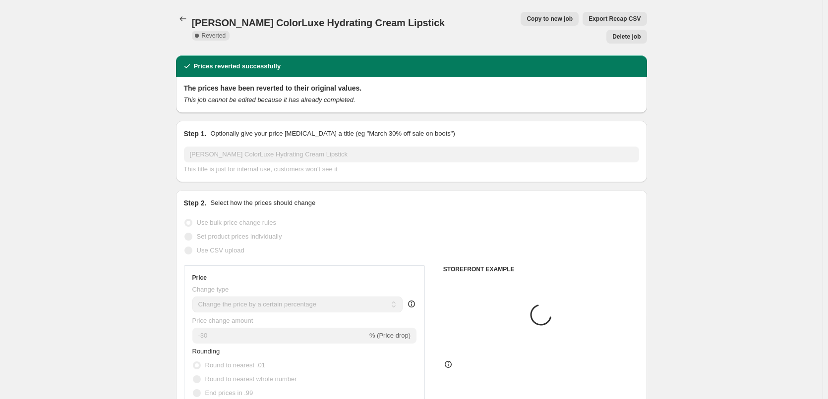
click at [640, 30] on button "Delete job" at bounding box center [626, 37] width 40 height 14
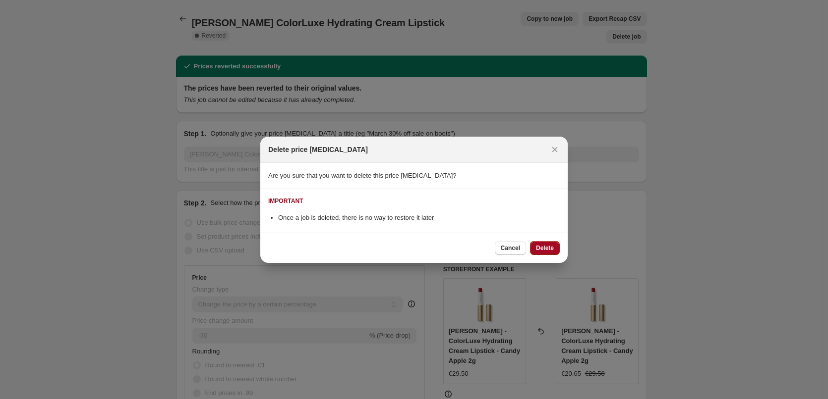
click at [546, 250] on span "Delete" at bounding box center [545, 248] width 18 height 8
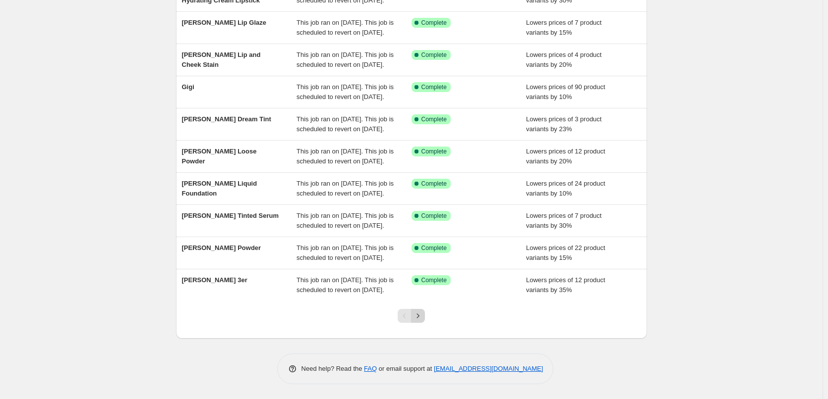
click at [422, 318] on icon "Next" at bounding box center [418, 316] width 10 height 10
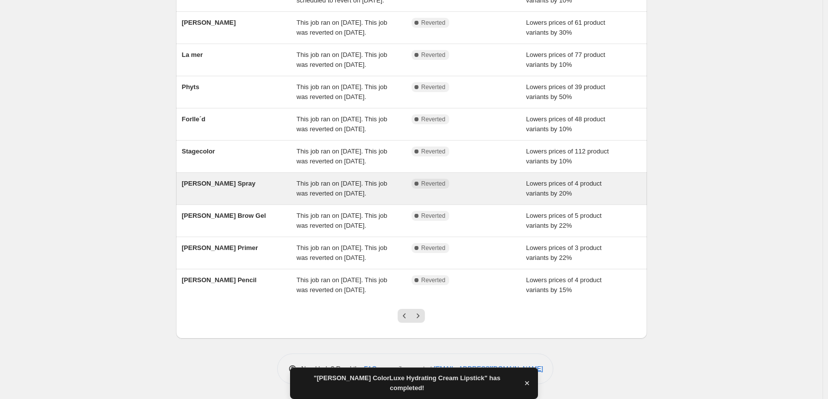
click at [328, 179] on div "This job ran on [DATE]. This job was reverted on [DATE]." at bounding box center [353, 189] width 115 height 20
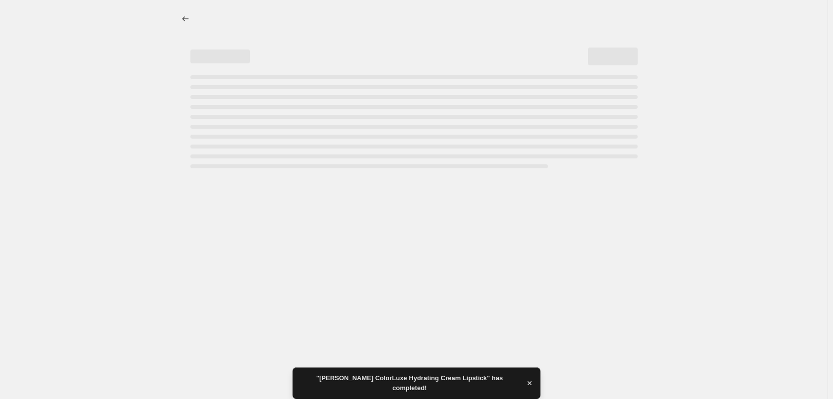
select select "percentage"
select select "tag"
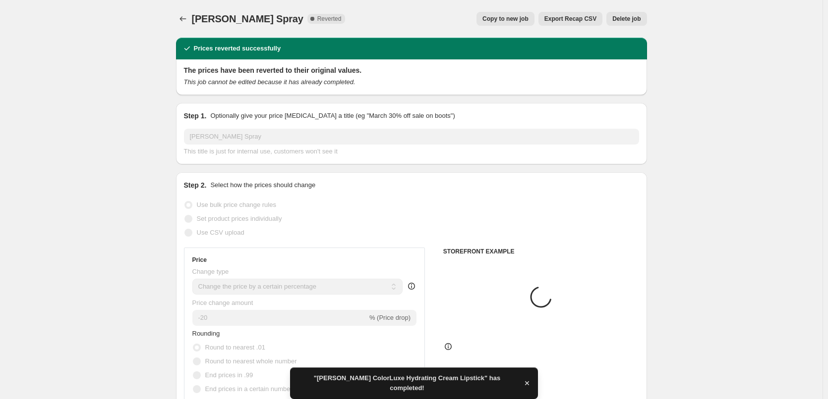
click at [515, 18] on span "Copy to new job" at bounding box center [505, 19] width 46 height 8
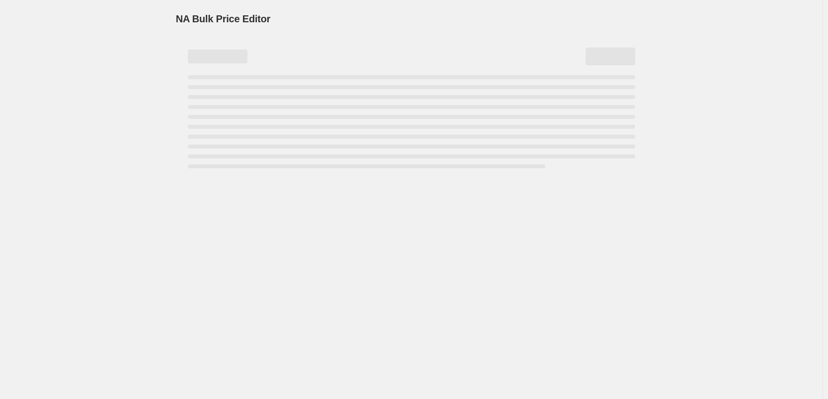
select select "percentage"
select select "tag"
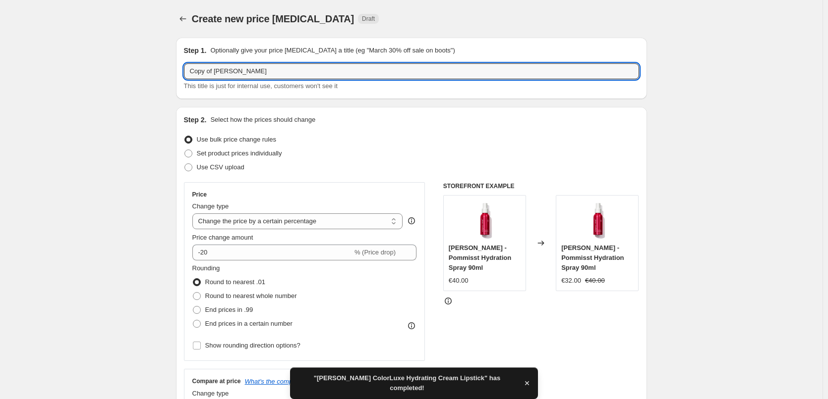
drag, startPoint x: 210, startPoint y: 73, endPoint x: 144, endPoint y: 53, distance: 69.0
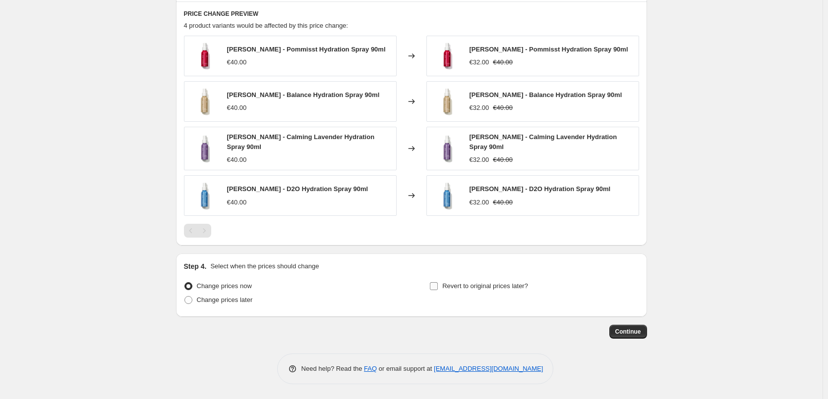
type input "[PERSON_NAME] Spray"
click at [483, 289] on span "Revert to original prices later?" at bounding box center [485, 286] width 86 height 7
click at [438, 289] on input "Revert to original prices later?" at bounding box center [434, 287] width 8 height 8
checkbox input "true"
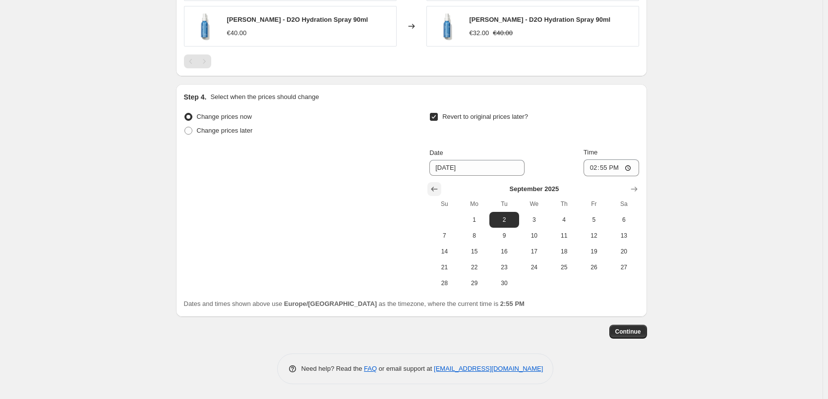
click at [432, 185] on icon "Show previous month, August 2025" at bounding box center [434, 189] width 10 height 10
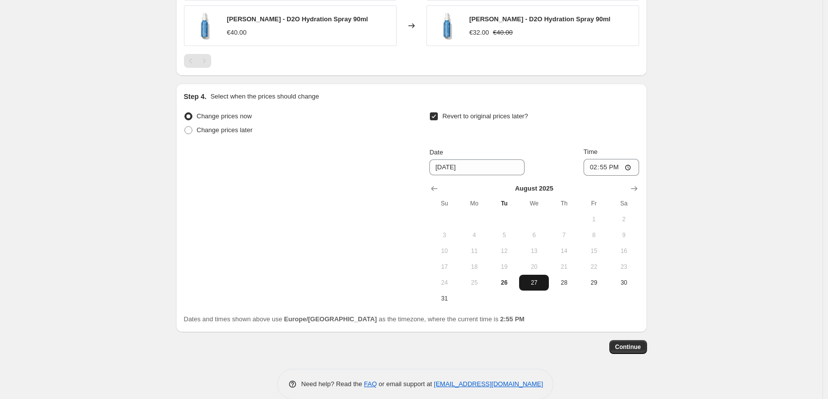
click at [534, 282] on span "27" at bounding box center [534, 283] width 22 height 8
type input "[DATE]"
click at [595, 166] on input "14:55" at bounding box center [611, 167] width 56 height 17
click at [627, 166] on input "15:00" at bounding box center [611, 167] width 56 height 17
type input "03:00"
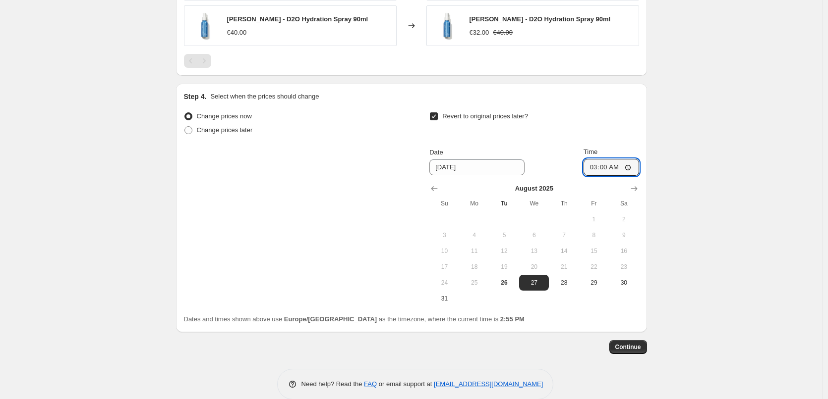
click at [628, 348] on span "Continue" at bounding box center [628, 347] width 26 height 8
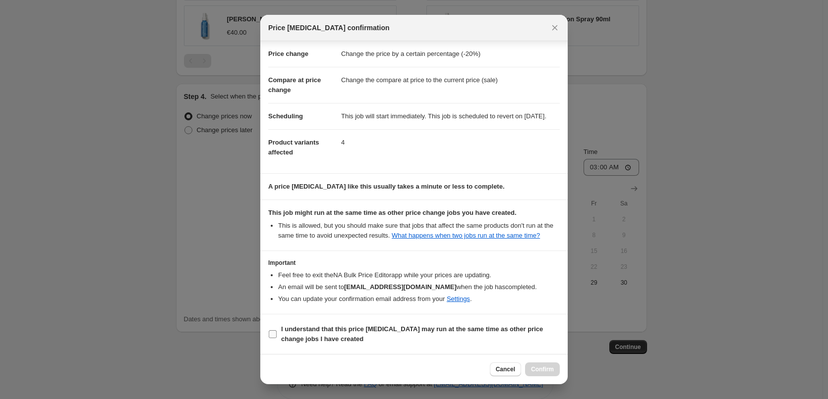
click at [335, 334] on span "I understand that this price [MEDICAL_DATA] may run at the same time as other p…" at bounding box center [420, 335] width 279 height 20
click at [277, 334] on input "I understand that this price [MEDICAL_DATA] may run at the same time as other p…" at bounding box center [273, 335] width 8 height 8
checkbox input "true"
click at [553, 366] on button "Confirm" at bounding box center [542, 370] width 35 height 14
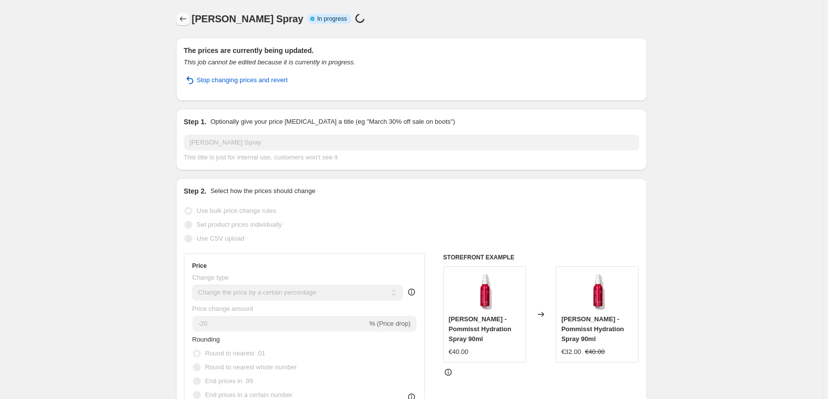
click at [186, 18] on icon "Price change jobs" at bounding box center [183, 19] width 10 height 10
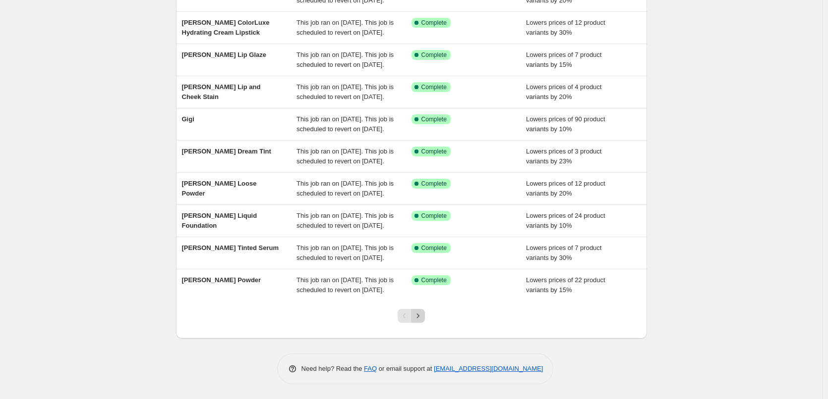
click at [420, 318] on icon "Next" at bounding box center [418, 316] width 10 height 10
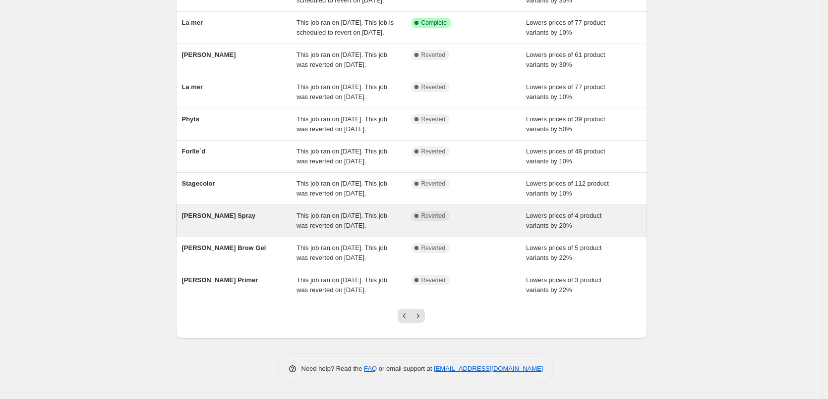
click at [292, 211] on div "[PERSON_NAME] Spray" at bounding box center [239, 221] width 115 height 20
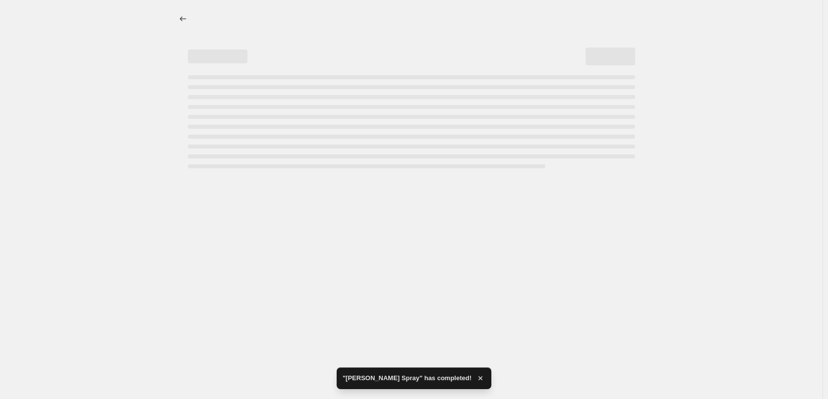
select select "percentage"
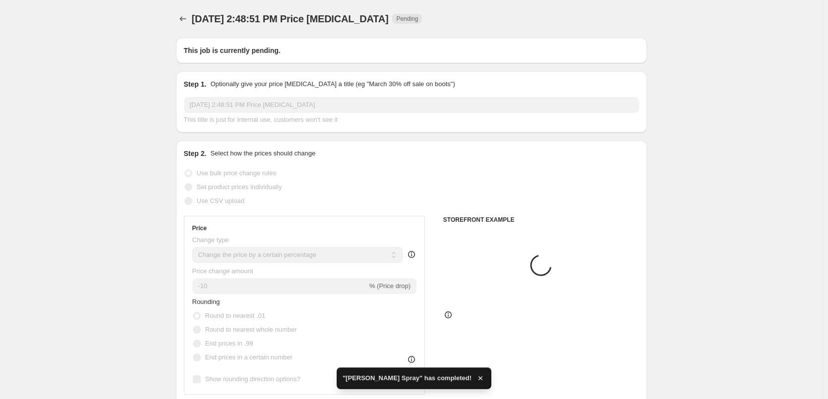
type input "[PERSON_NAME] Spray"
radio input "false"
radio input "true"
checkbox input "true"
select select "tag"
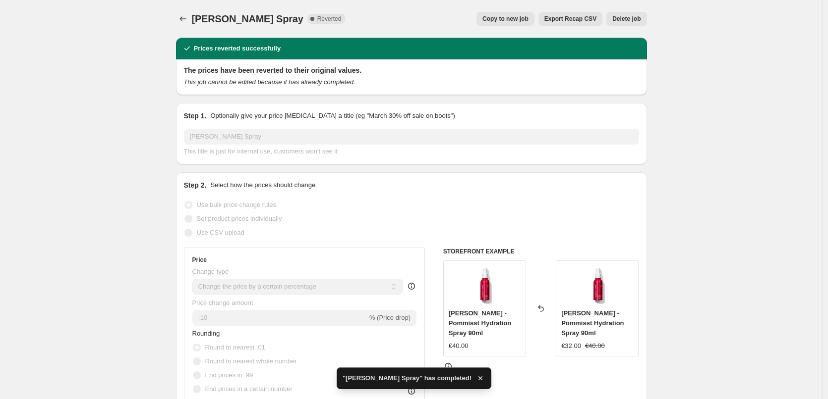
click at [626, 22] on span "Delete job" at bounding box center [626, 19] width 28 height 8
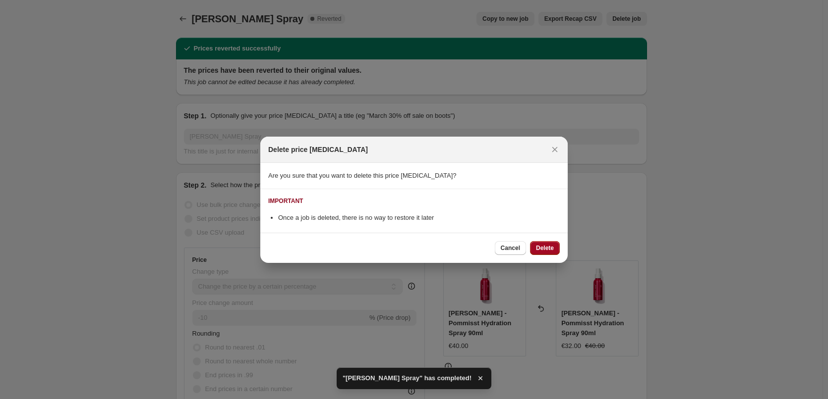
click at [548, 249] on span "Delete" at bounding box center [545, 248] width 18 height 8
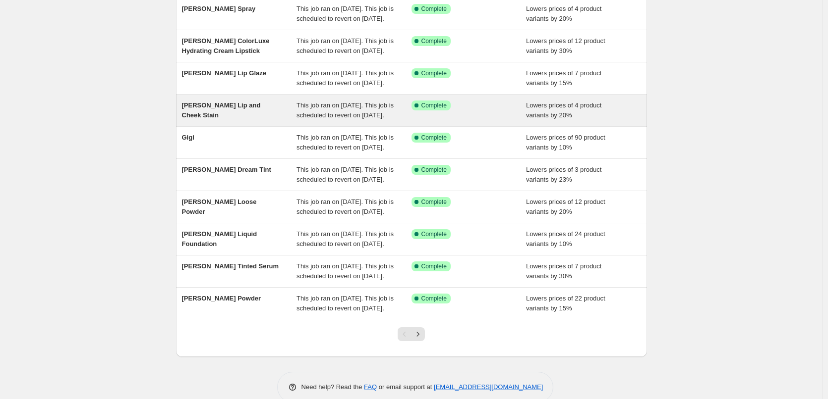
scroll to position [210, 0]
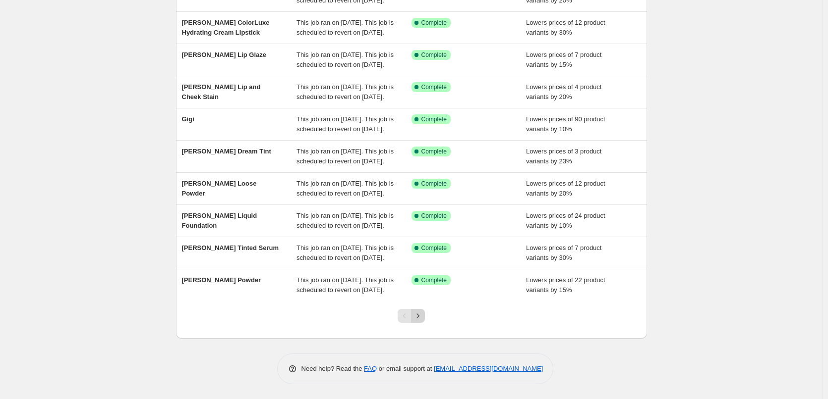
click at [421, 321] on button "Next" at bounding box center [418, 316] width 14 height 14
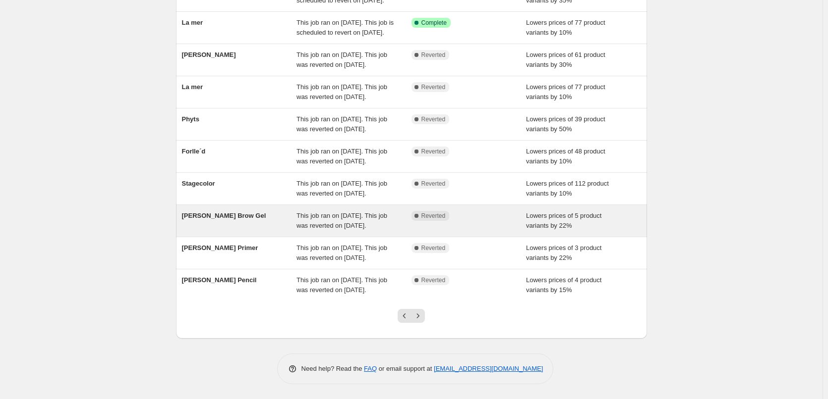
click at [370, 212] on span "This job ran on [DATE]. This job was reverted on [DATE]." at bounding box center [341, 220] width 91 height 17
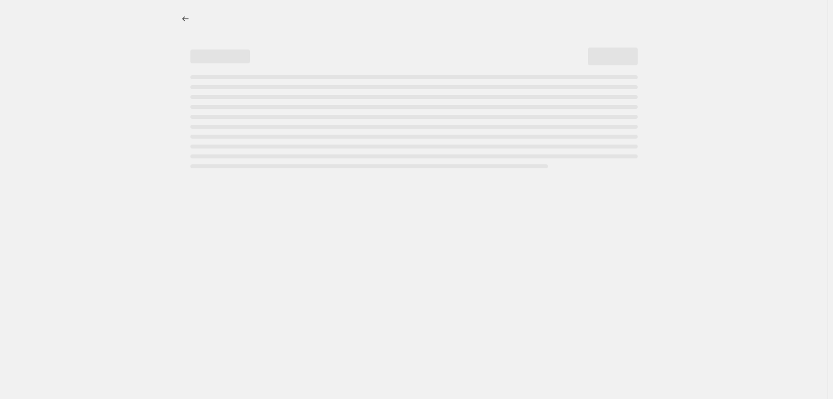
select select "percentage"
select select "tag"
select select "vendor"
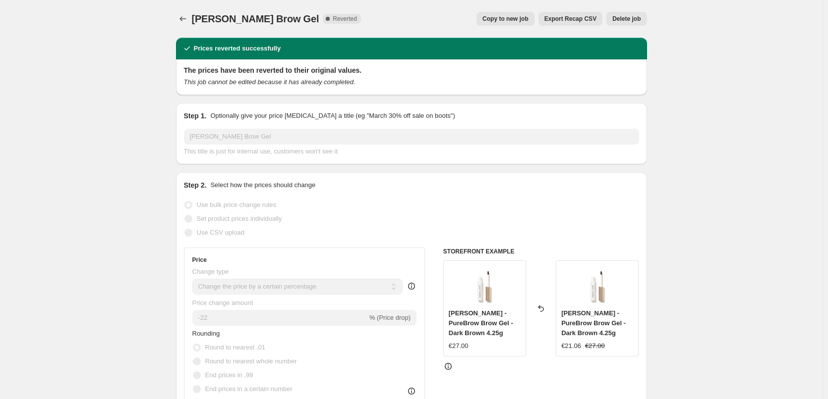
click at [515, 20] on span "Copy to new job" at bounding box center [505, 19] width 46 height 8
select select "percentage"
select select "tag"
select select "vendor"
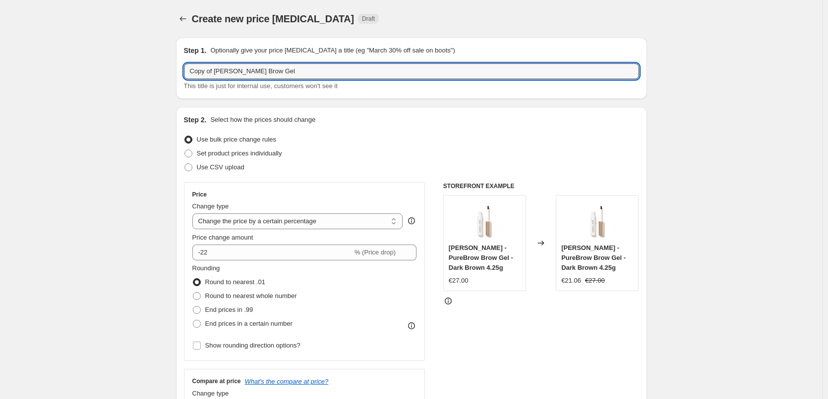
drag, startPoint x: 215, startPoint y: 71, endPoint x: 149, endPoint y: 72, distance: 66.4
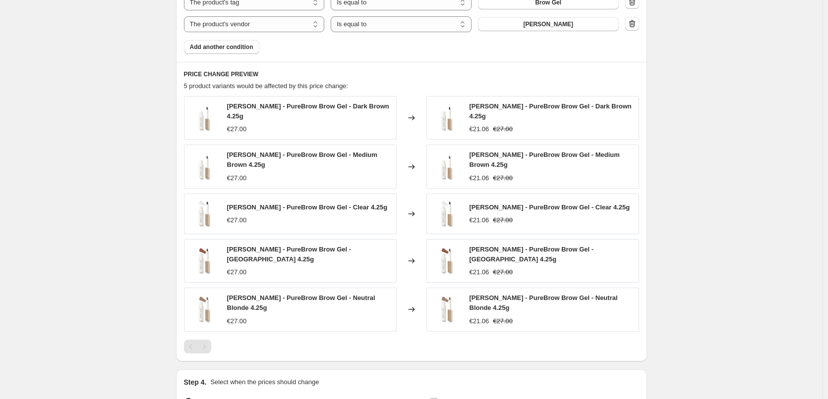
scroll to position [732, 0]
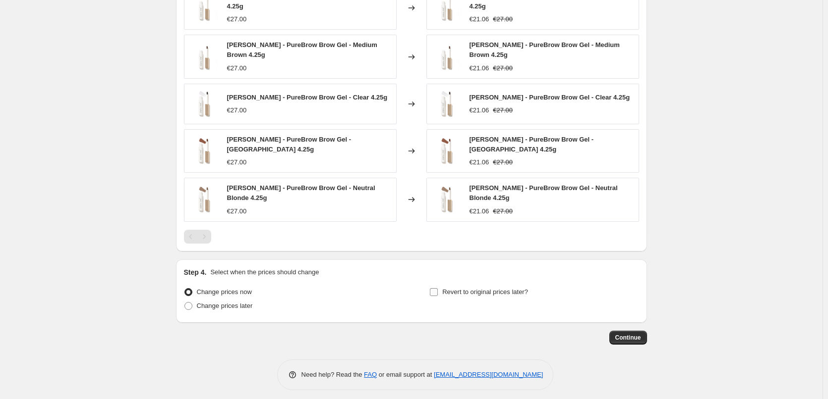
type input "[PERSON_NAME] Brow Gel"
click at [441, 291] on label "Revert to original prices later?" at bounding box center [478, 292] width 99 height 14
click at [438, 291] on input "Revert to original prices later?" at bounding box center [434, 292] width 8 height 8
checkbox input "true"
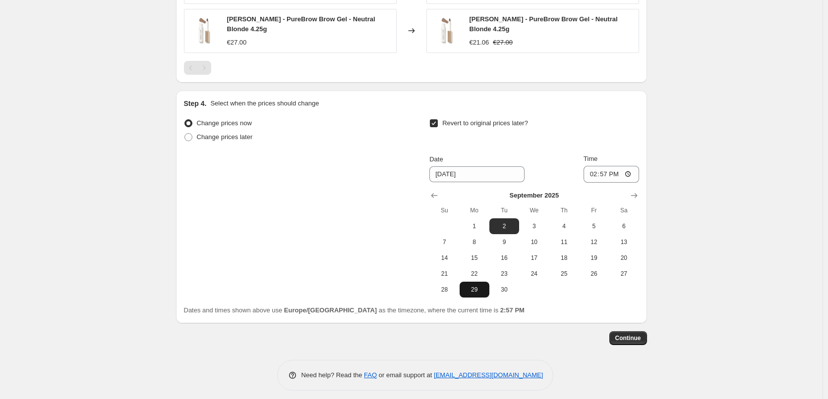
scroll to position [901, 0]
click at [435, 188] on button "Show previous month, August 2025" at bounding box center [434, 195] width 14 height 14
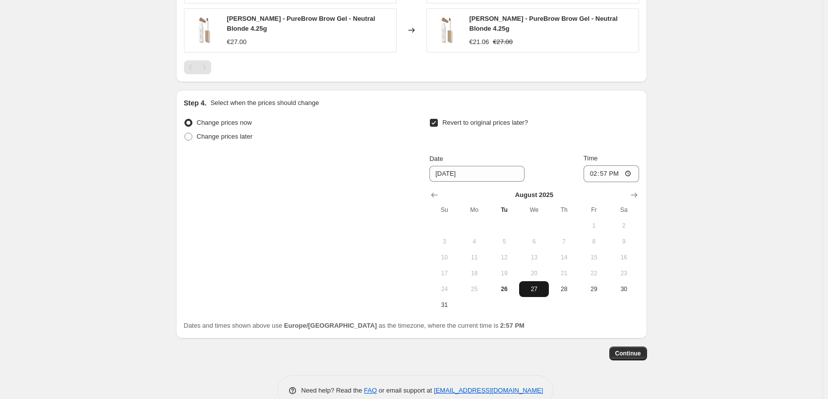
click at [534, 285] on span "27" at bounding box center [534, 289] width 22 height 8
type input "[DATE]"
click at [592, 169] on input "14:57" at bounding box center [611, 174] width 56 height 17
click at [631, 168] on input "15:00" at bounding box center [611, 174] width 56 height 17
type input "03:00"
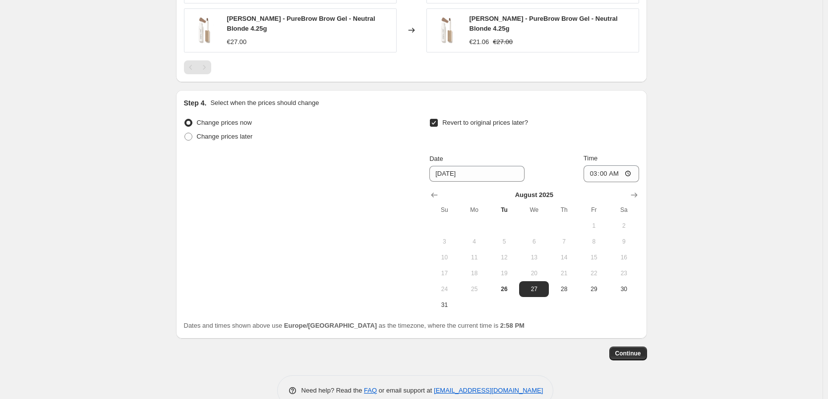
click at [633, 350] on span "Continue" at bounding box center [628, 354] width 26 height 8
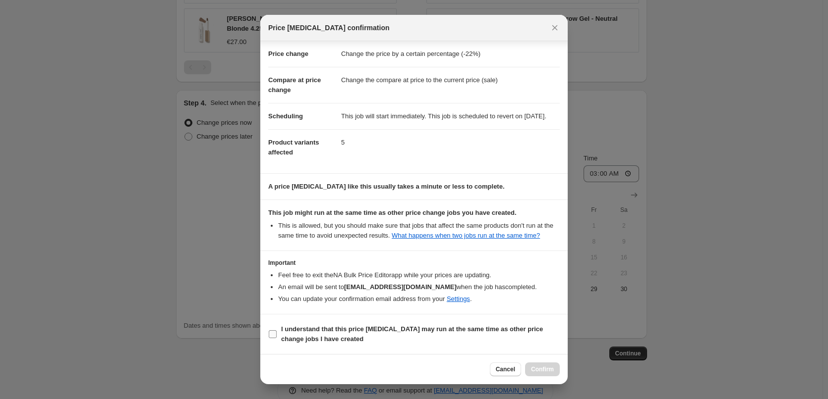
scroll to position [28, 0]
drag, startPoint x: 336, startPoint y: 331, endPoint x: 391, endPoint y: 339, distance: 56.1
click at [336, 333] on b "I understand that this price [MEDICAL_DATA] may run at the same time as other p…" at bounding box center [412, 334] width 262 height 17
click at [277, 333] on input "I understand that this price [MEDICAL_DATA] may run at the same time as other p…" at bounding box center [273, 335] width 8 height 8
checkbox input "true"
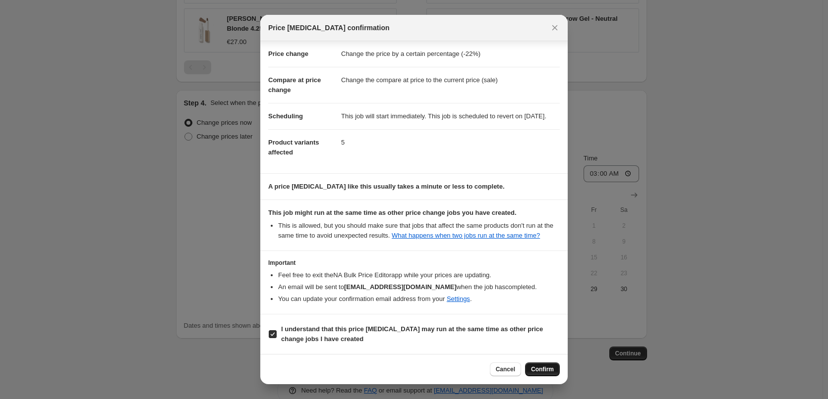
click at [541, 368] on span "Confirm" at bounding box center [542, 370] width 23 height 8
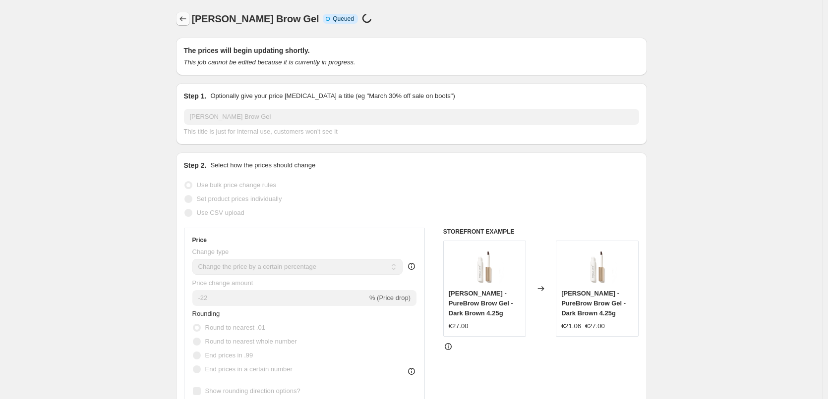
click at [181, 20] on icon "Price change jobs" at bounding box center [183, 19] width 10 height 10
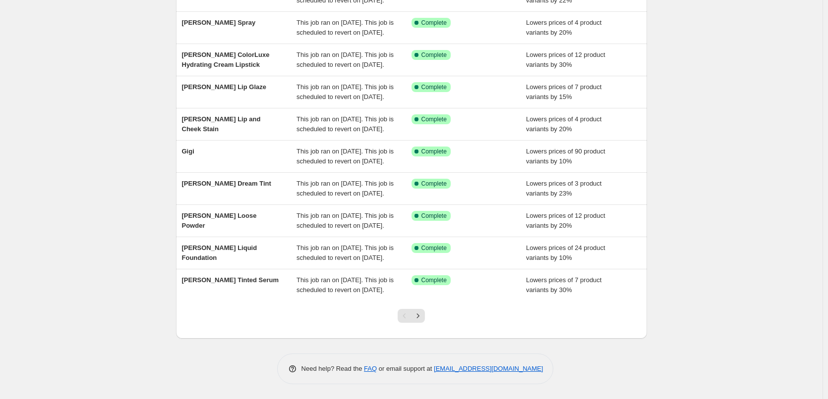
scroll to position [210, 0]
click at [419, 316] on icon "Next" at bounding box center [418, 316] width 10 height 10
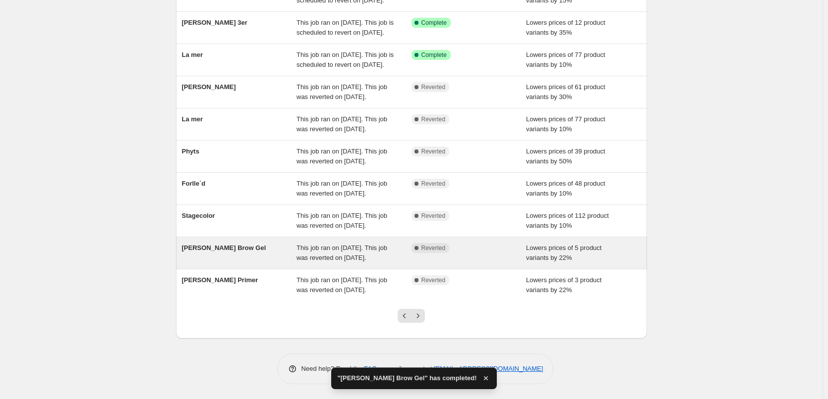
click at [291, 243] on div "[PERSON_NAME] Brow Gel" at bounding box center [239, 253] width 115 height 20
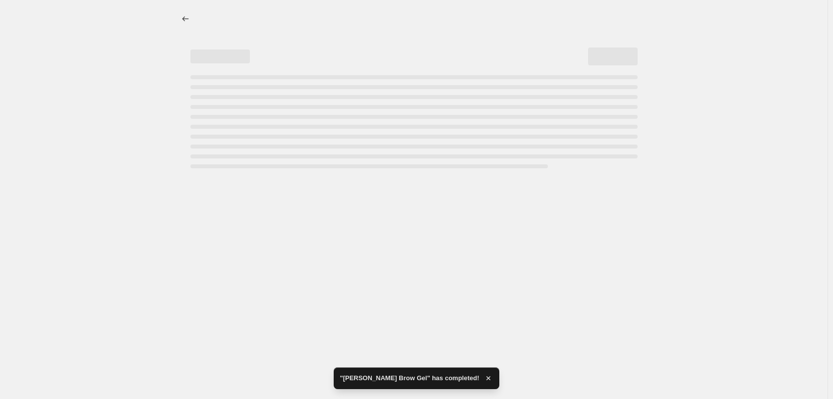
select select "percentage"
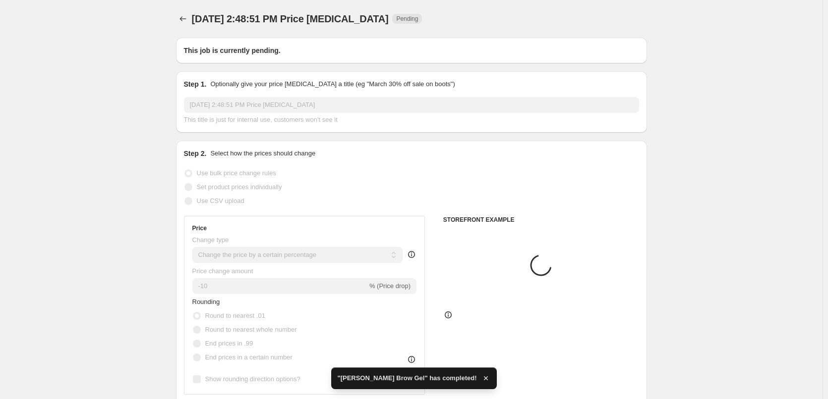
type input "[PERSON_NAME] Brow Gel"
radio input "false"
radio input "true"
checkbox input "true"
select select "tag"
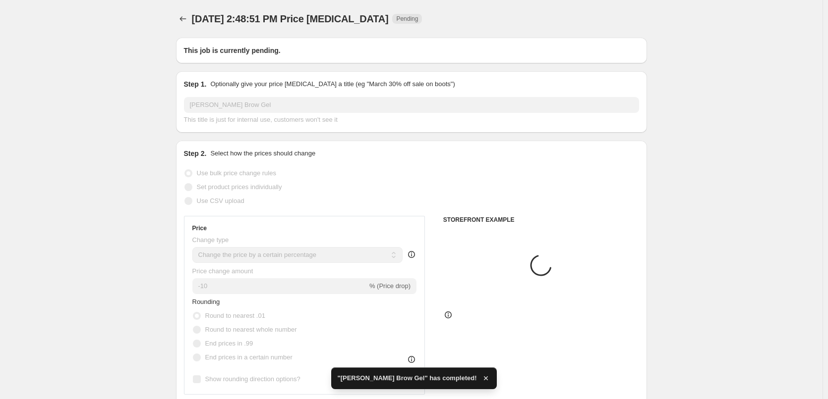
select select "vendor"
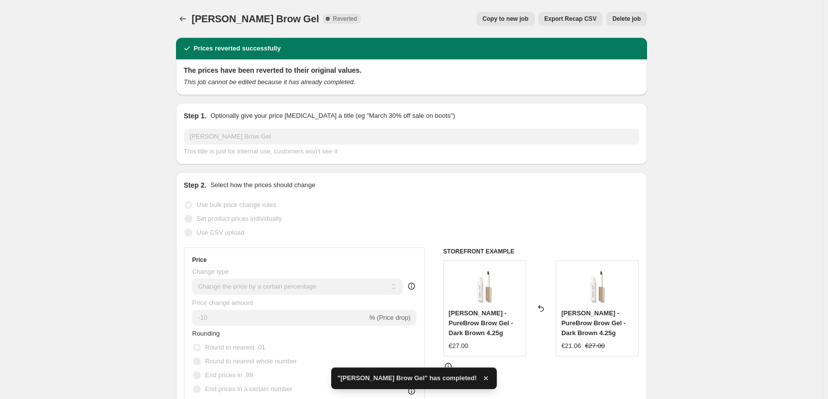
click at [627, 19] on span "Delete job" at bounding box center [626, 19] width 28 height 8
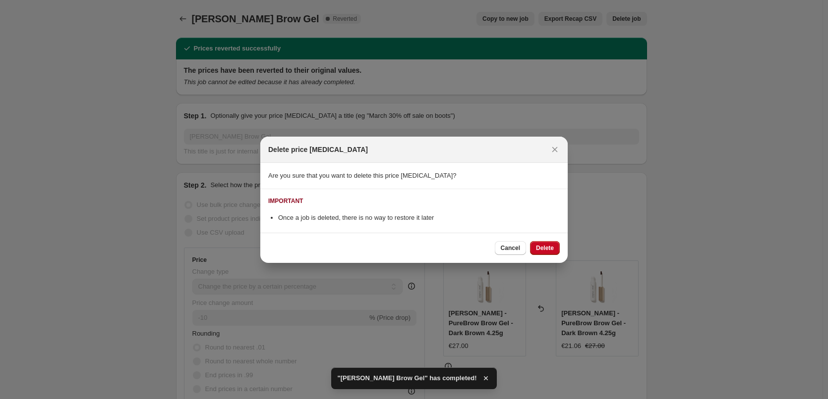
click at [551, 249] on span "Delete" at bounding box center [545, 248] width 18 height 8
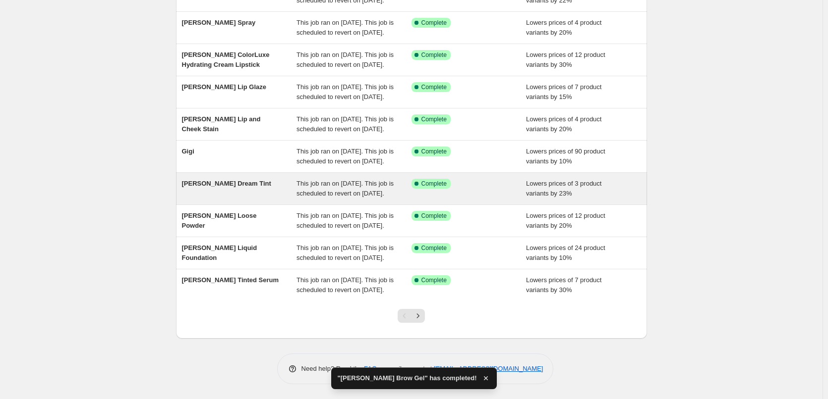
scroll to position [210, 0]
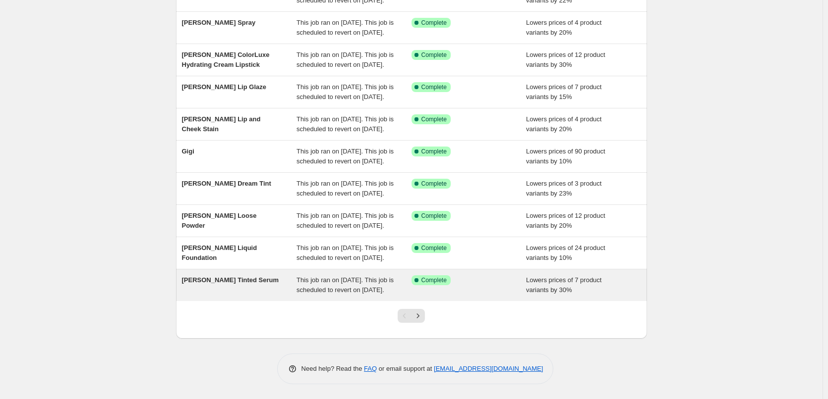
drag, startPoint x: 428, startPoint y: 196, endPoint x: 460, endPoint y: 279, distance: 88.6
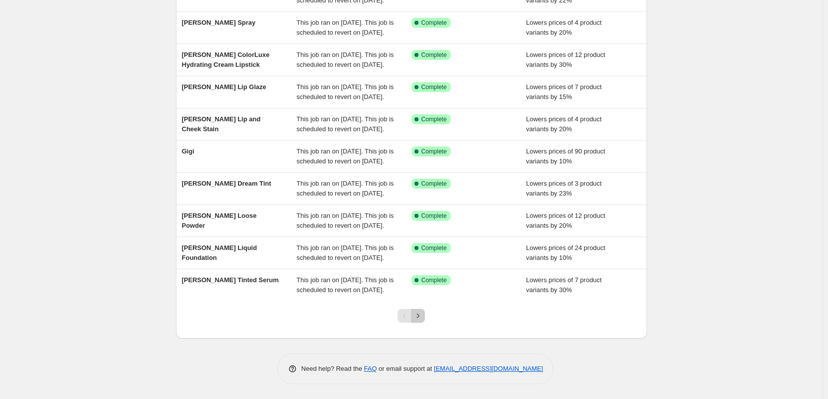
click at [422, 316] on icon "Next" at bounding box center [418, 316] width 10 height 10
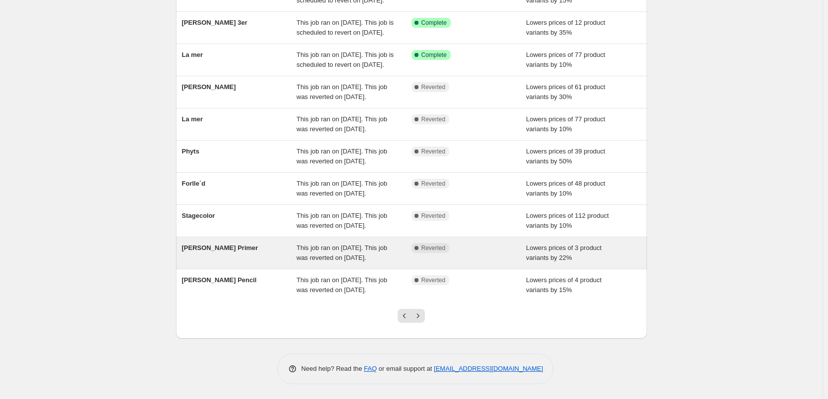
click at [370, 243] on div "This job ran on [DATE]. This job was reverted on [DATE]." at bounding box center [353, 253] width 115 height 20
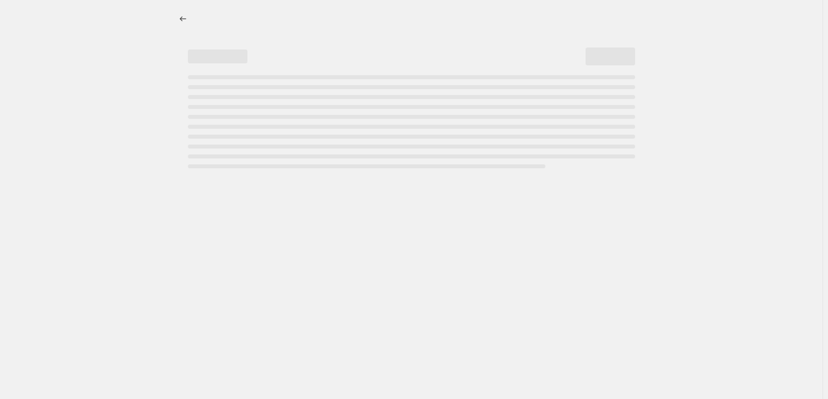
select select "percentage"
select select "tag"
select select "vendor"
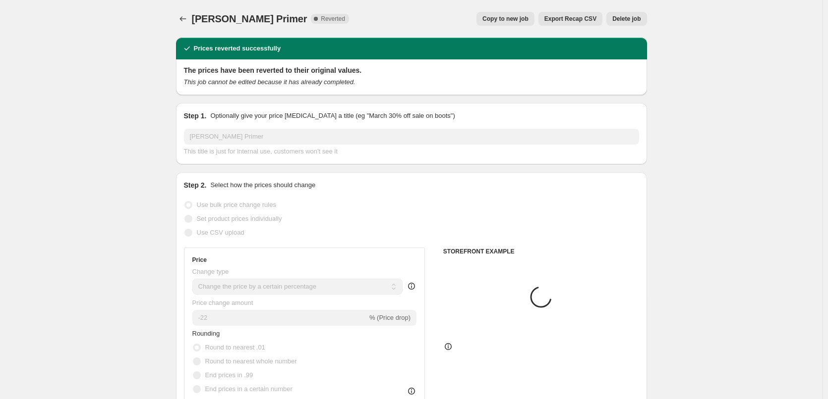
click at [504, 20] on span "Copy to new job" at bounding box center [505, 19] width 46 height 8
select select "percentage"
select select "tag"
select select "vendor"
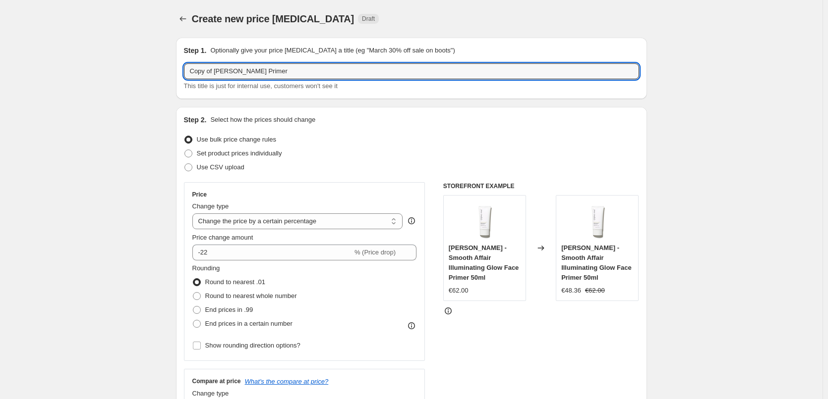
drag, startPoint x: 215, startPoint y: 70, endPoint x: 158, endPoint y: 69, distance: 57.5
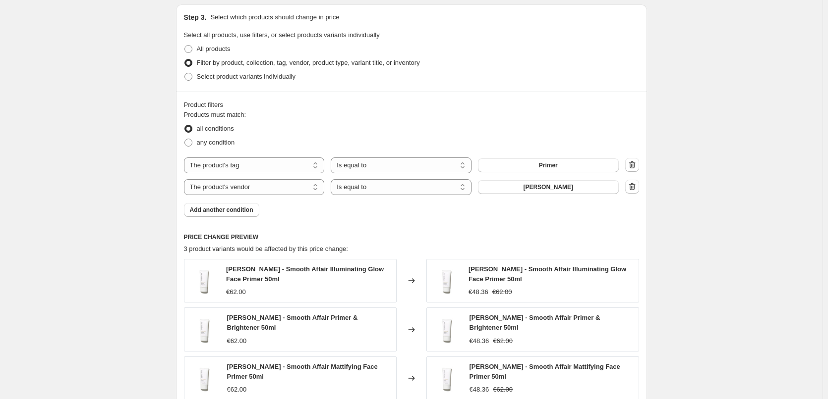
scroll to position [643, 0]
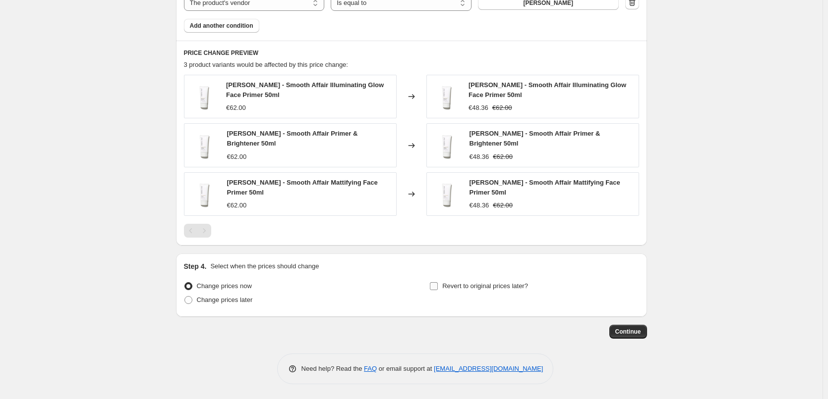
type input "[PERSON_NAME] Primer"
click at [448, 287] on span "Revert to original prices later?" at bounding box center [485, 286] width 86 height 7
click at [438, 287] on input "Revert to original prices later?" at bounding box center [434, 287] width 8 height 8
checkbox input "true"
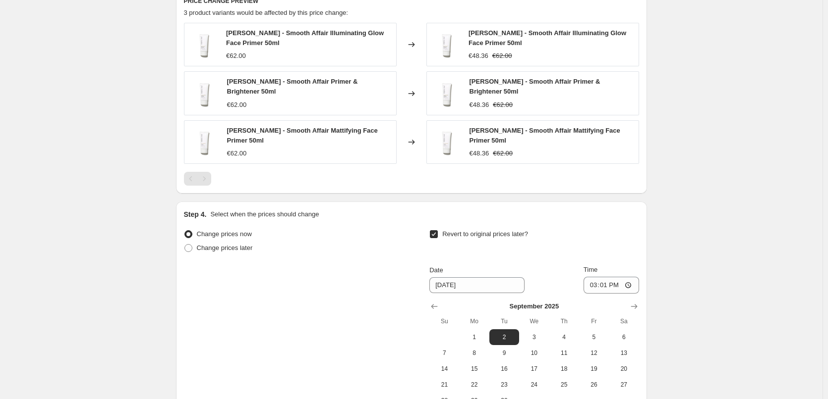
scroll to position [813, 0]
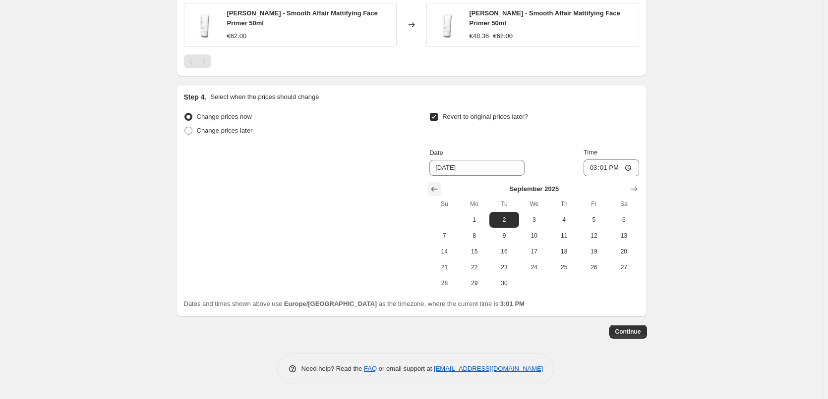
click at [438, 187] on icon "Show previous month, August 2025" at bounding box center [434, 189] width 10 height 10
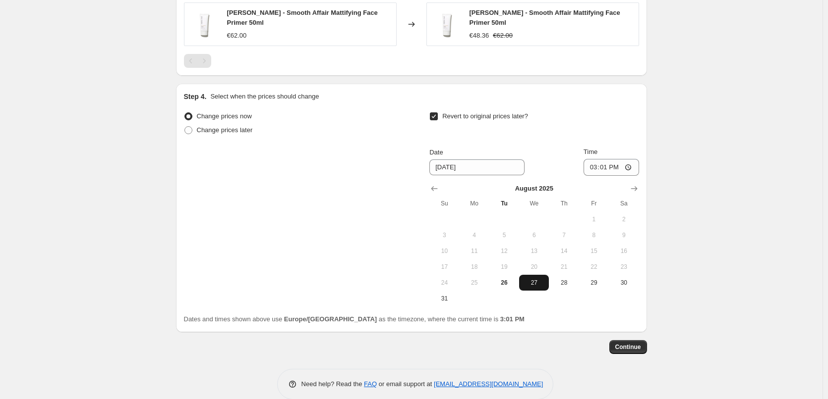
click at [536, 287] on span "27" at bounding box center [534, 283] width 22 height 8
type input "[DATE]"
click at [598, 169] on input "15:01" at bounding box center [611, 167] width 56 height 17
click at [632, 169] on input "15:00" at bounding box center [611, 167] width 56 height 17
type input "03:00"
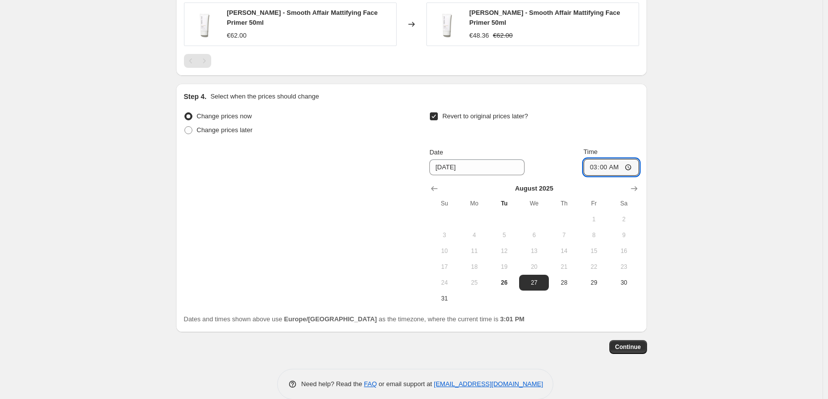
click at [624, 344] on span "Continue" at bounding box center [628, 347] width 26 height 8
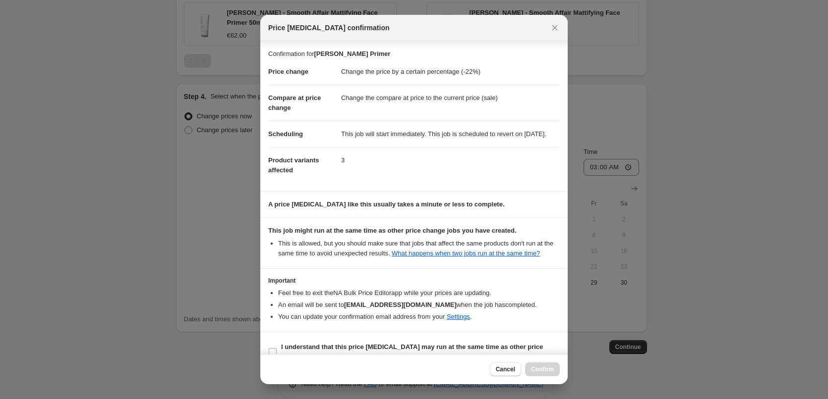
scroll to position [28, 0]
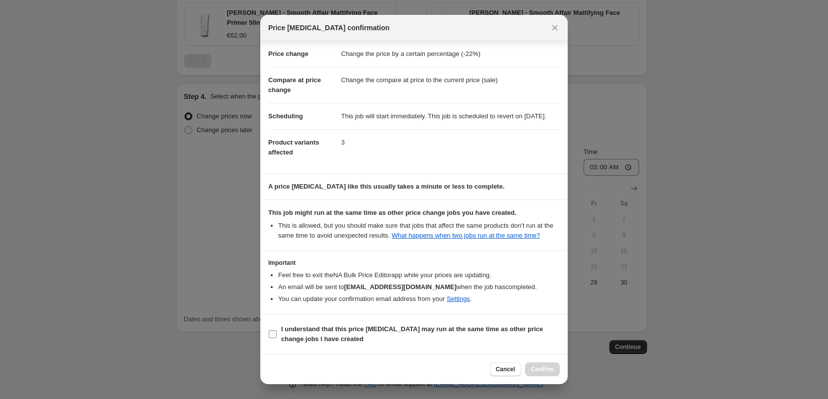
click at [315, 338] on b "I understand that this price [MEDICAL_DATA] may run at the same time as other p…" at bounding box center [412, 334] width 262 height 17
click at [312, 335] on b "I understand that this price [MEDICAL_DATA] may run at the same time as other p…" at bounding box center [412, 334] width 262 height 17
click at [277, 335] on input "I understand that this price [MEDICAL_DATA] may run at the same time as other p…" at bounding box center [273, 335] width 8 height 8
checkbox input "true"
click at [543, 369] on span "Confirm" at bounding box center [542, 370] width 23 height 8
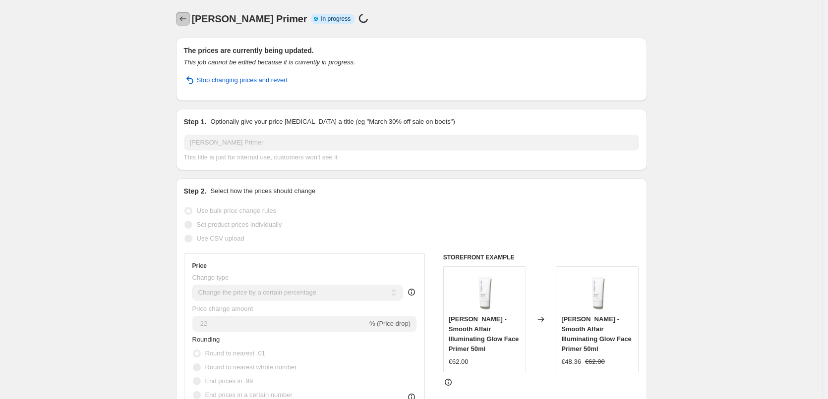
click at [185, 20] on icon "Price change jobs" at bounding box center [183, 19] width 10 height 10
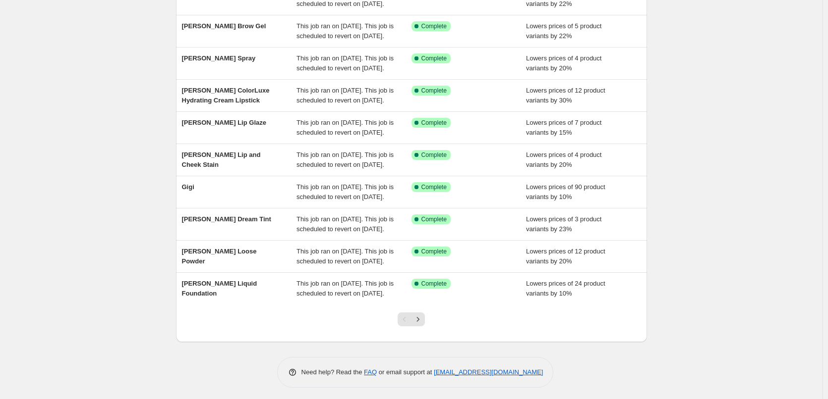
scroll to position [210, 0]
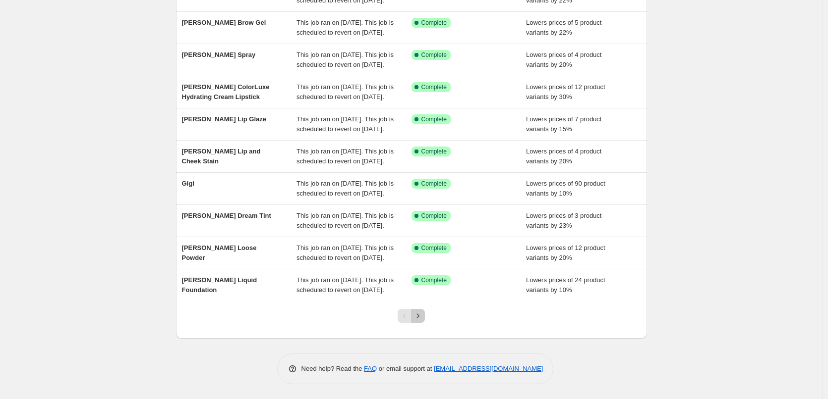
click at [420, 318] on icon "Next" at bounding box center [418, 316] width 10 height 10
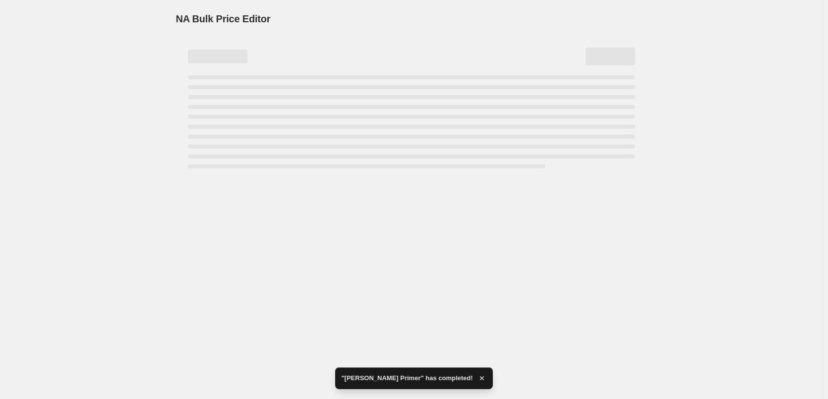
scroll to position [0, 0]
click at [269, 273] on div "NA Bulk Price Editor. This page is ready NA Bulk Price Editor" at bounding box center [413, 199] width 827 height 399
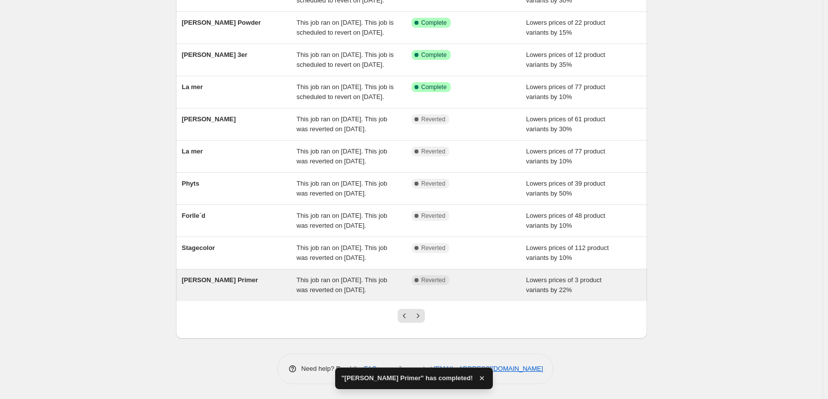
scroll to position [210, 0]
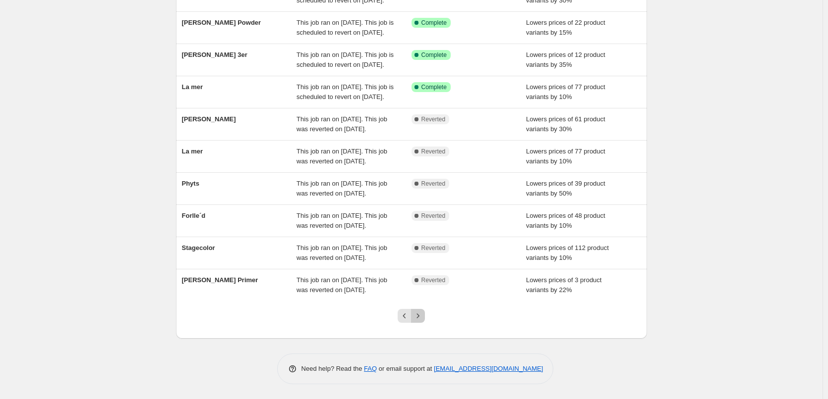
click at [422, 318] on icon "Next" at bounding box center [418, 316] width 10 height 10
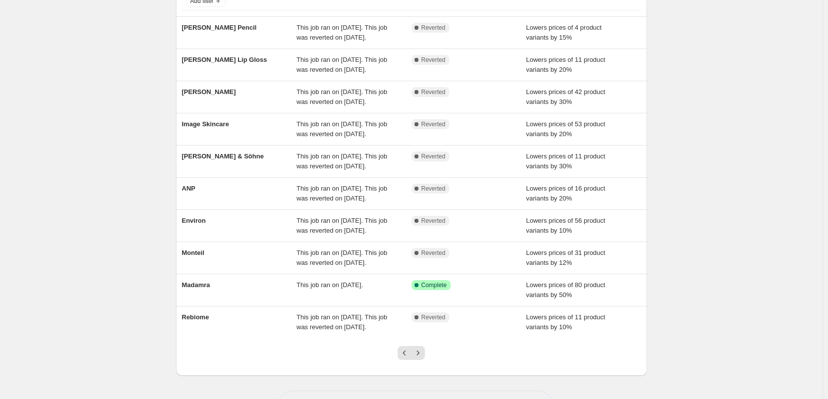
scroll to position [190, 0]
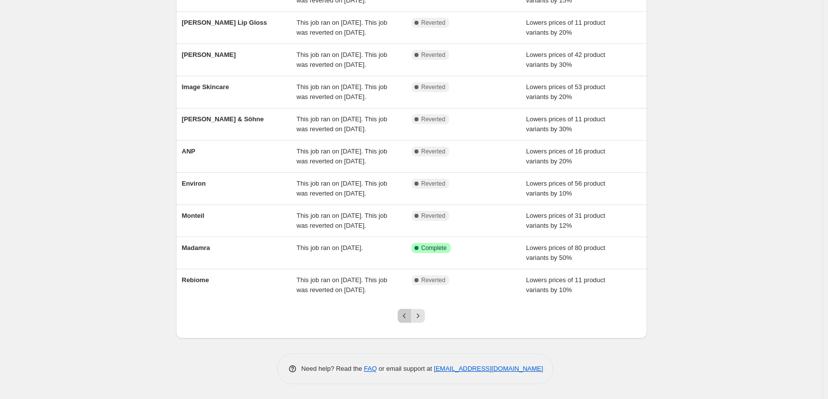
click at [402, 313] on icon "Previous" at bounding box center [404, 316] width 10 height 10
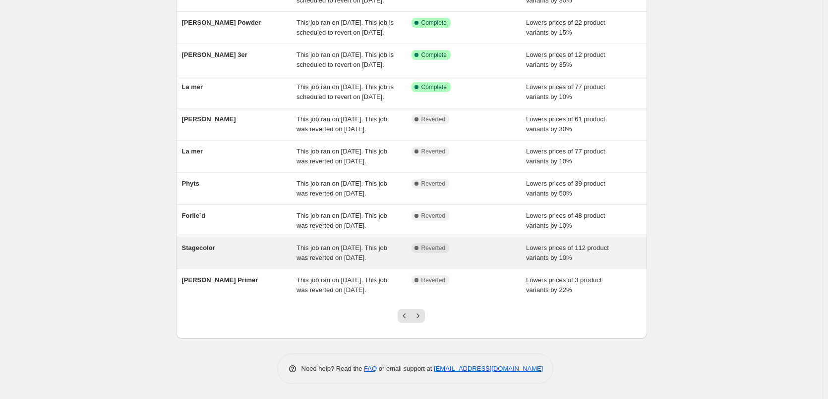
scroll to position [210, 0]
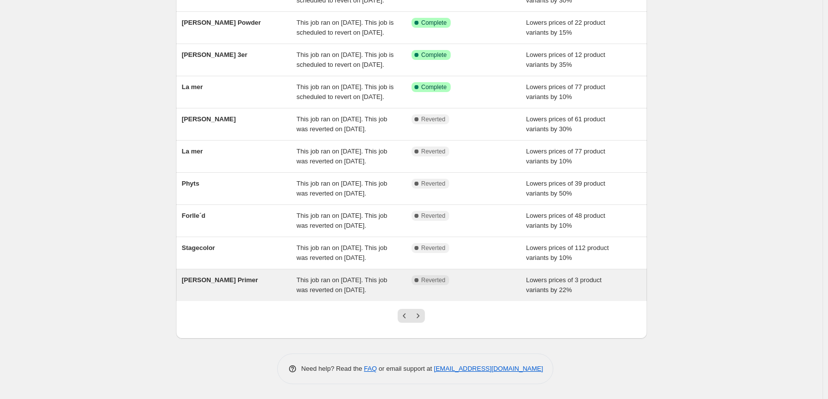
click at [323, 276] on div "This job ran on [DATE]. This job was reverted on [DATE]." at bounding box center [353, 286] width 115 height 20
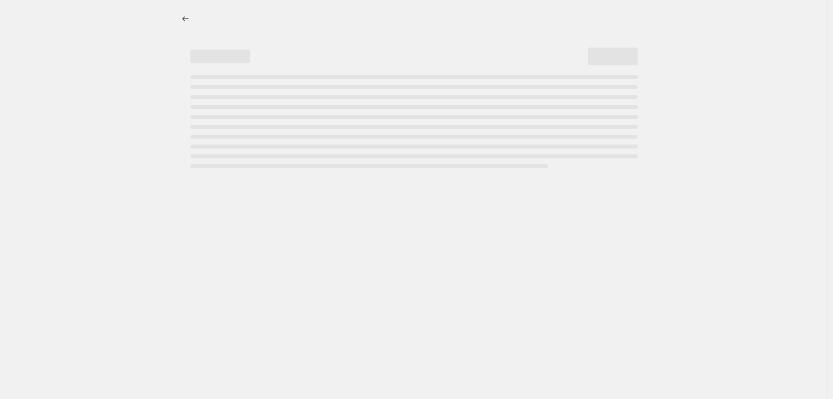
select select "percentage"
select select "tag"
select select "vendor"
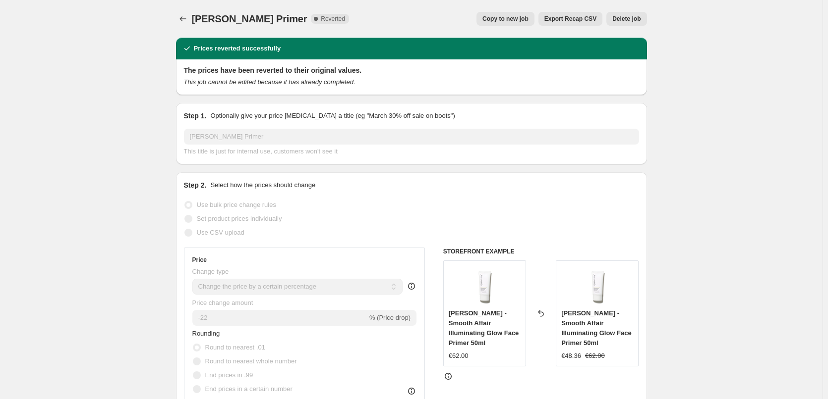
click at [621, 13] on button "Delete job" at bounding box center [626, 19] width 40 height 14
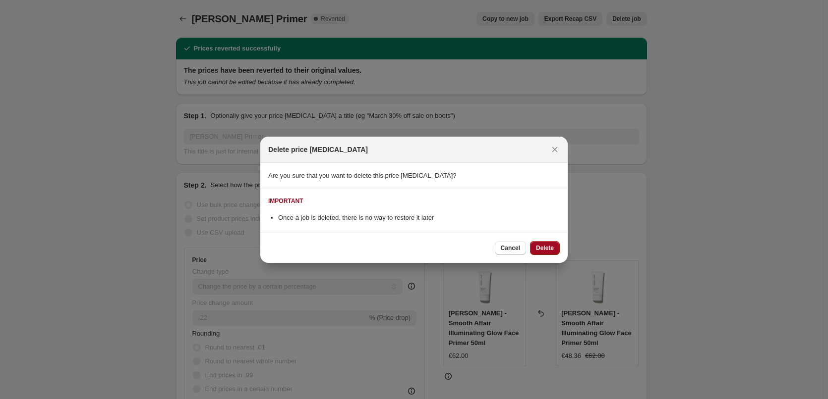
click at [551, 249] on span "Delete" at bounding box center [545, 248] width 18 height 8
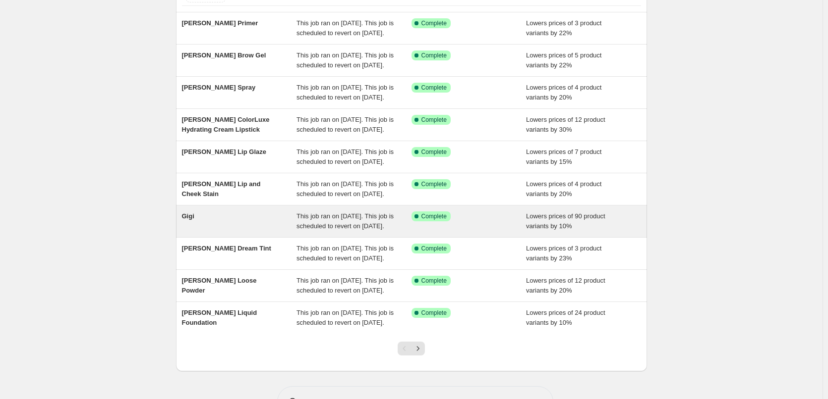
scroll to position [210, 0]
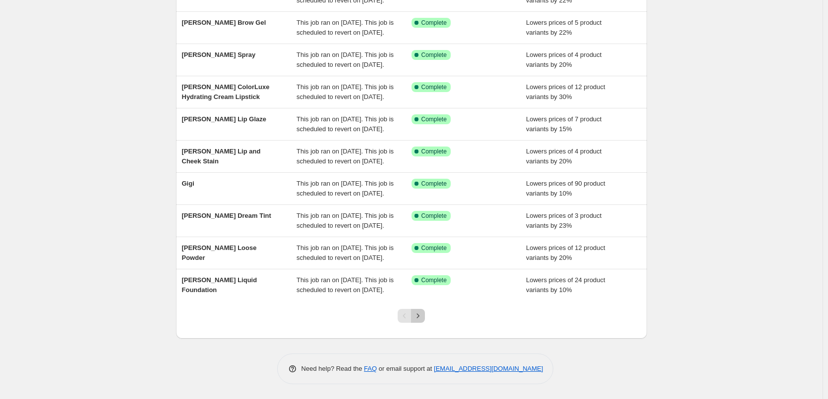
click at [423, 315] on icon "Next" at bounding box center [418, 316] width 10 height 10
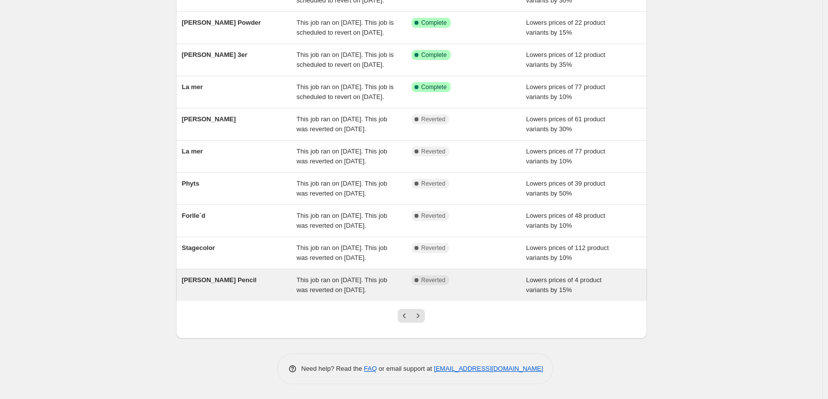
click at [271, 280] on div "[PERSON_NAME] Pencil" at bounding box center [239, 286] width 115 height 20
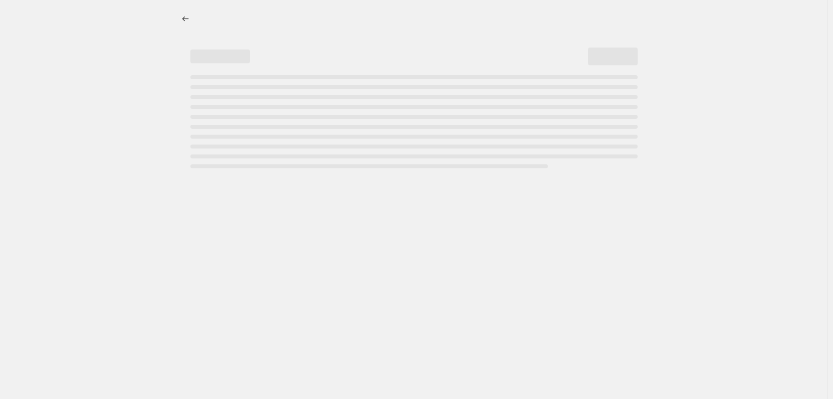
select select "percentage"
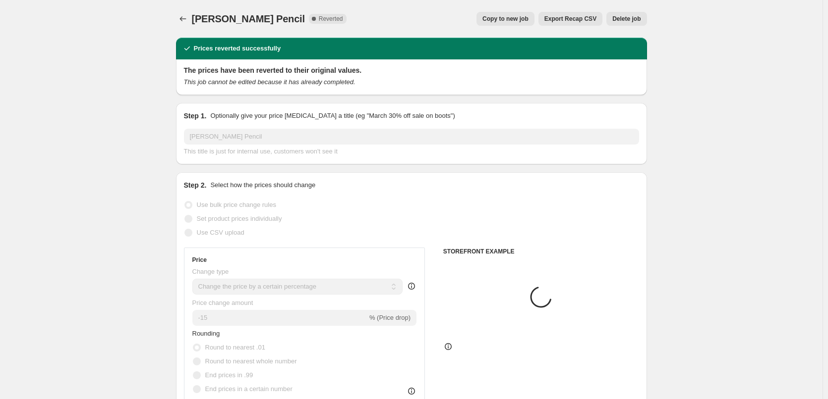
click at [514, 21] on span "Copy to new job" at bounding box center [505, 19] width 46 height 8
select select "percentage"
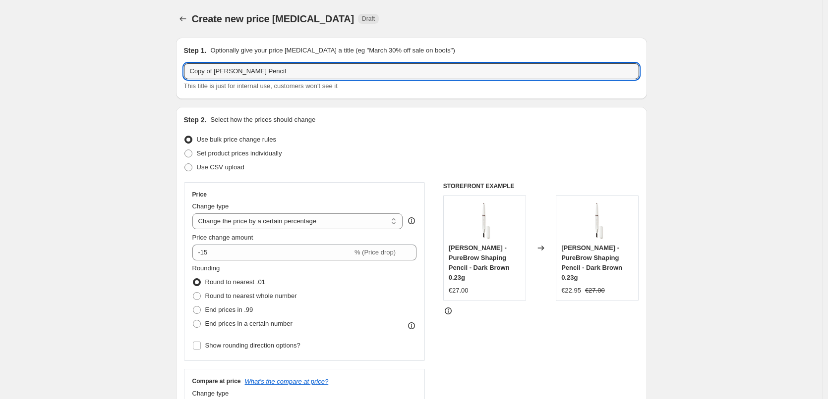
drag, startPoint x: 215, startPoint y: 71, endPoint x: 150, endPoint y: 69, distance: 64.5
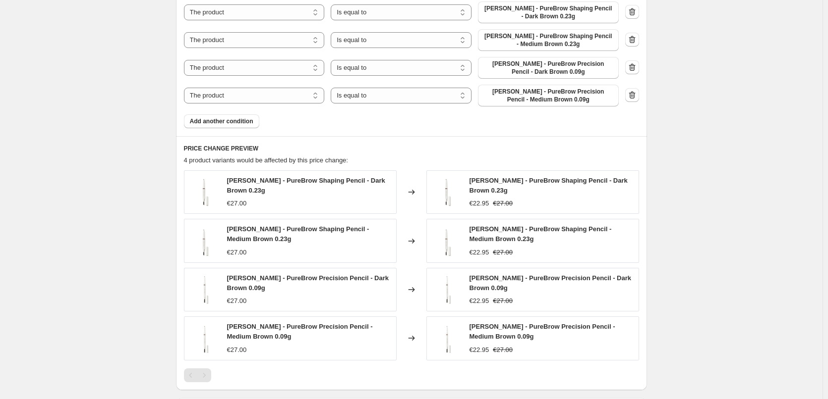
scroll to position [760, 0]
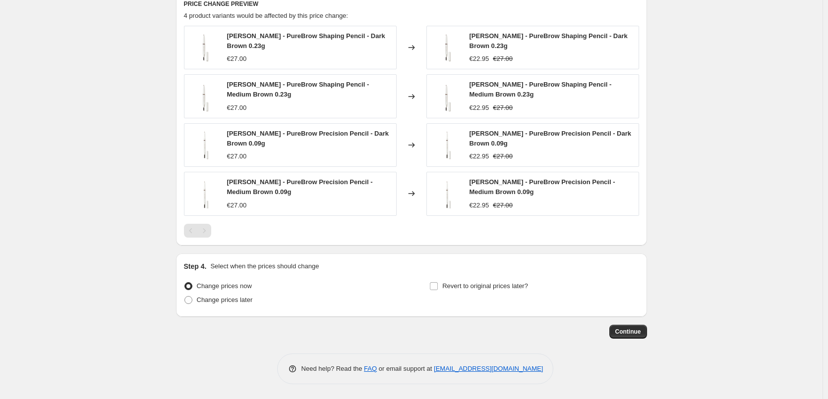
type input "[PERSON_NAME] Pencil"
click at [438, 294] on div "Revert to original prices later?" at bounding box center [533, 295] width 209 height 30
click at [437, 286] on input "Revert to original prices later?" at bounding box center [434, 287] width 8 height 8
checkbox input "true"
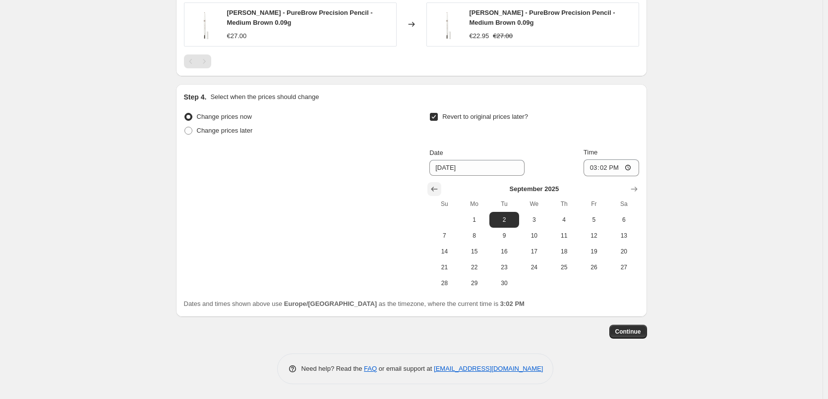
click at [431, 187] on button "Show previous month, August 2025" at bounding box center [434, 189] width 14 height 14
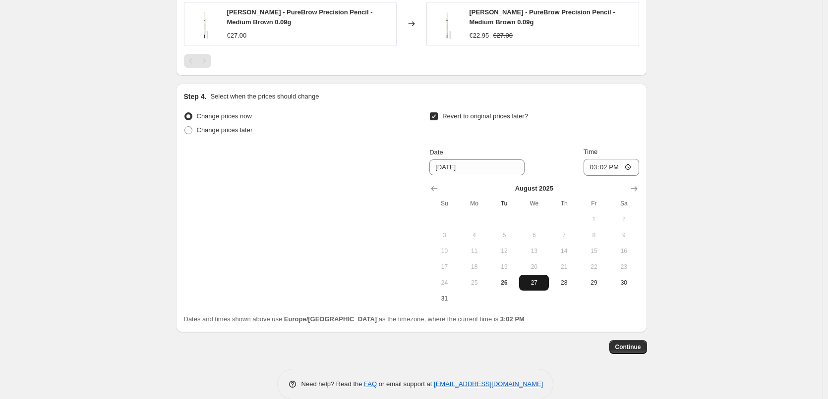
click at [539, 283] on span "27" at bounding box center [534, 283] width 22 height 8
type input "[DATE]"
click at [594, 169] on input "15:02" at bounding box center [611, 167] width 56 height 17
click at [629, 165] on input "15:00" at bounding box center [611, 167] width 56 height 17
type input "03:00"
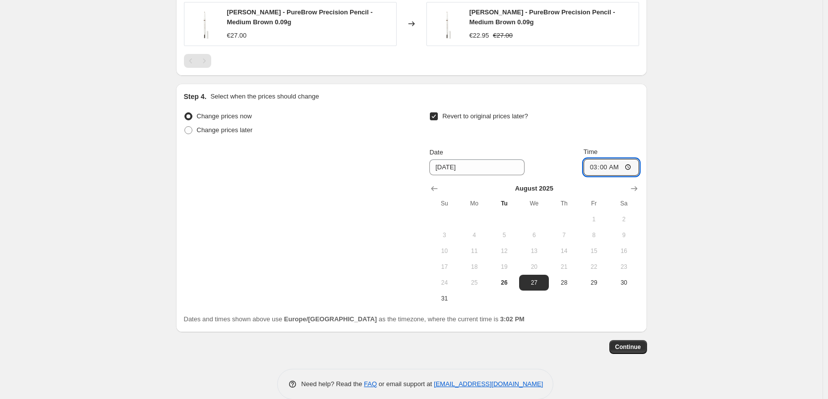
drag, startPoint x: 766, startPoint y: 180, endPoint x: 744, endPoint y: 203, distance: 31.2
click at [630, 350] on span "Continue" at bounding box center [628, 347] width 26 height 8
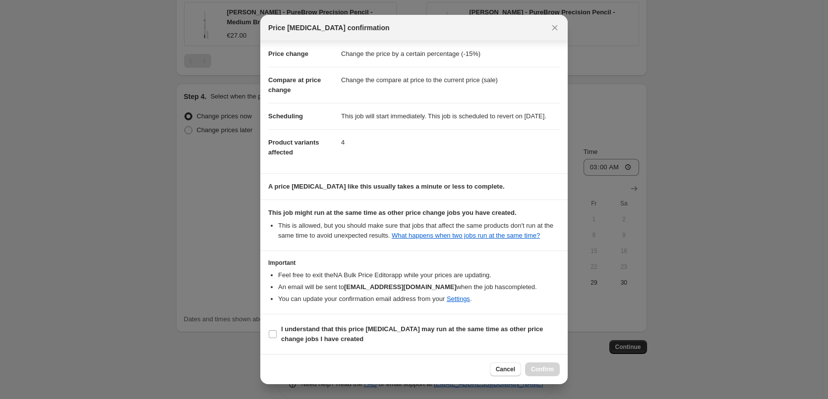
scroll to position [28, 0]
click at [295, 340] on b "I understand that this price [MEDICAL_DATA] may run at the same time as other p…" at bounding box center [412, 334] width 262 height 17
click at [277, 339] on input "I understand that this price [MEDICAL_DATA] may run at the same time as other p…" at bounding box center [273, 335] width 8 height 8
checkbox input "true"
click at [540, 370] on span "Confirm" at bounding box center [542, 370] width 23 height 8
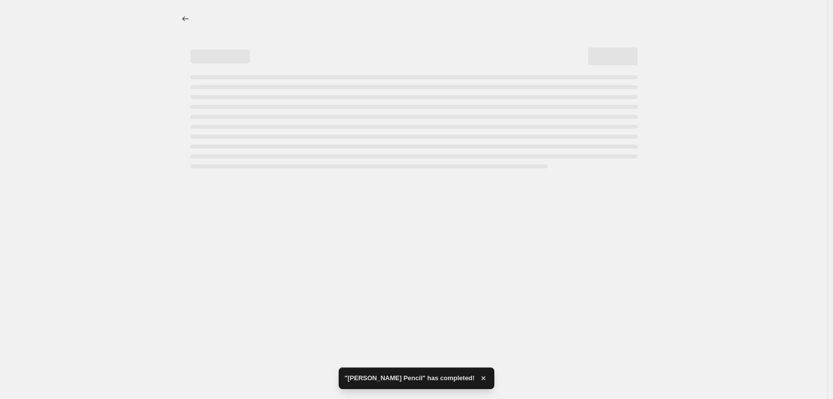
select select "percentage"
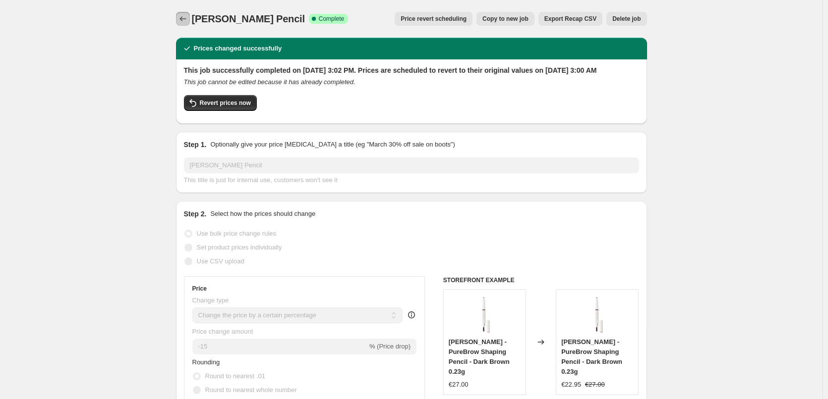
click at [180, 17] on icon "Price change jobs" at bounding box center [183, 19] width 10 height 10
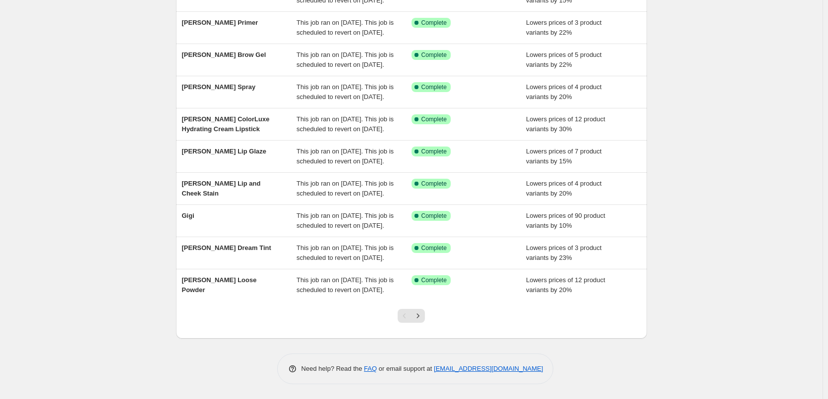
scroll to position [210, 0]
click at [419, 318] on icon "Next" at bounding box center [418, 316] width 10 height 10
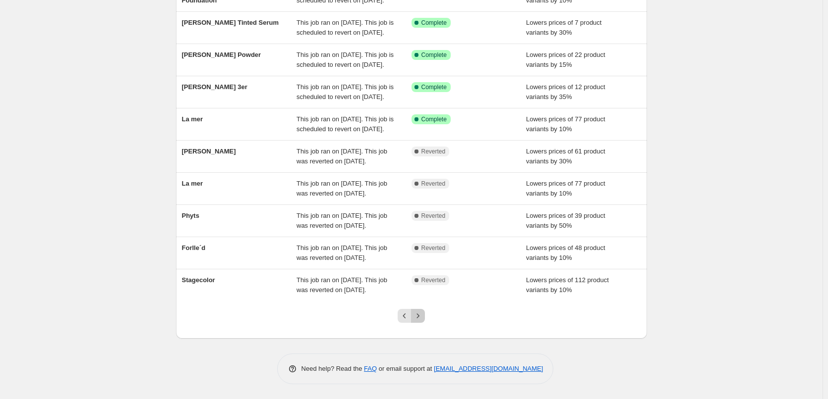
click at [419, 316] on icon "Next" at bounding box center [418, 316] width 10 height 10
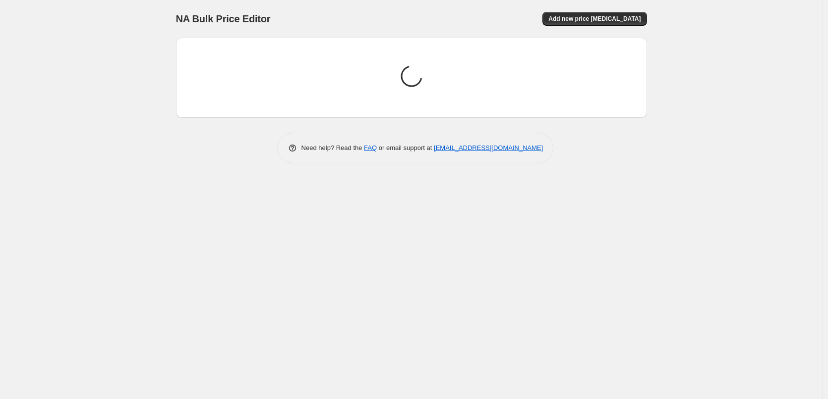
scroll to position [0, 0]
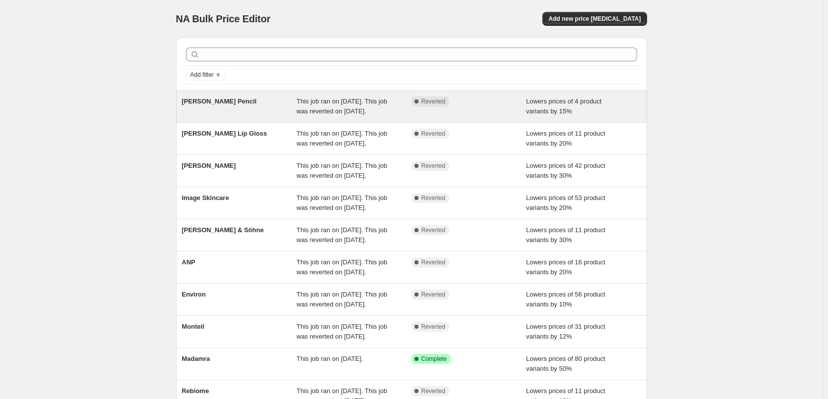
click at [288, 110] on div "[PERSON_NAME] Pencil" at bounding box center [239, 107] width 115 height 20
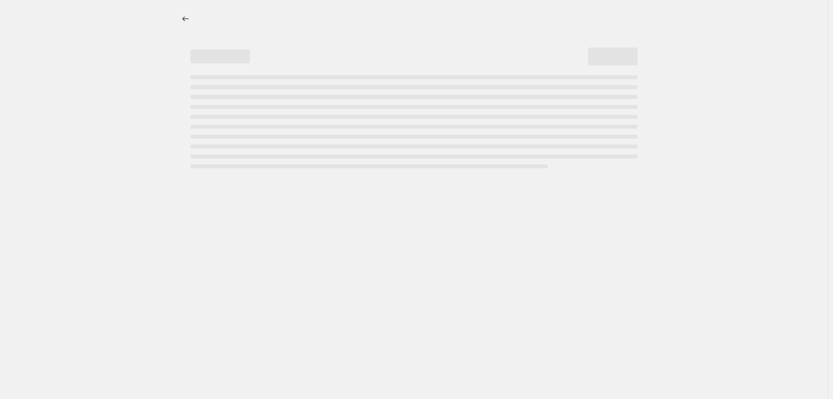
select select "percentage"
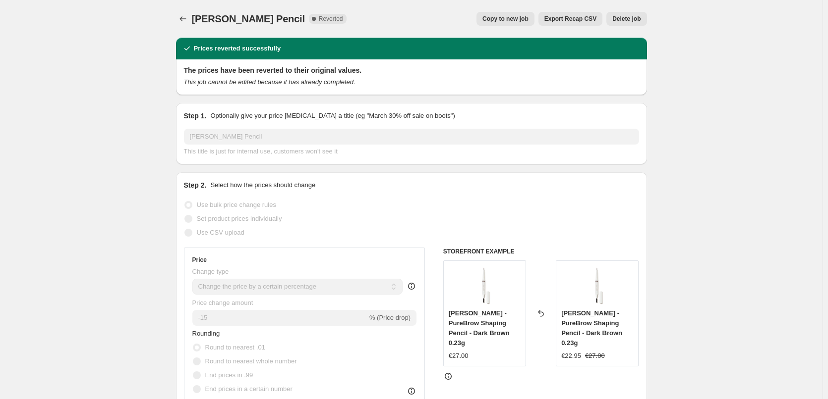
click at [629, 21] on span "Delete job" at bounding box center [626, 19] width 28 height 8
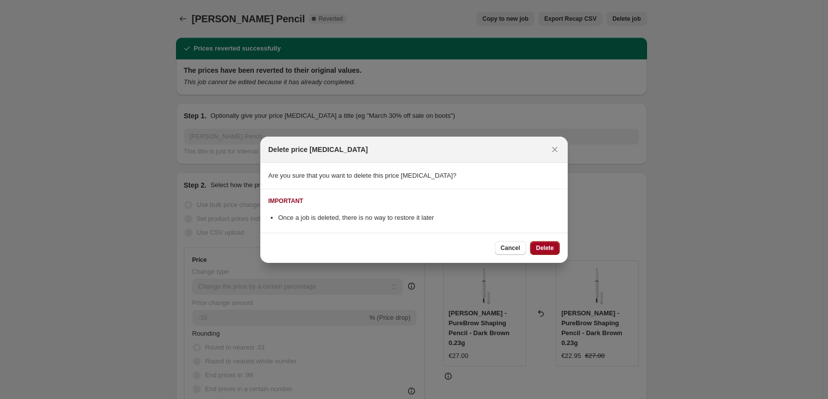
click at [556, 249] on button "Delete" at bounding box center [545, 248] width 30 height 14
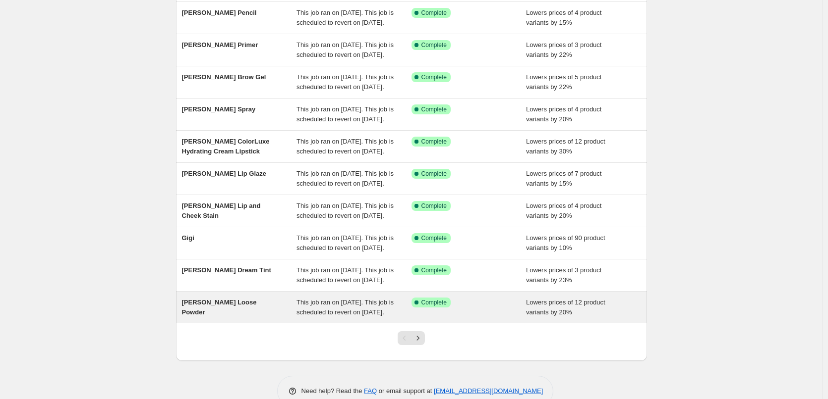
scroll to position [210, 0]
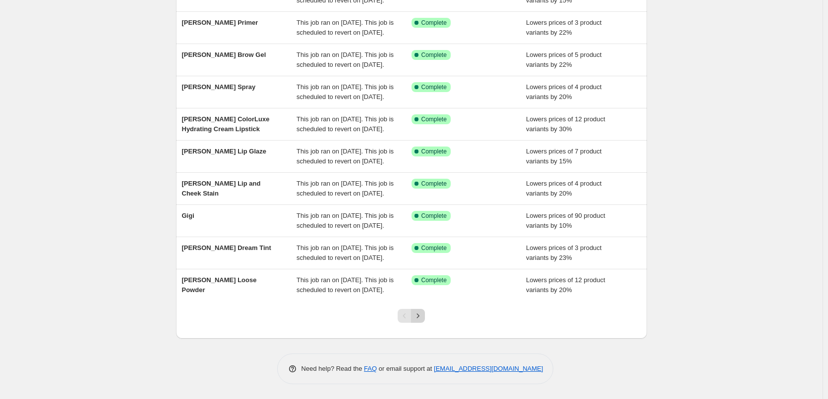
click at [423, 320] on icon "Next" at bounding box center [418, 316] width 10 height 10
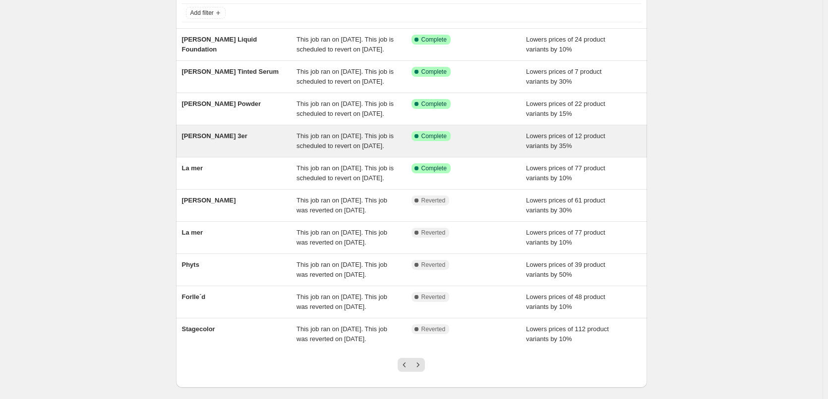
scroll to position [0, 0]
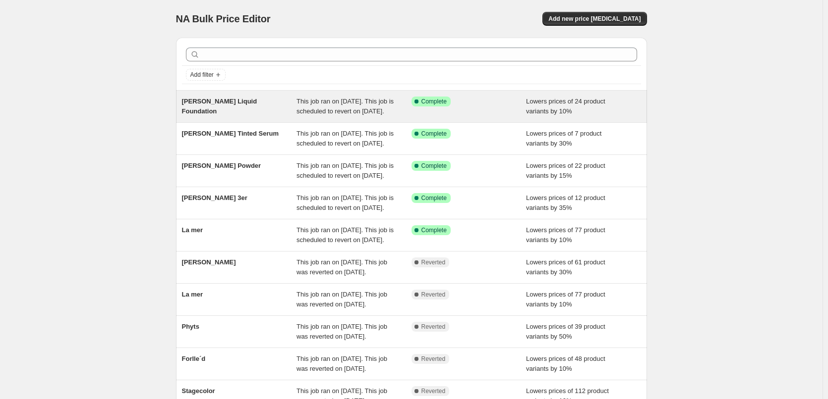
click at [322, 112] on span "This job ran on [DATE]. This job is scheduled to revert on [DATE]." at bounding box center [344, 106] width 97 height 17
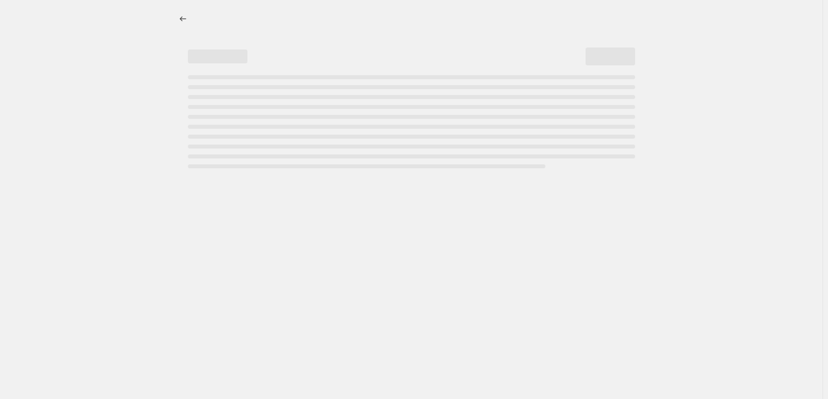
select select "percentage"
select select "tag"
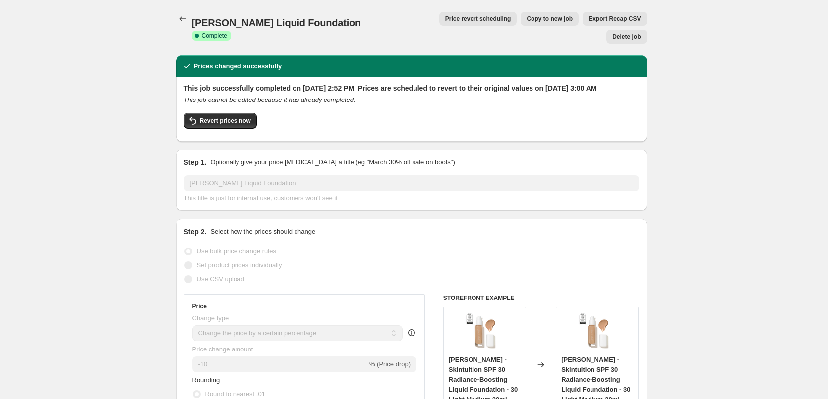
click at [526, 20] on span "Copy to new job" at bounding box center [549, 19] width 46 height 8
select select "percentage"
select select "tag"
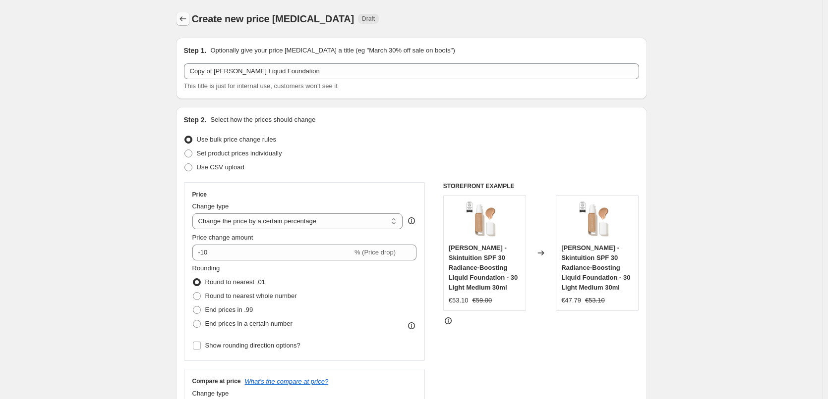
click at [184, 22] on icon "Price change jobs" at bounding box center [183, 19] width 10 height 10
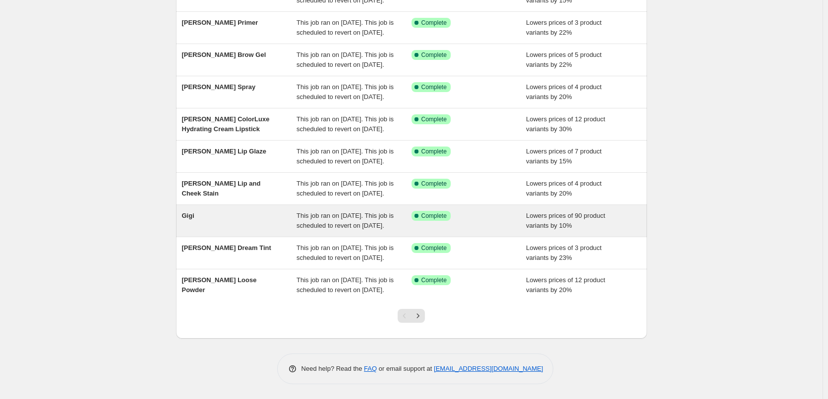
scroll to position [210, 0]
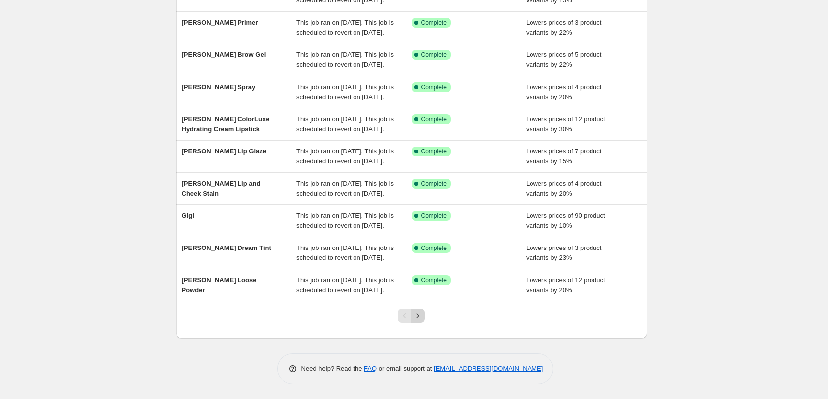
click at [425, 318] on button "Next" at bounding box center [418, 316] width 14 height 14
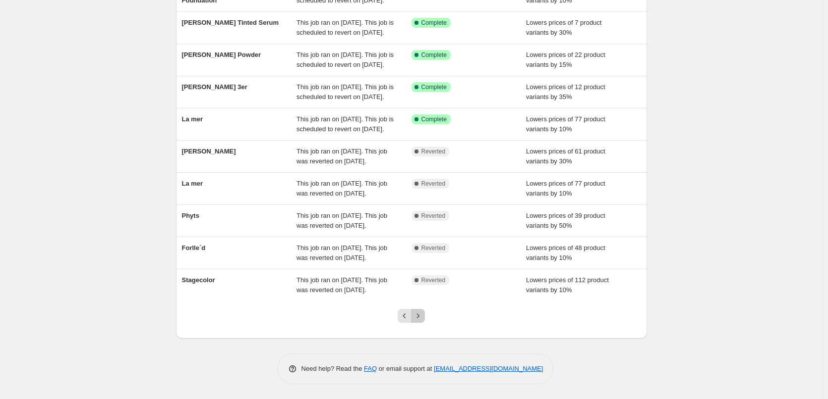
click at [419, 316] on icon "Next" at bounding box center [418, 316] width 10 height 10
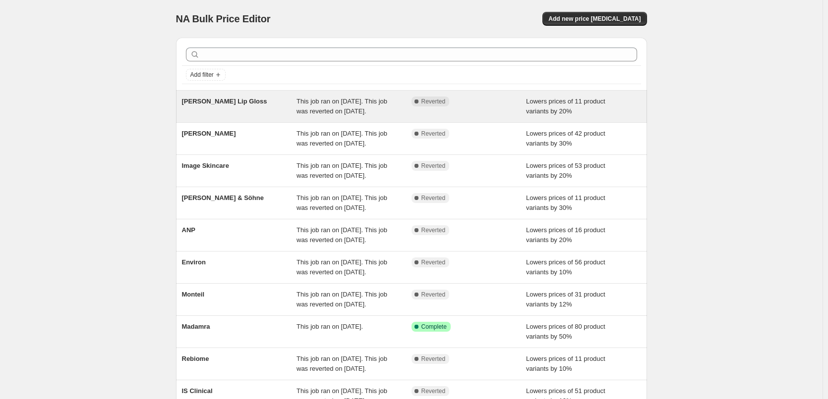
click at [276, 103] on div "[PERSON_NAME] Lip Gloss" at bounding box center [239, 107] width 115 height 20
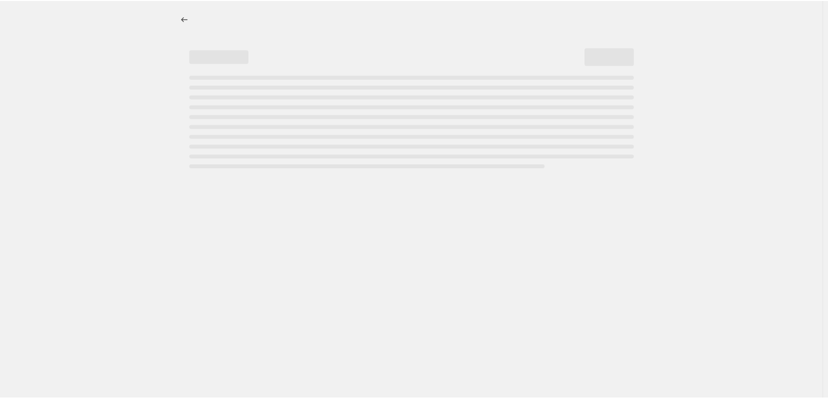
select select "percentage"
select select "tag"
select select "vendor"
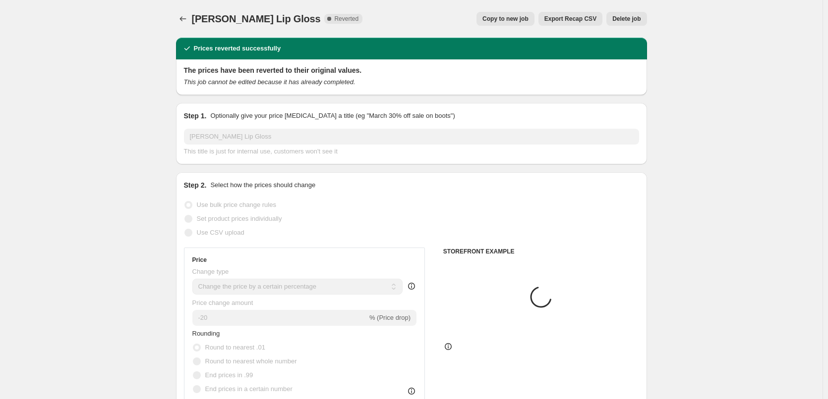
click at [515, 21] on span "Copy to new job" at bounding box center [505, 19] width 46 height 8
select select "percentage"
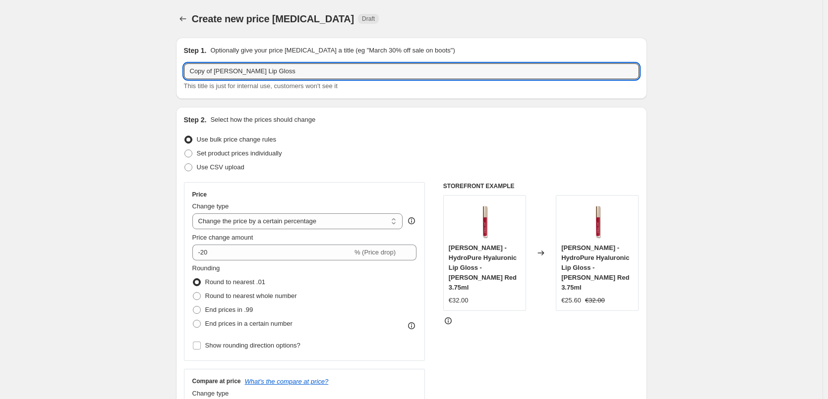
drag, startPoint x: 217, startPoint y: 70, endPoint x: 124, endPoint y: 77, distance: 92.9
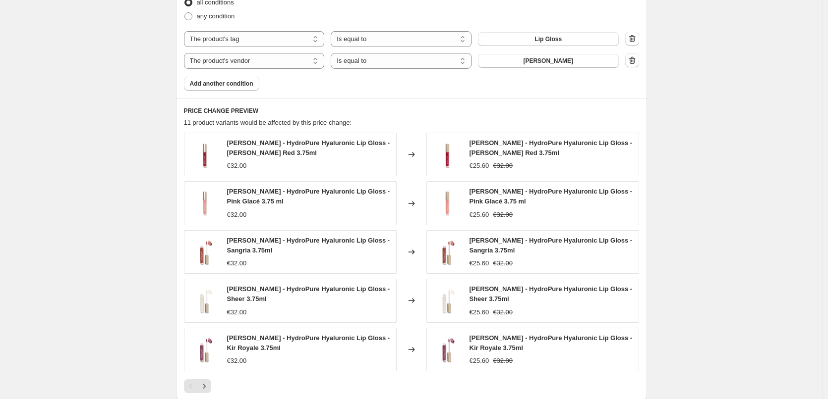
scroll to position [741, 0]
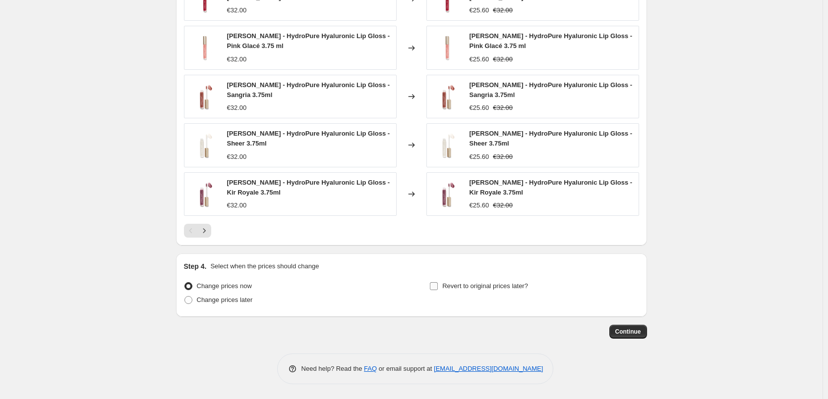
click at [438, 284] on input "Revert to original prices later?" at bounding box center [434, 287] width 8 height 8
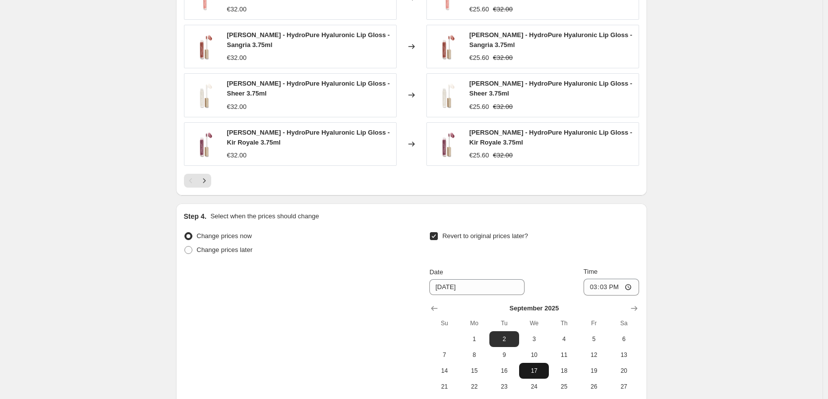
scroll to position [910, 0]
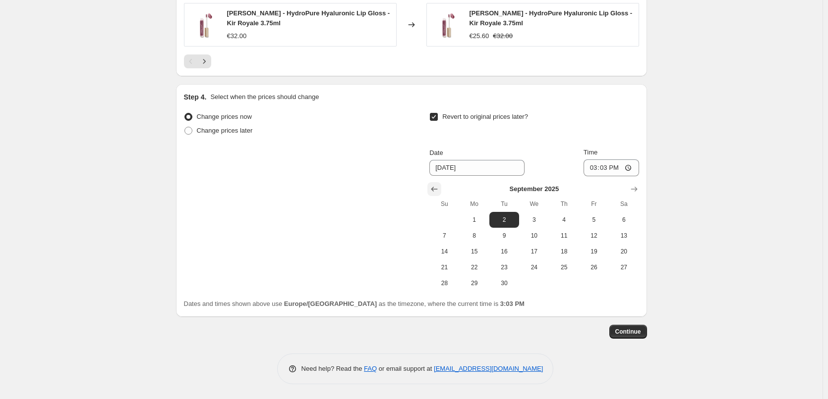
click at [432, 187] on icon "Show previous month, August 2025" at bounding box center [434, 189] width 10 height 10
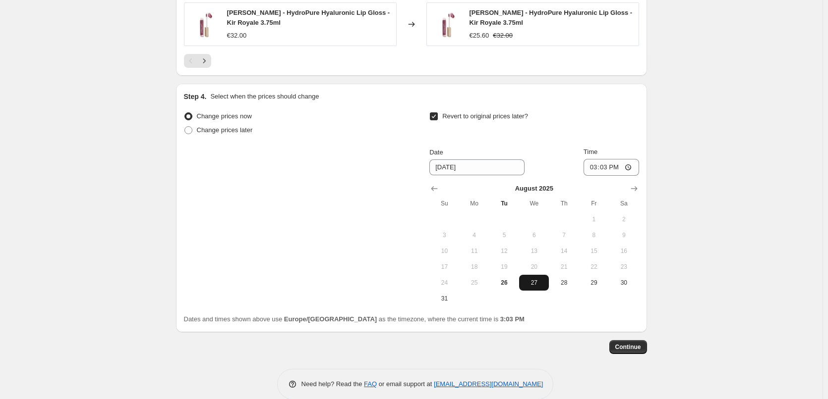
click at [536, 285] on span "27" at bounding box center [534, 283] width 22 height 8
click at [593, 169] on input "15:03" at bounding box center [611, 167] width 56 height 17
click at [631, 167] on input "15:00" at bounding box center [611, 167] width 56 height 17
click at [639, 347] on span "Continue" at bounding box center [628, 347] width 26 height 8
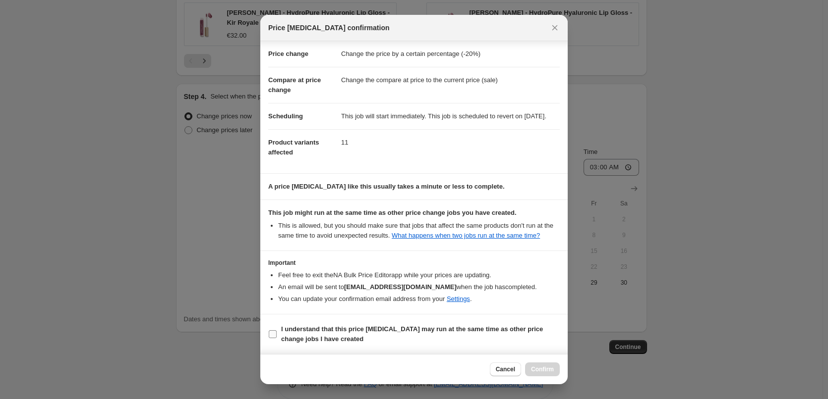
scroll to position [28, 0]
click at [394, 326] on b "I understand that this price [MEDICAL_DATA] may run at the same time as other p…" at bounding box center [412, 334] width 262 height 17
click at [277, 331] on input "I understand that this price [MEDICAL_DATA] may run at the same time as other p…" at bounding box center [273, 335] width 8 height 8
click at [535, 364] on button "Confirm" at bounding box center [542, 370] width 35 height 14
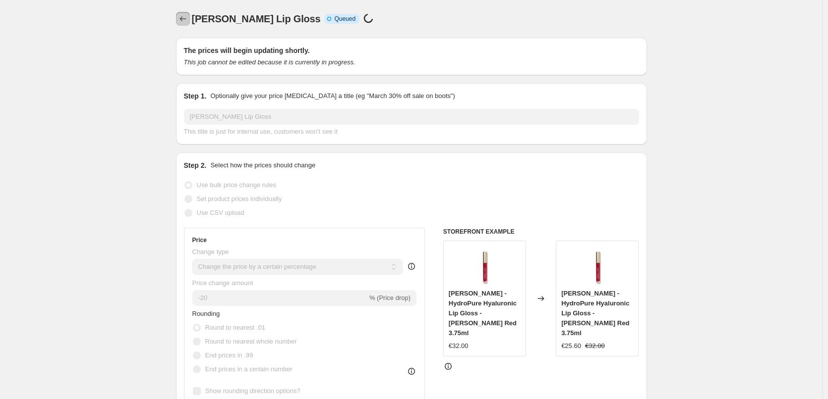
click at [184, 19] on icon "Price change jobs" at bounding box center [183, 19] width 10 height 10
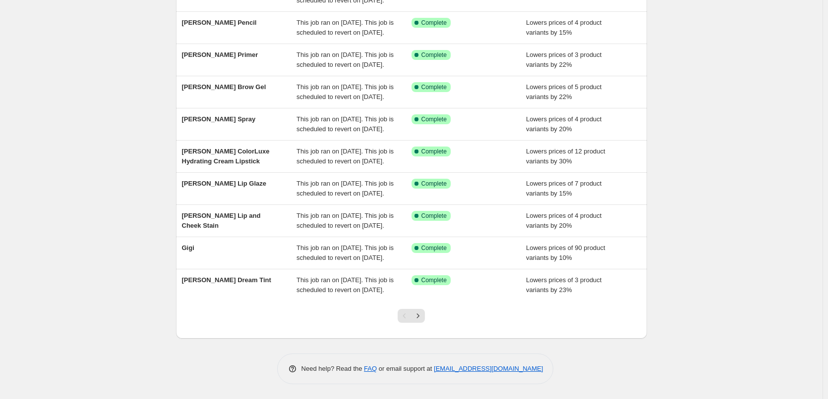
scroll to position [210, 0]
click at [420, 317] on icon "Next" at bounding box center [418, 316] width 10 height 10
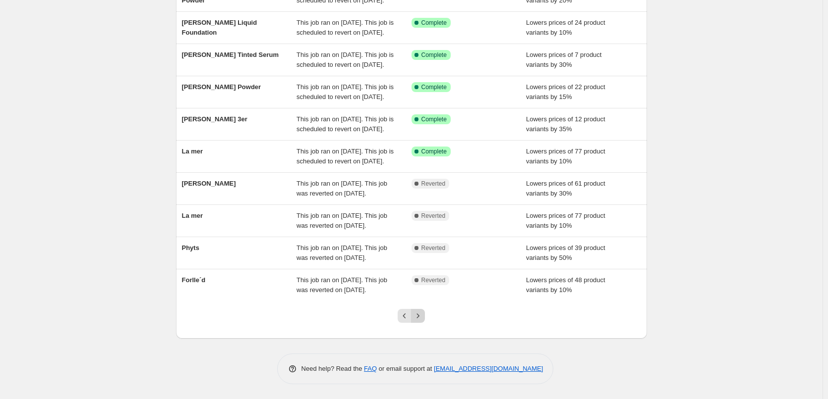
click at [419, 316] on icon "Next" at bounding box center [418, 316] width 2 height 4
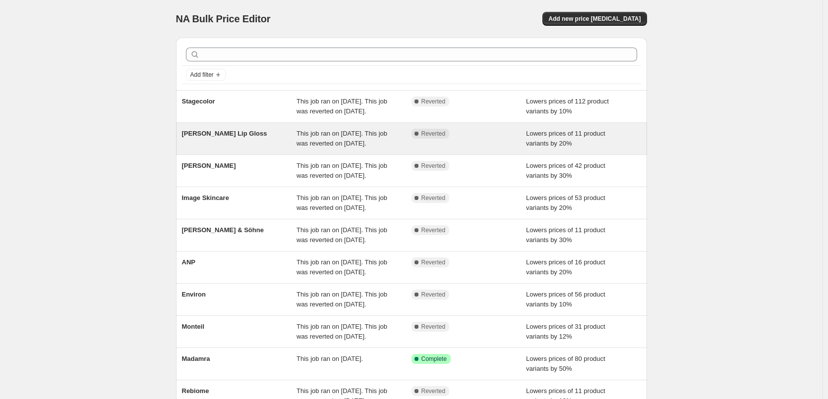
click at [355, 147] on span "This job ran on [DATE]. This job was reverted on [DATE]." at bounding box center [341, 138] width 91 height 17
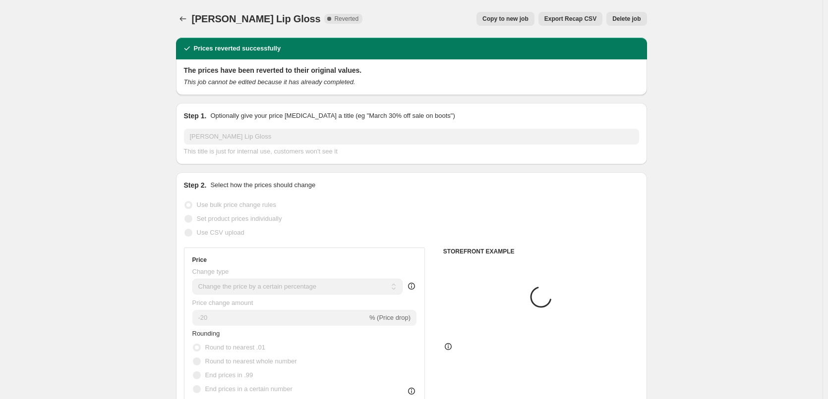
click at [639, 16] on span "Delete job" at bounding box center [626, 19] width 28 height 8
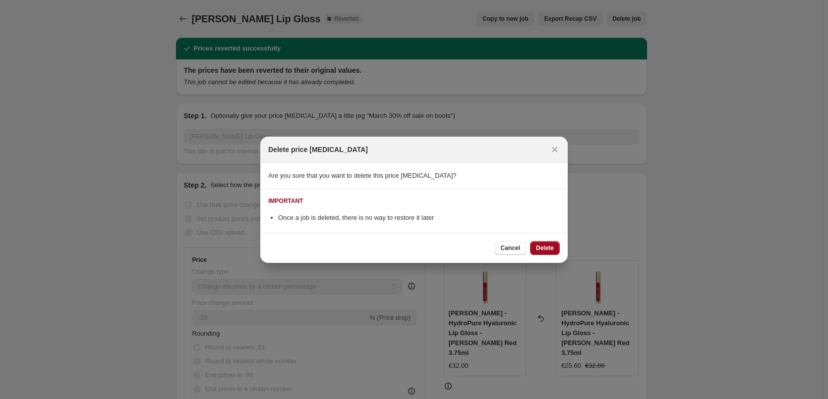
click at [554, 251] on button "Delete" at bounding box center [545, 248] width 30 height 14
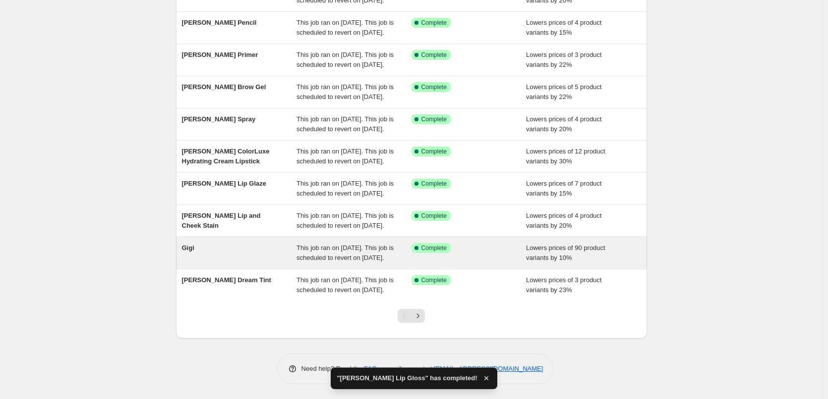
scroll to position [210, 0]
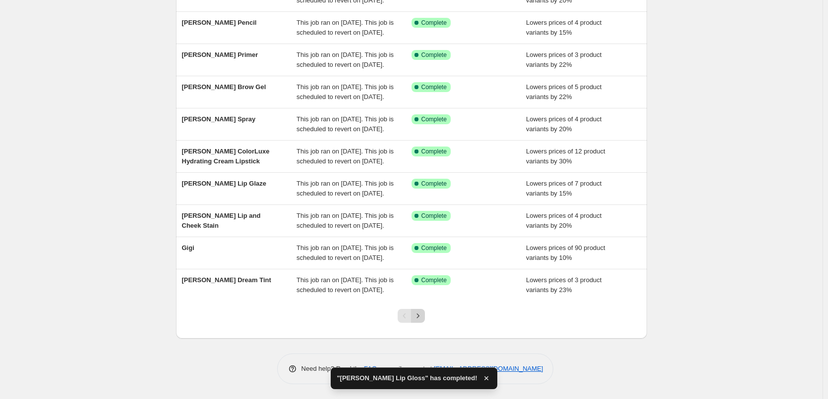
click at [420, 317] on icon "Next" at bounding box center [418, 316] width 10 height 10
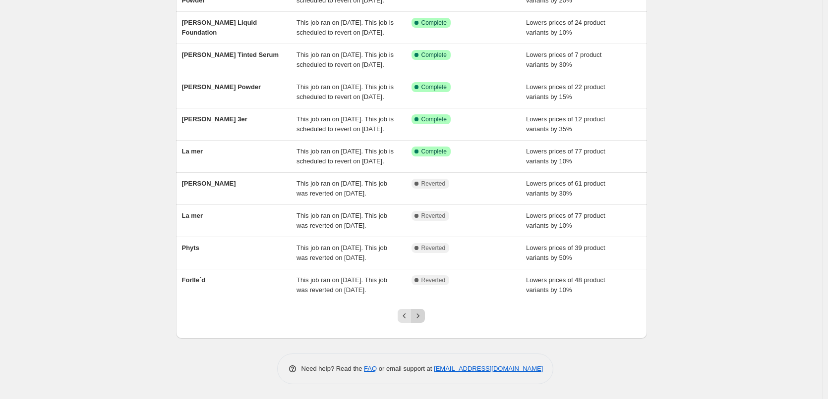
click at [423, 315] on icon "Next" at bounding box center [418, 316] width 10 height 10
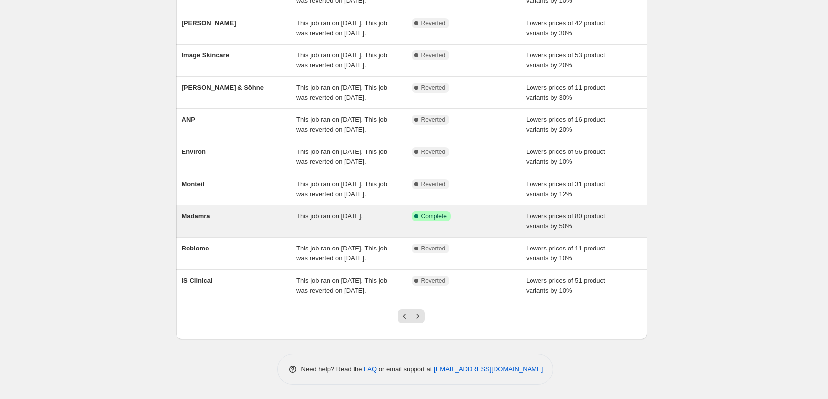
scroll to position [180, 0]
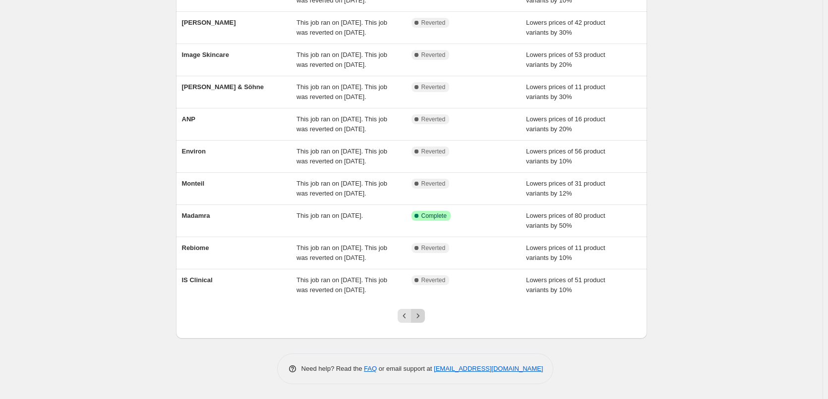
click at [423, 321] on icon "Next" at bounding box center [418, 316] width 10 height 10
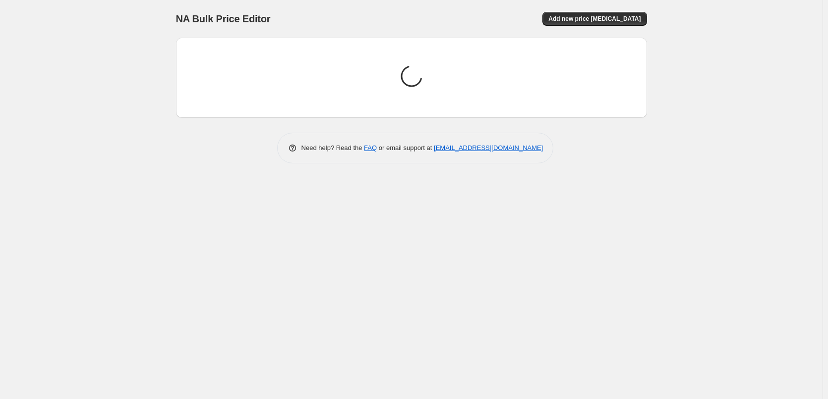
scroll to position [0, 0]
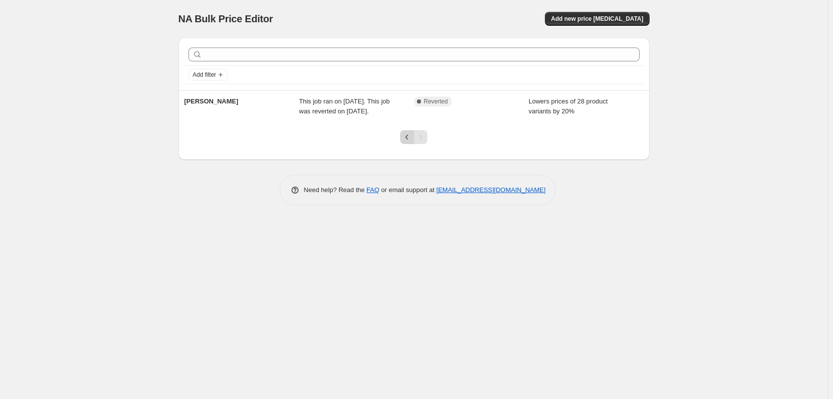
click at [406, 138] on icon "Previous" at bounding box center [406, 137] width 3 height 5
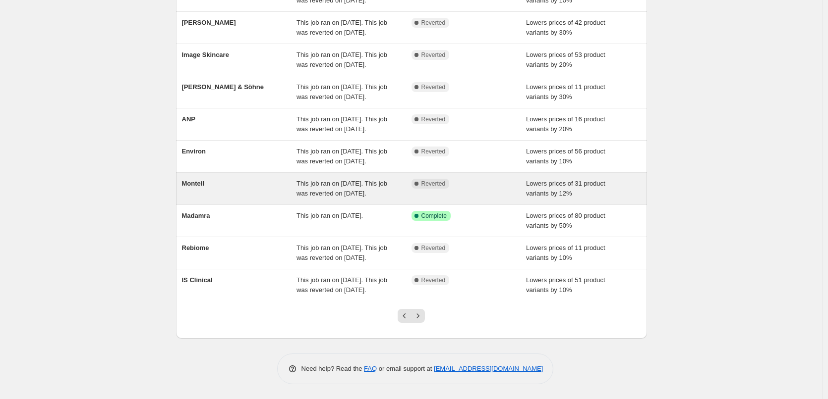
scroll to position [180, 0]
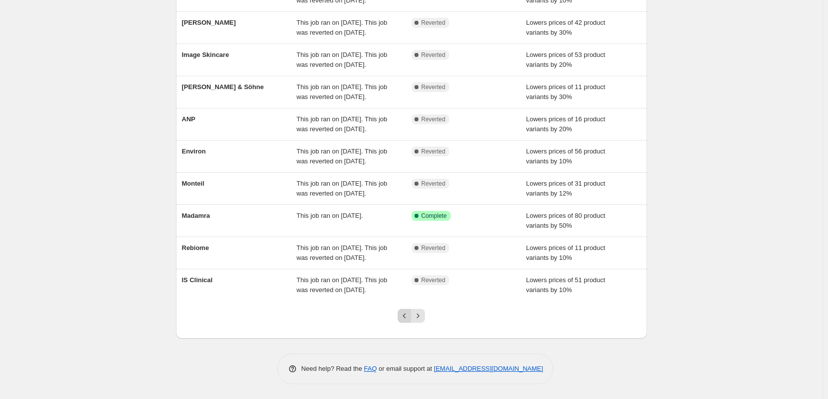
click at [405, 318] on icon "Previous" at bounding box center [404, 316] width 10 height 10
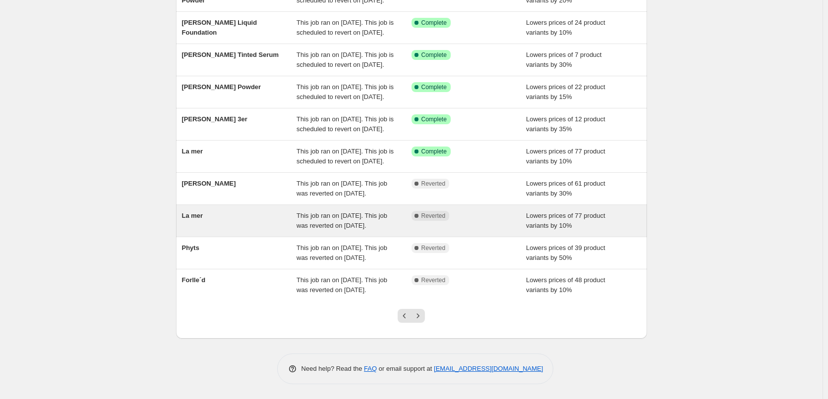
scroll to position [123, 0]
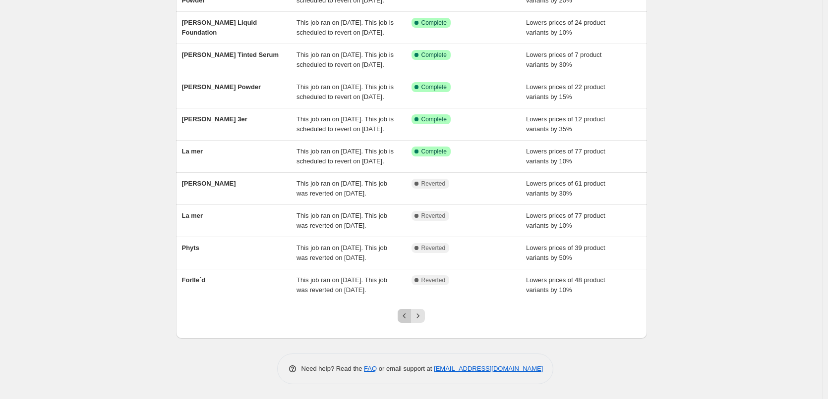
click at [405, 317] on icon "Previous" at bounding box center [404, 316] width 10 height 10
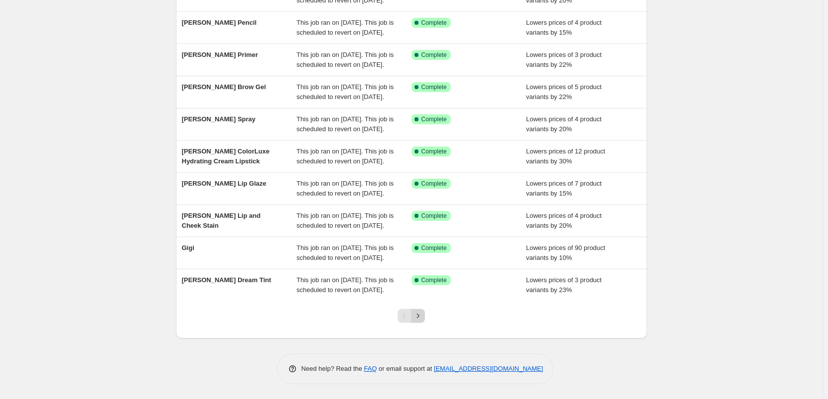
click at [419, 319] on icon "Next" at bounding box center [418, 316] width 10 height 10
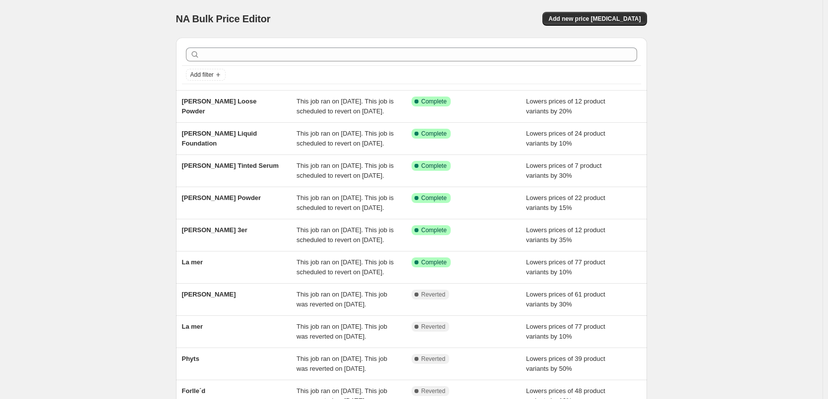
scroll to position [210, 0]
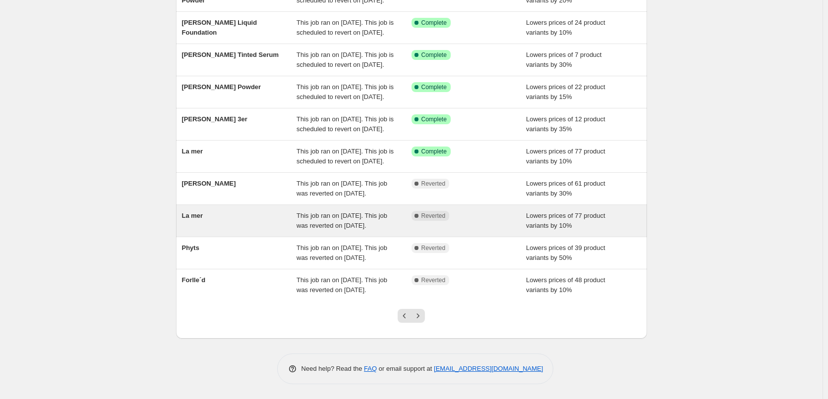
click at [398, 211] on div "This job ran on [DATE]. This job was reverted on [DATE]." at bounding box center [353, 221] width 115 height 20
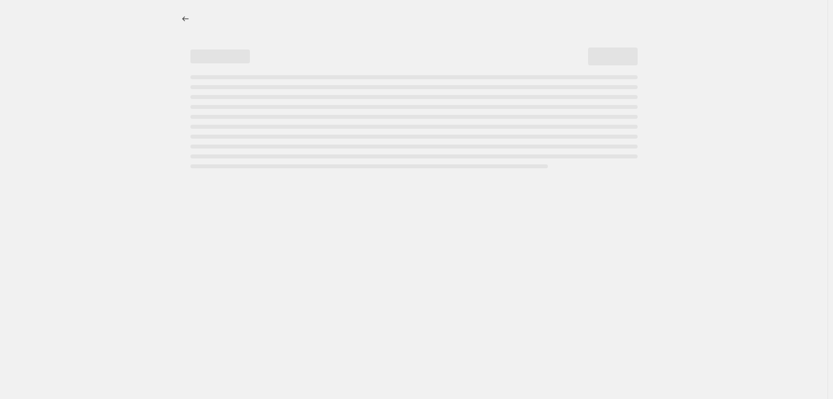
select select "percentage"
select select "vendor"
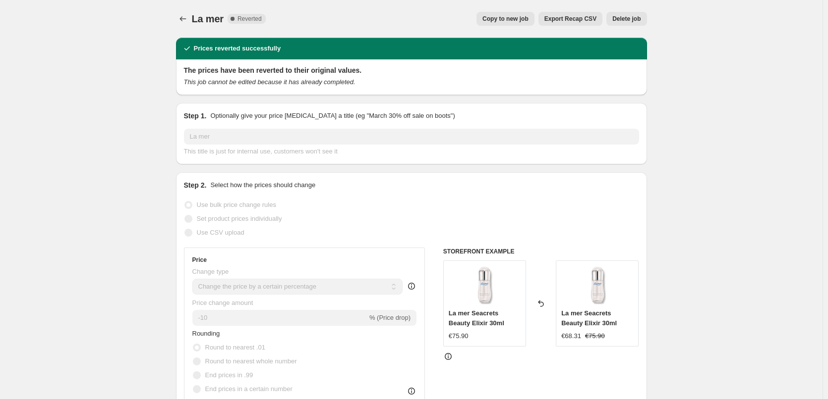
click at [624, 16] on span "Delete job" at bounding box center [626, 19] width 28 height 8
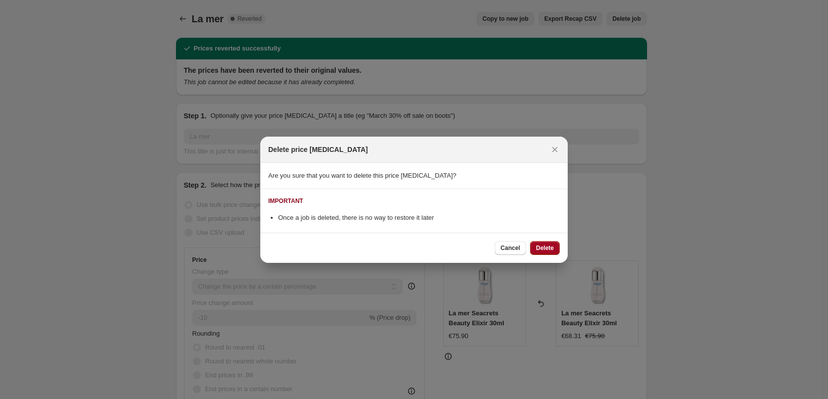
click at [542, 251] on span "Delete" at bounding box center [545, 248] width 18 height 8
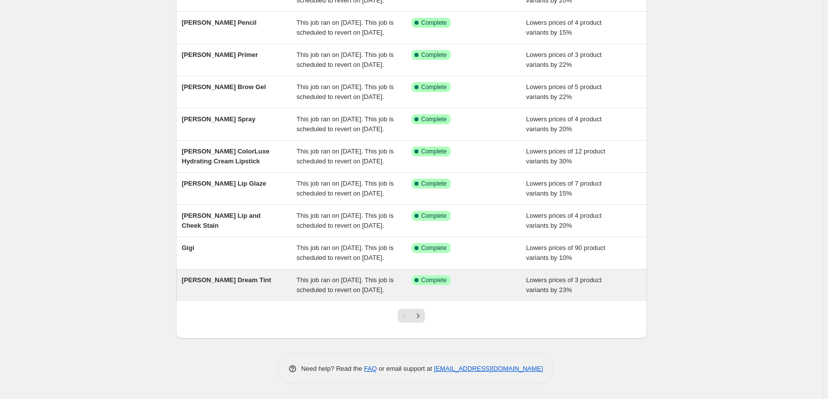
scroll to position [210, 0]
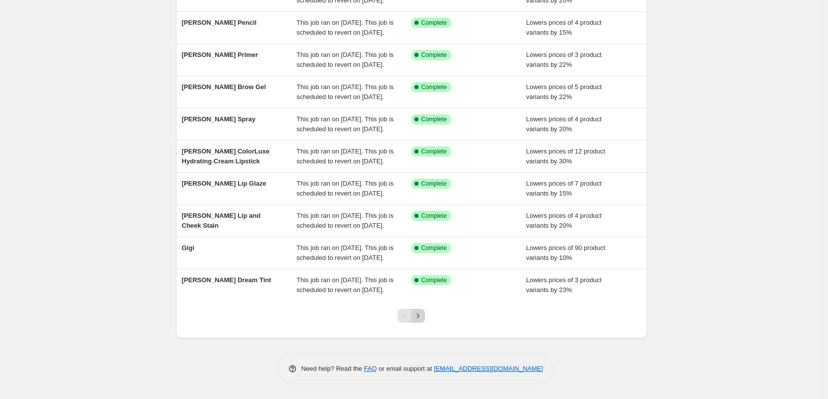
click at [423, 317] on icon "Next" at bounding box center [418, 316] width 10 height 10
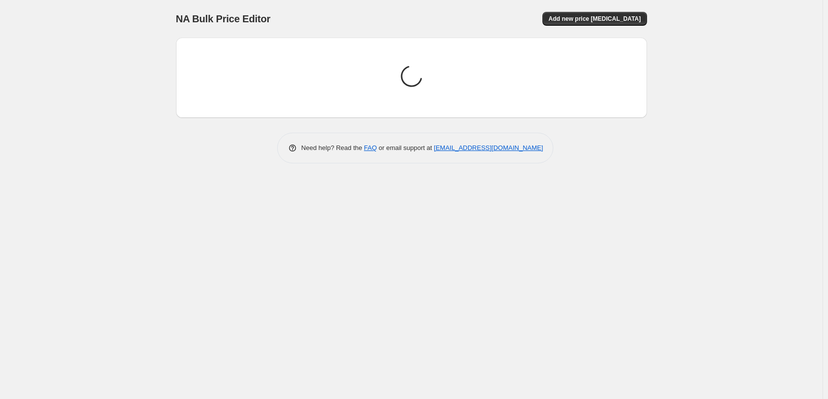
scroll to position [0, 0]
